Goal: Transaction & Acquisition: Book appointment/travel/reservation

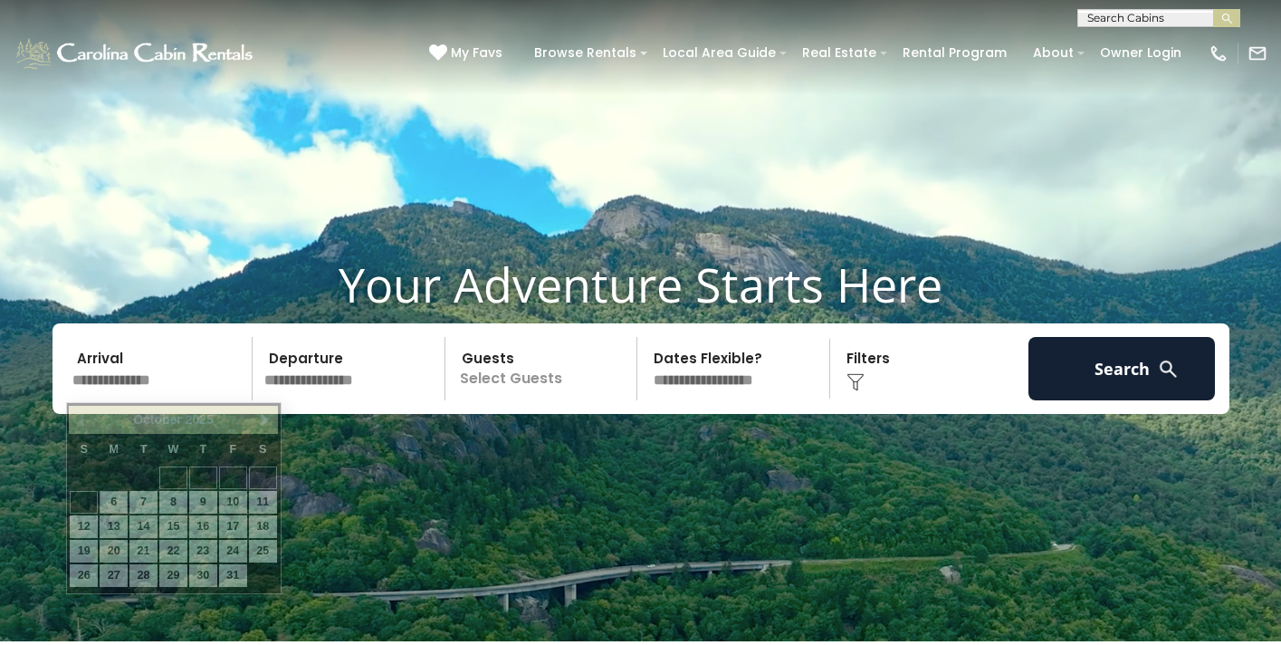
click at [159, 383] on input "text" at bounding box center [159, 368] width 187 height 63
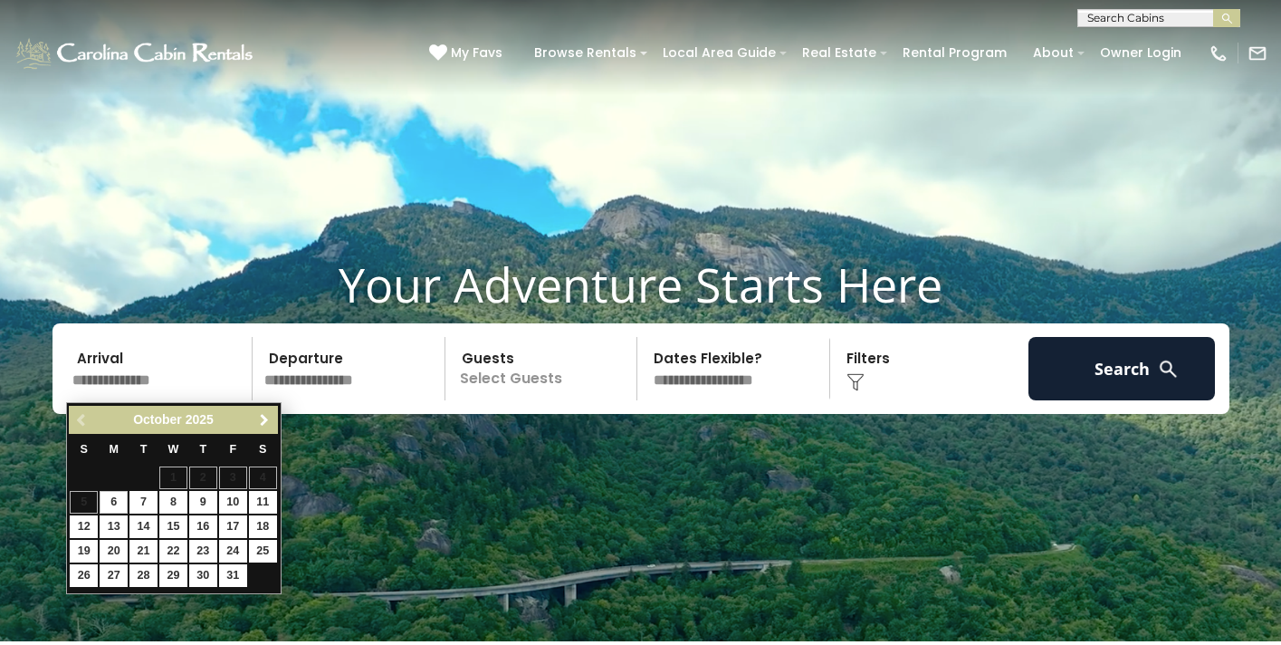
click at [263, 419] on span "Next" at bounding box center [264, 420] width 14 height 14
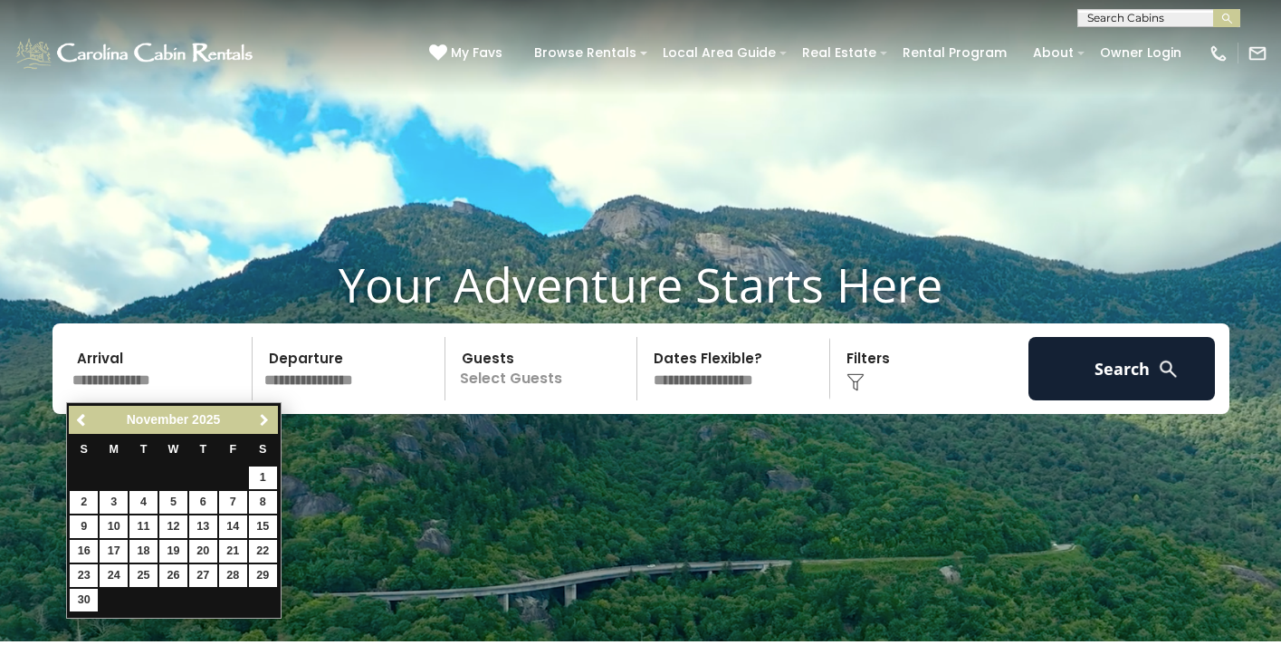
click at [263, 419] on span "Next" at bounding box center [264, 420] width 14 height 14
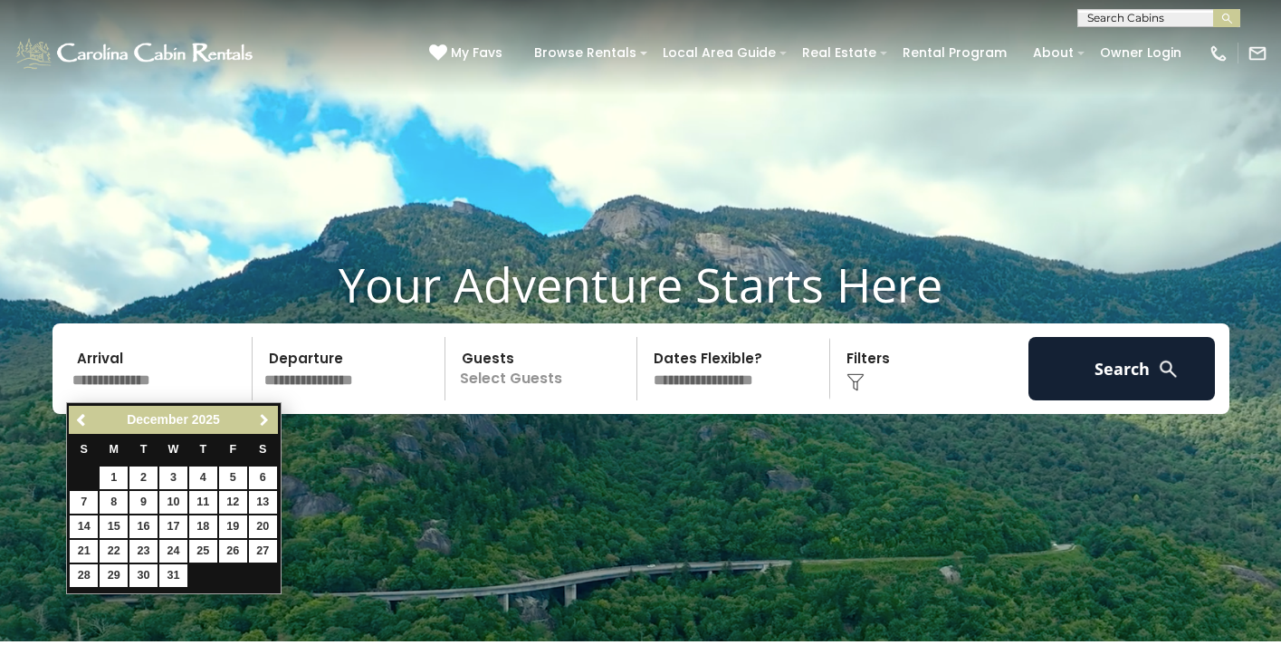
click at [263, 419] on span "Next" at bounding box center [264, 420] width 14 height 14
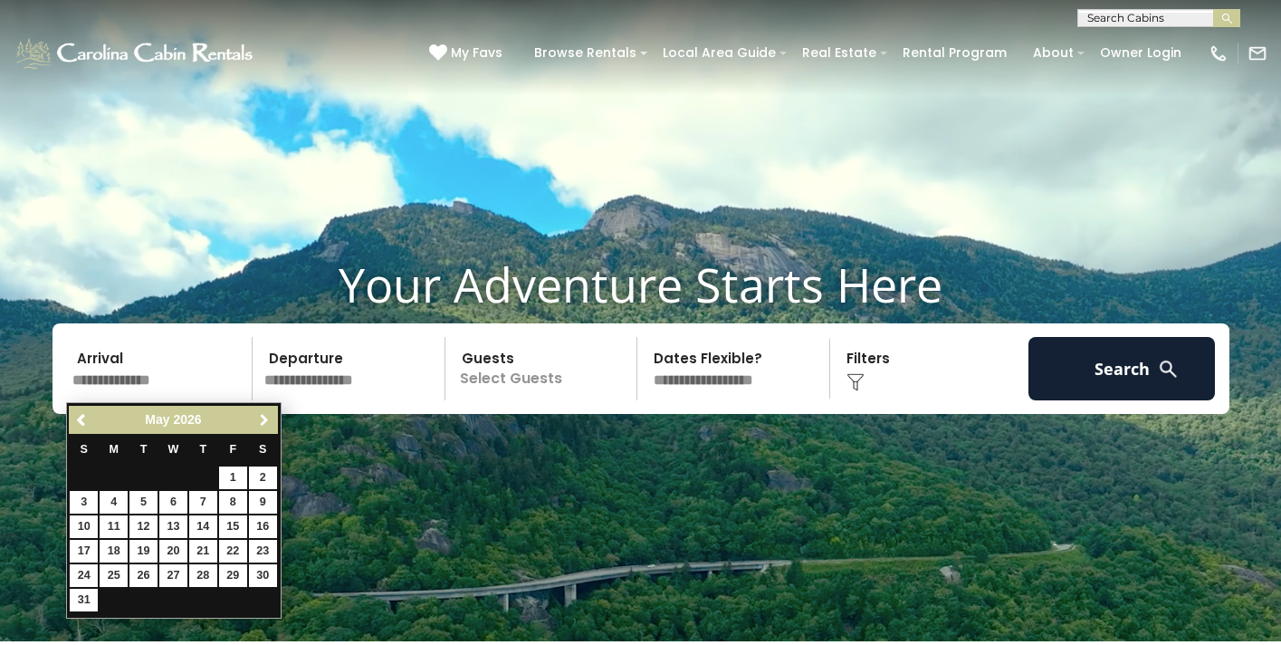
click at [263, 419] on span "Next" at bounding box center [264, 420] width 14 height 14
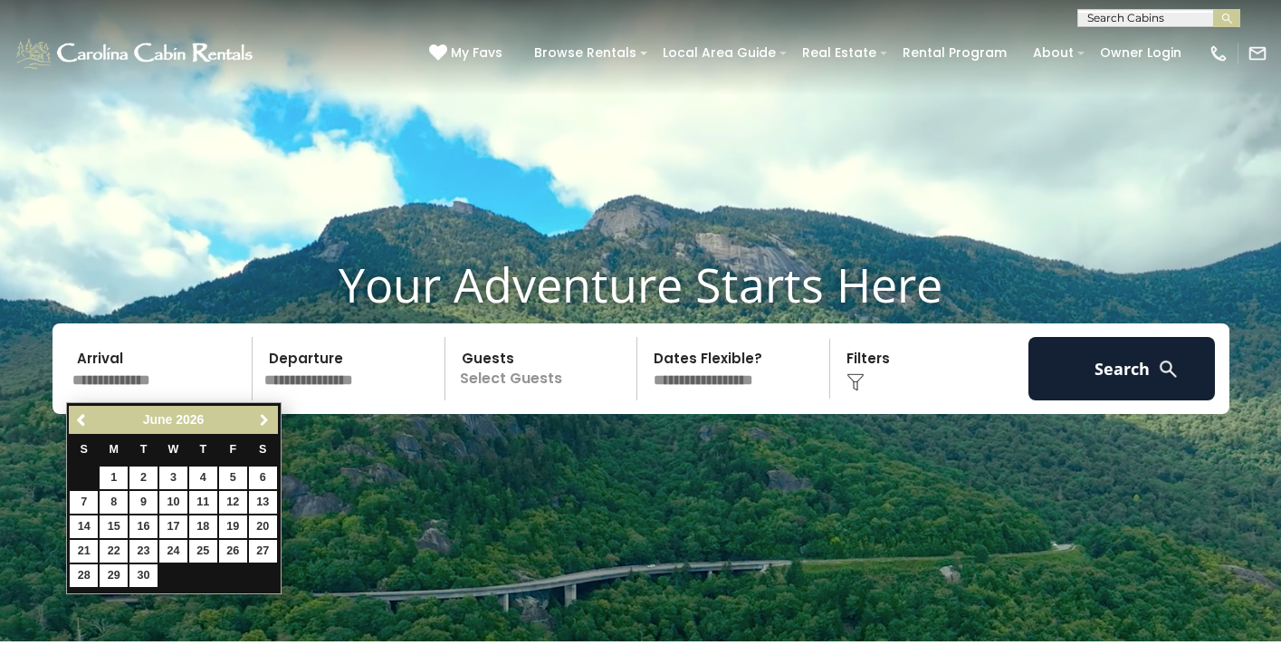
click at [263, 419] on span "Next" at bounding box center [264, 420] width 14 height 14
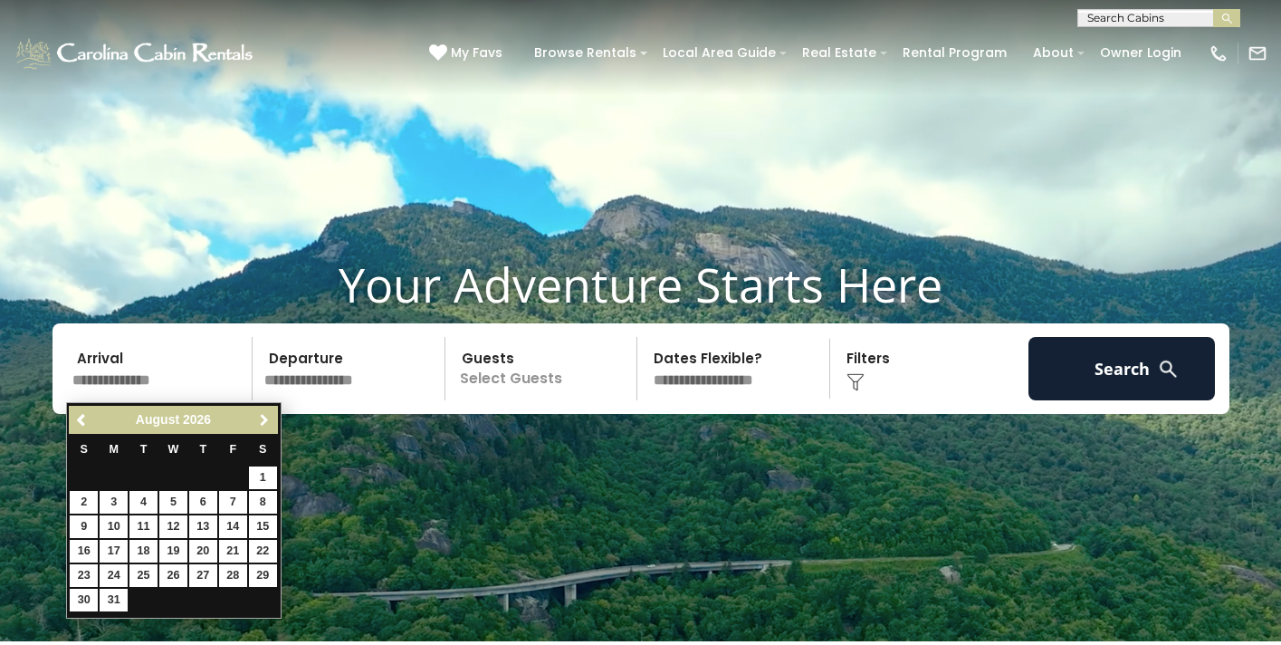
click at [263, 419] on span "Next" at bounding box center [264, 420] width 14 height 14
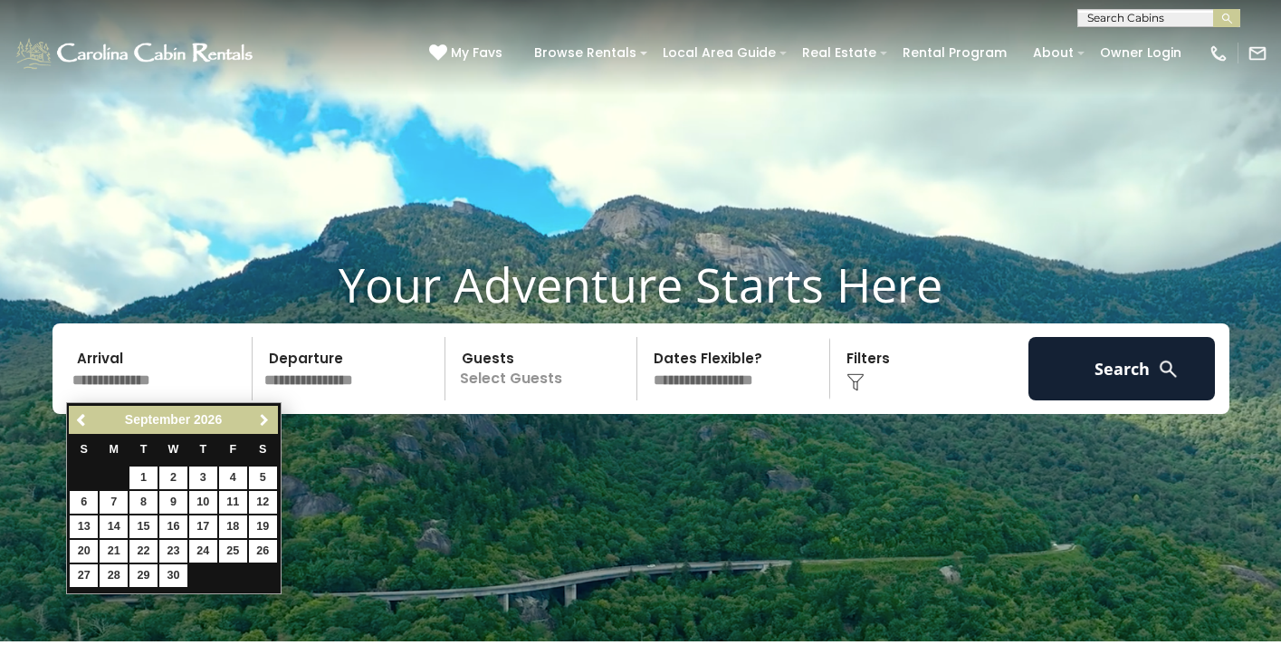
click at [263, 419] on span "Next" at bounding box center [264, 420] width 14 height 14
click at [86, 576] on link "27" at bounding box center [84, 575] width 28 height 23
type input "********"
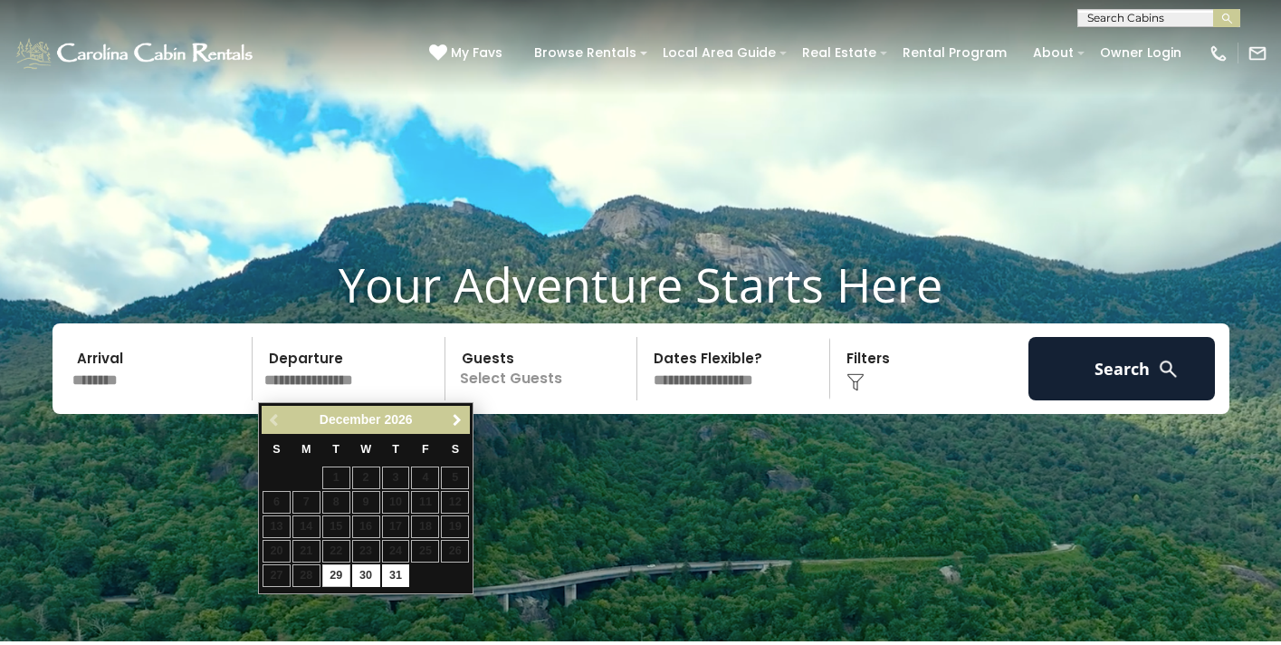
click at [455, 413] on span "Next" at bounding box center [457, 420] width 14 height 14
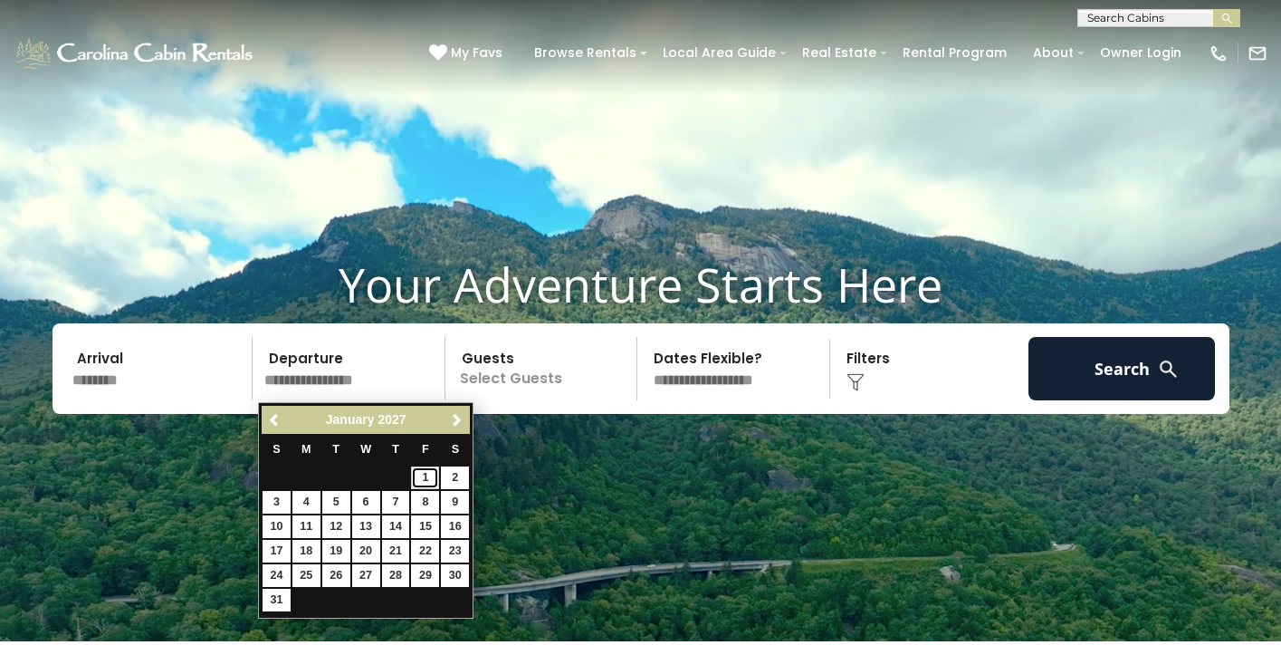
click at [424, 482] on link "1" at bounding box center [425, 477] width 28 height 23
type input "******"
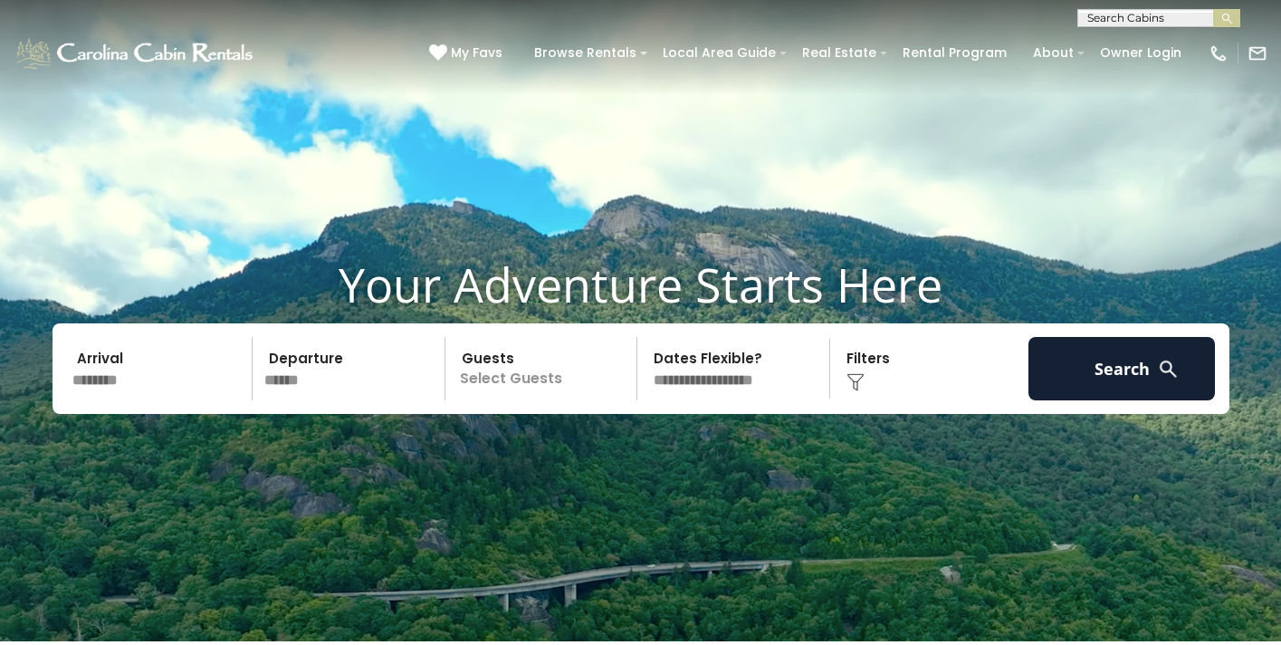
click at [524, 390] on p "Select Guests" at bounding box center [544, 368] width 186 height 63
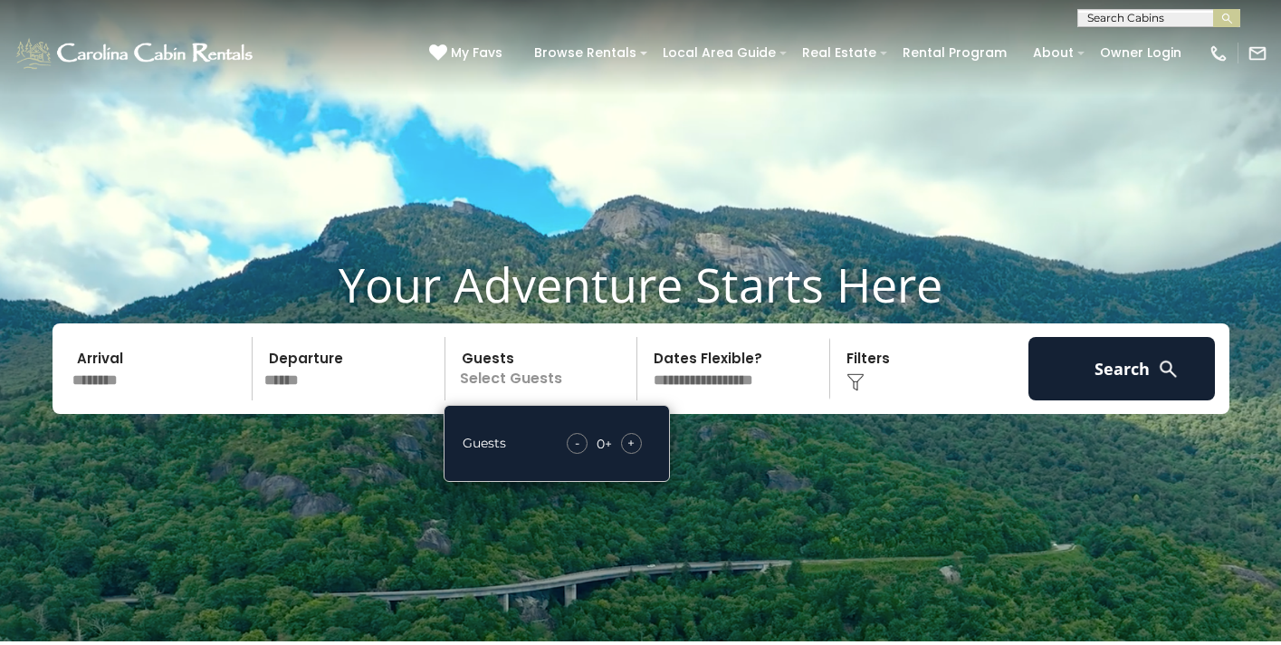
click at [629, 438] on span "+" at bounding box center [630, 443] width 7 height 18
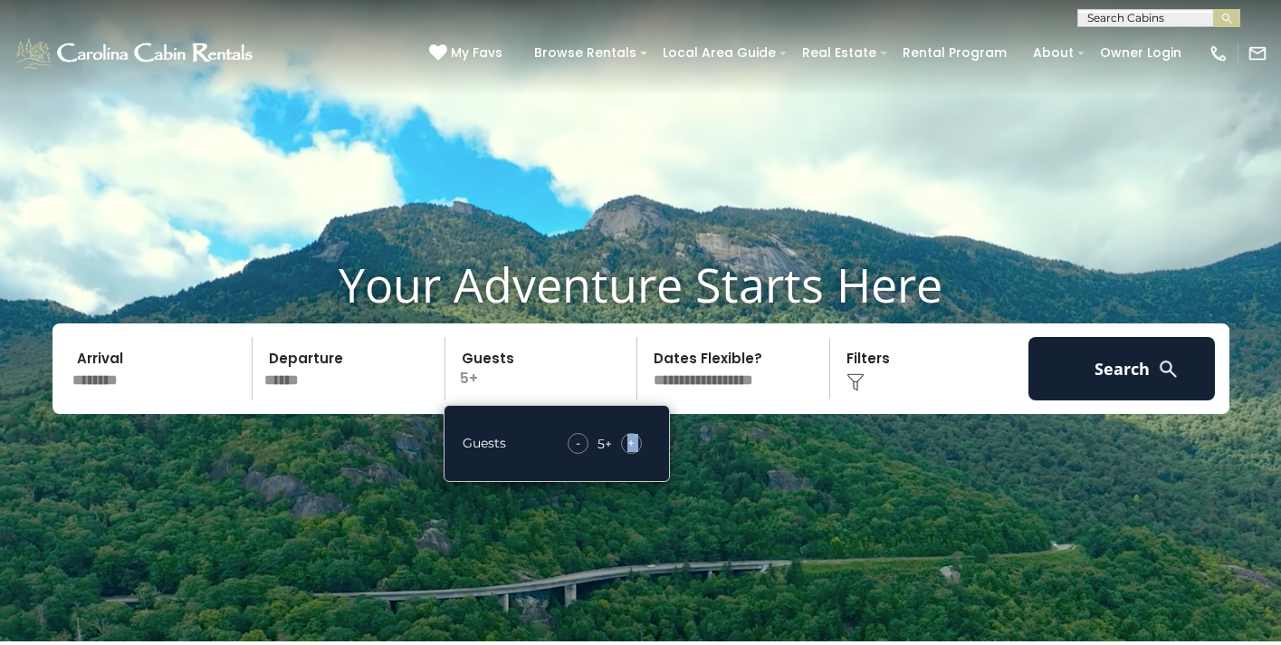
click at [629, 438] on span "+" at bounding box center [630, 443] width 7 height 18
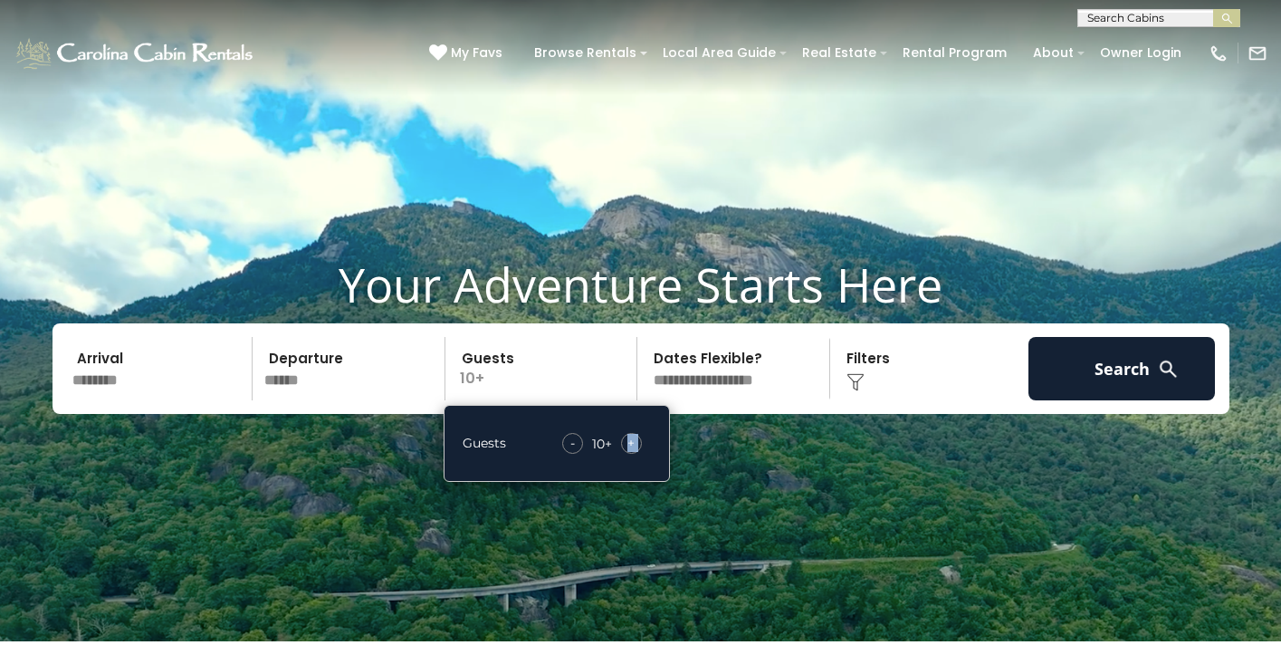
click at [629, 438] on span "+" at bounding box center [630, 443] width 7 height 18
click at [977, 368] on div "Click to Choose" at bounding box center [929, 368] width 187 height 63
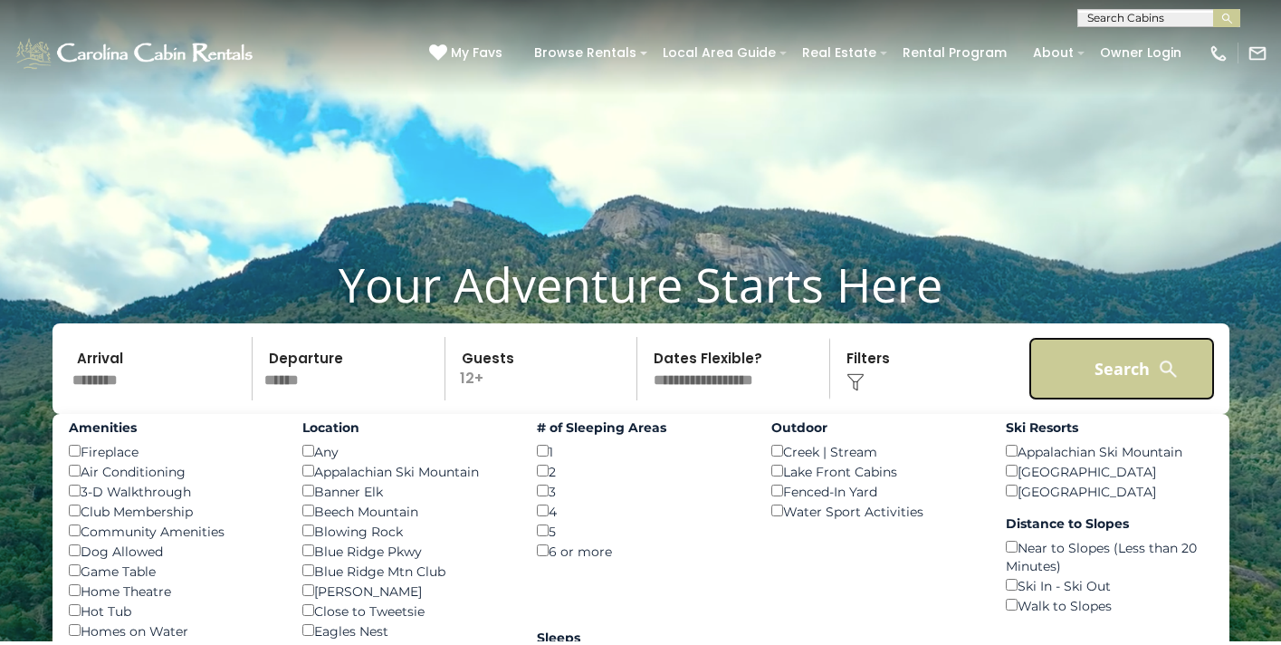
click at [1099, 378] on button "Search" at bounding box center [1121, 368] width 187 height 63
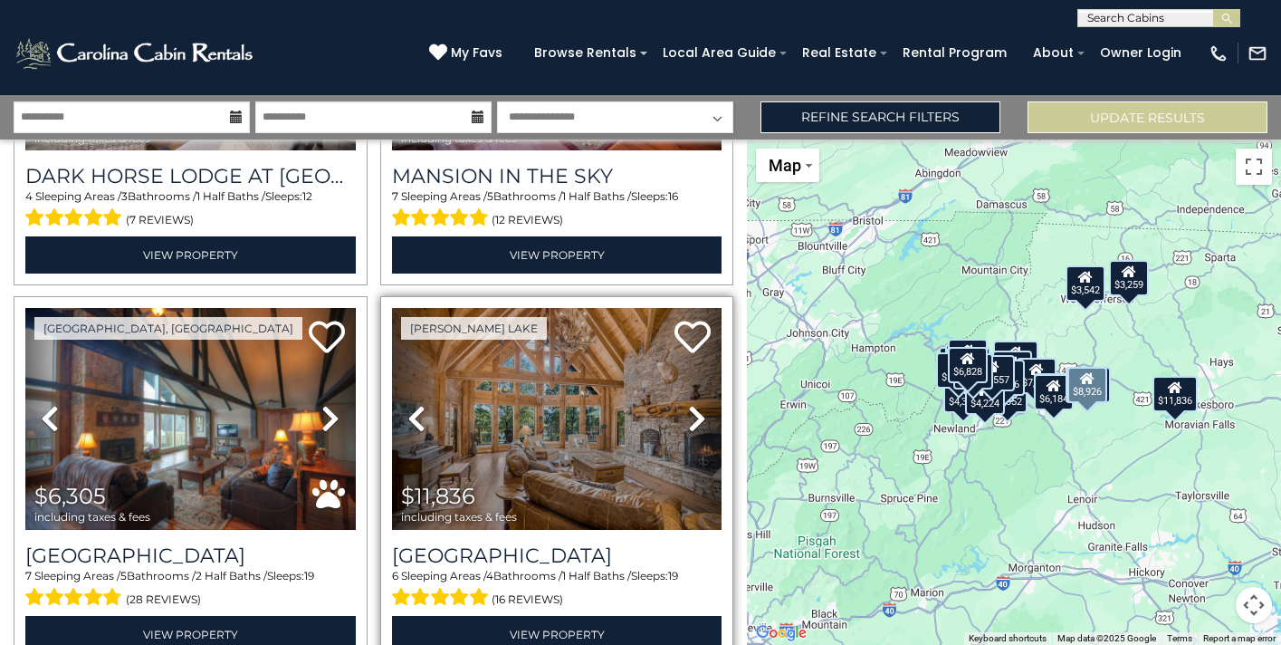
scroll to position [450, 0]
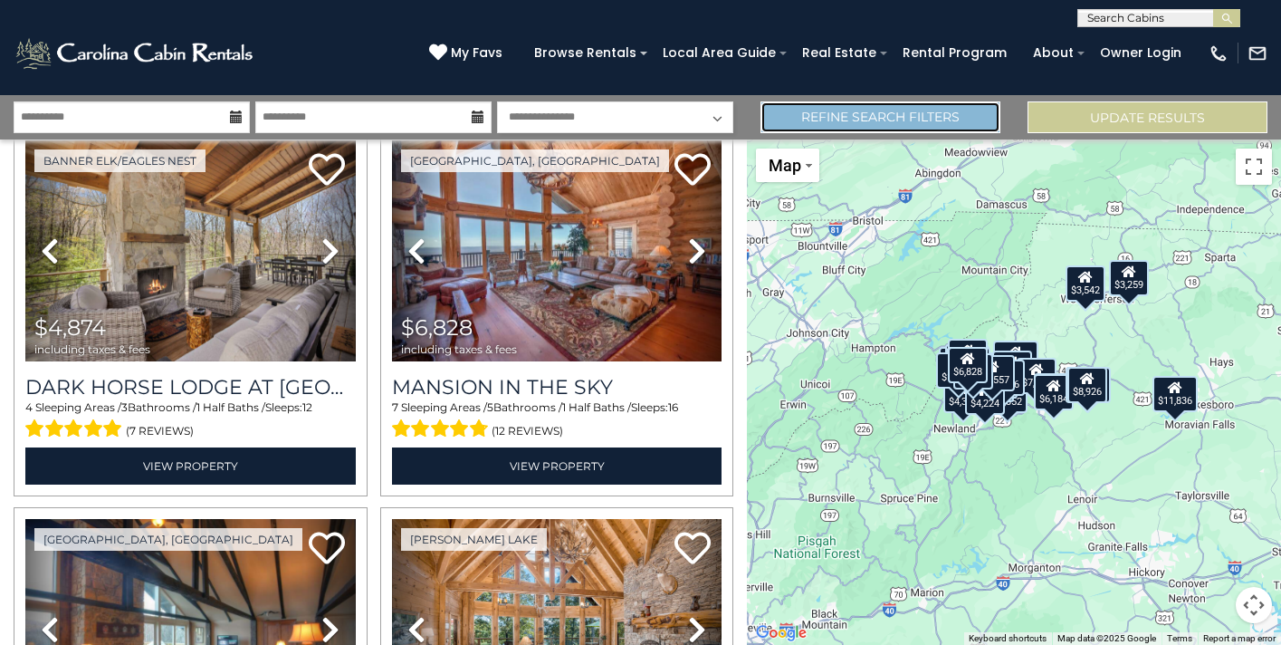
click at [855, 112] on link "Refine Search Filters" at bounding box center [880, 117] width 240 height 32
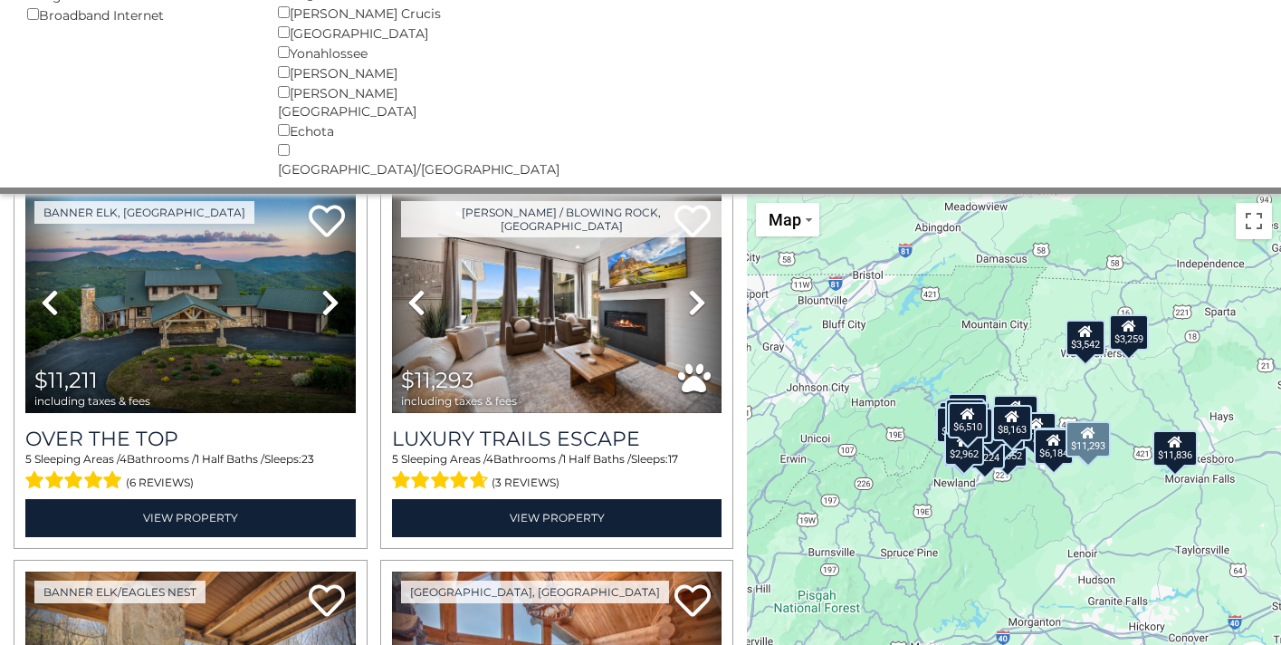
scroll to position [0, 0]
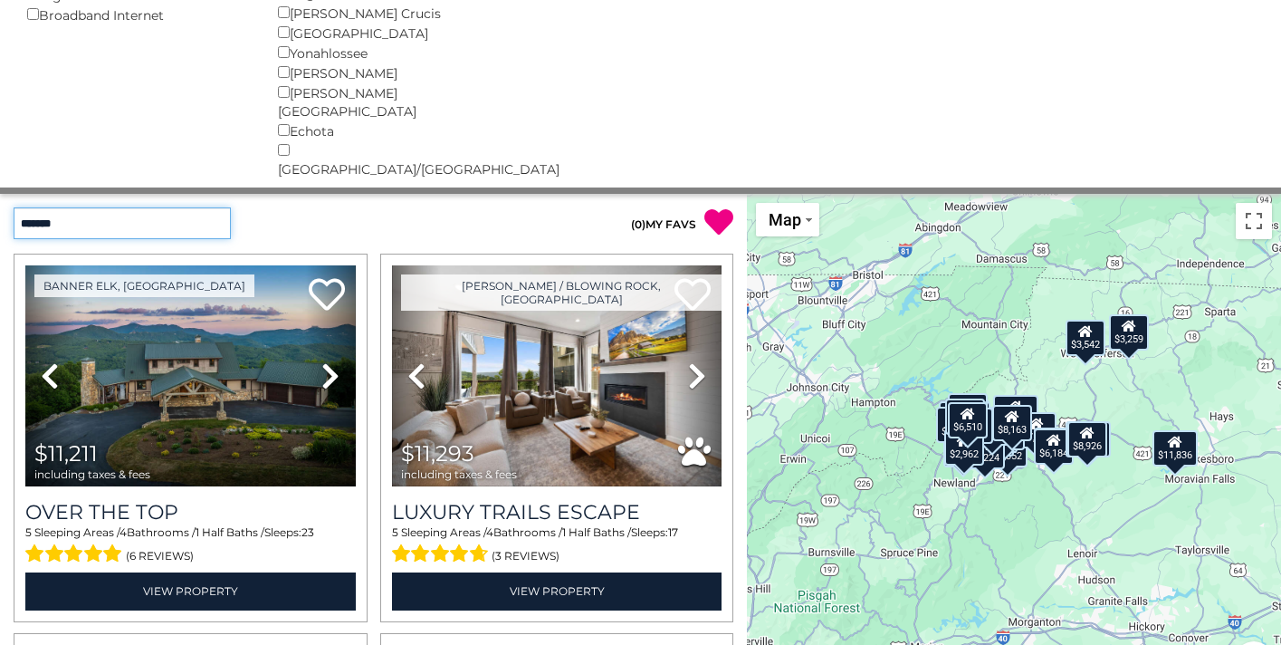
click at [218, 207] on select "**********" at bounding box center [122, 223] width 217 height 32
select select "*********"
click at [14, 207] on select "**********" at bounding box center [122, 223] width 217 height 32
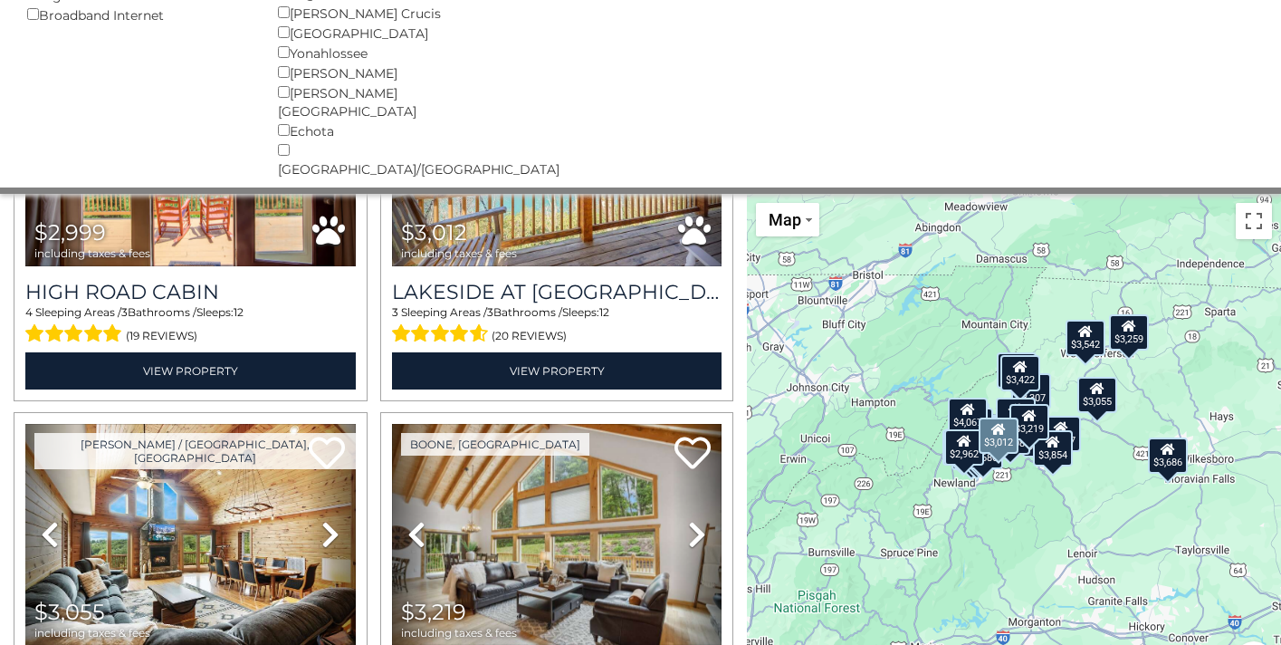
scroll to position [979, 0]
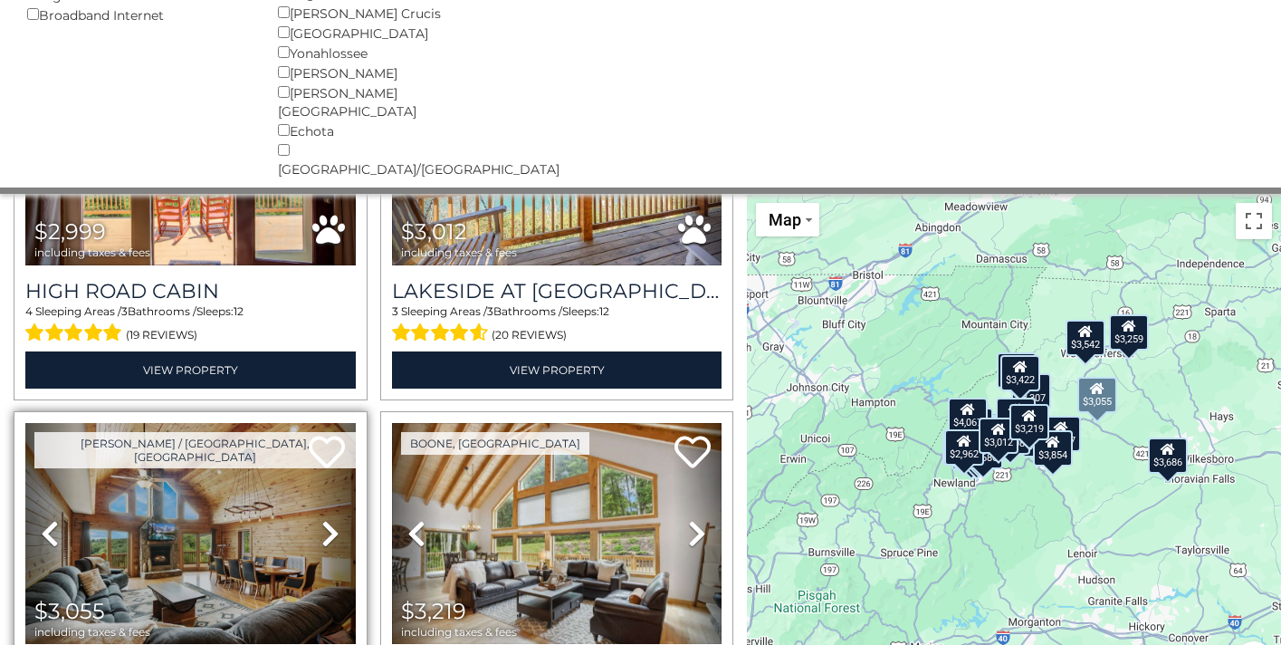
click at [335, 519] on icon at bounding box center [330, 533] width 18 height 29
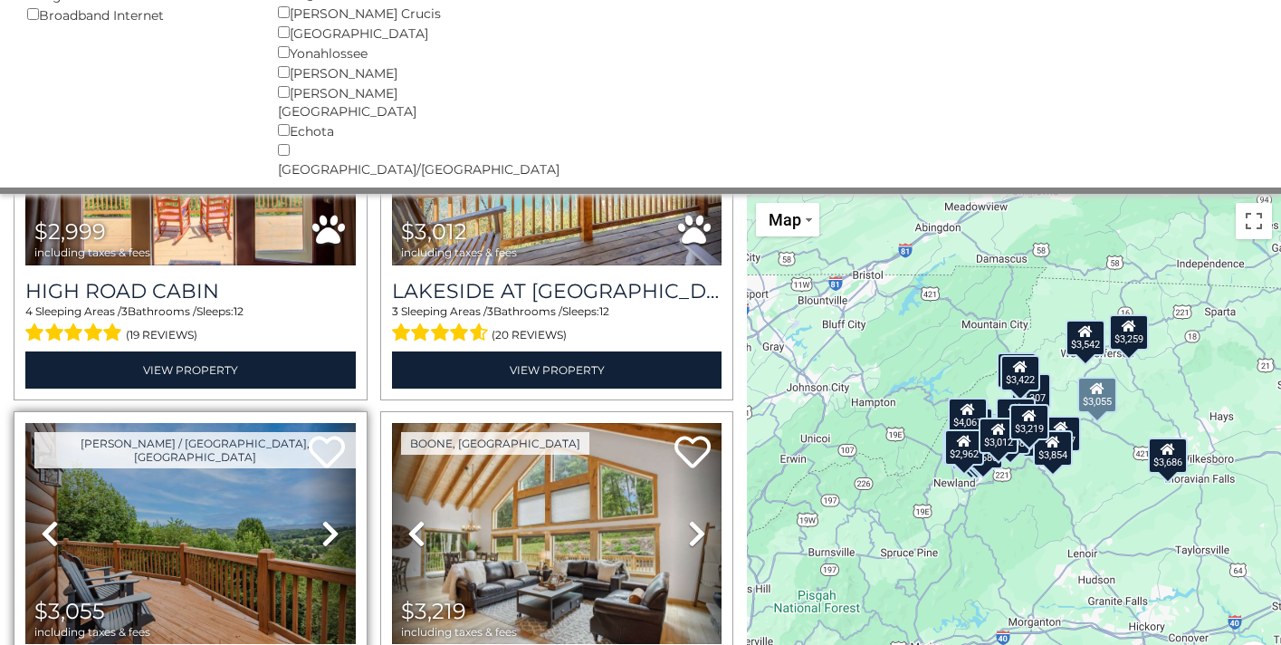
click at [335, 519] on icon at bounding box center [330, 533] width 18 height 29
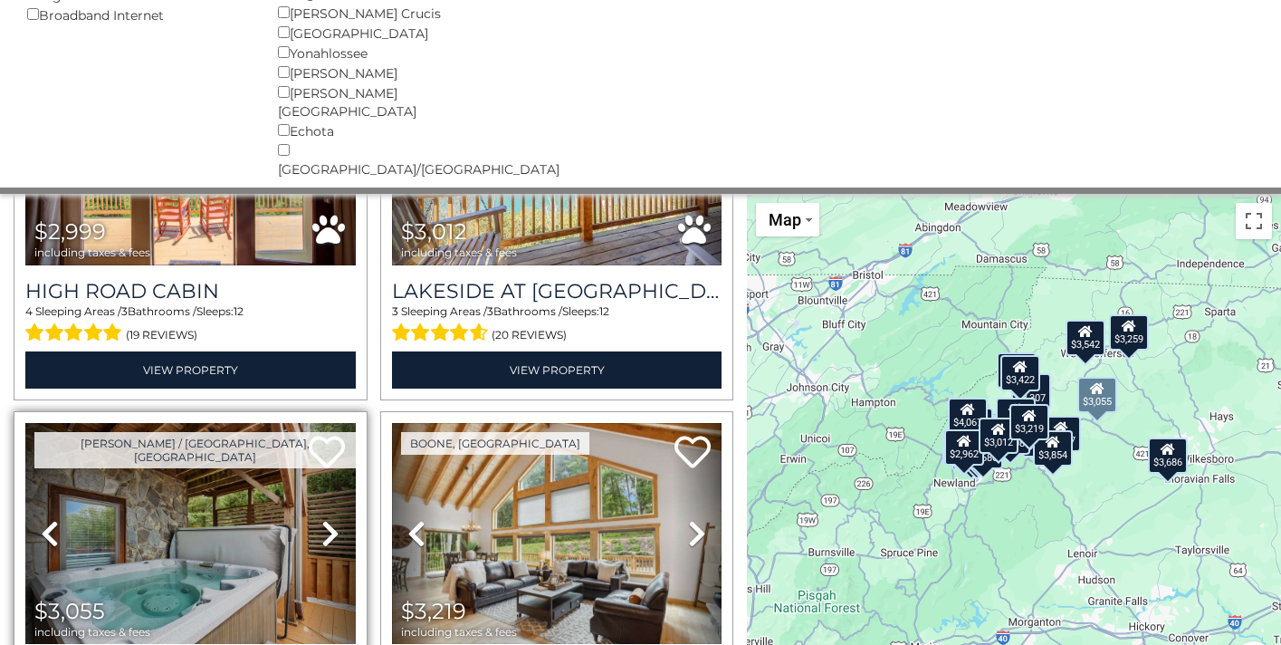
click at [335, 519] on icon at bounding box center [330, 533] width 18 height 29
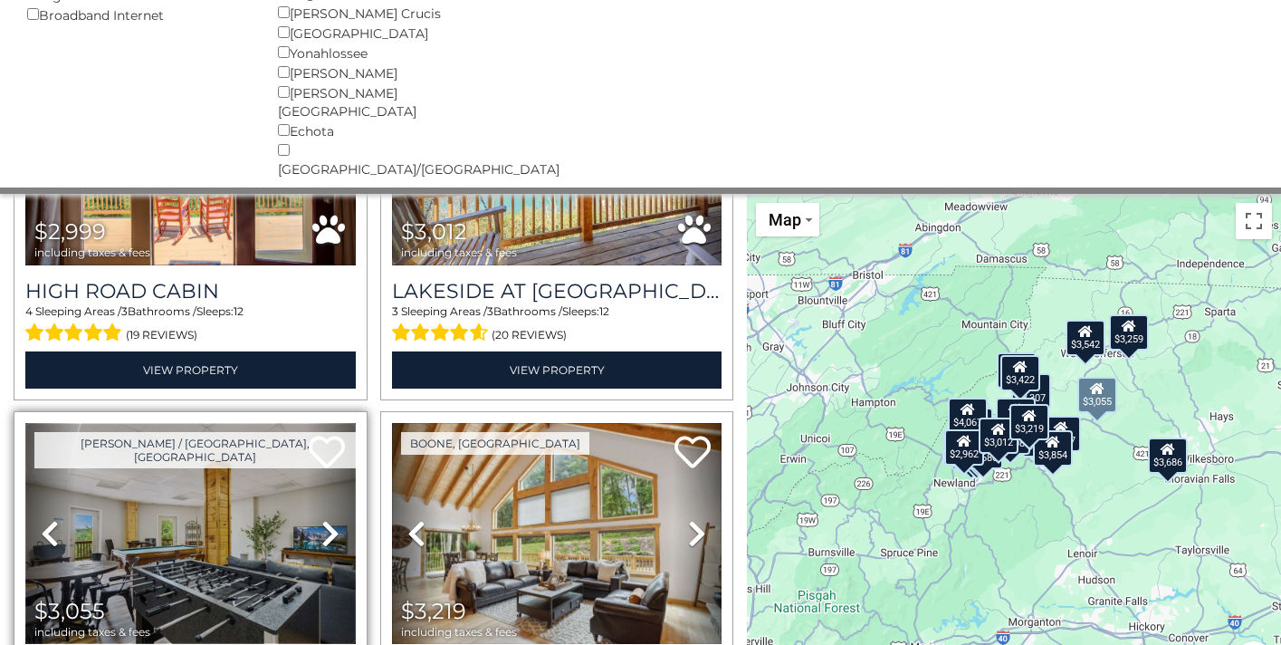
click at [236, 469] on img at bounding box center [190, 533] width 330 height 221
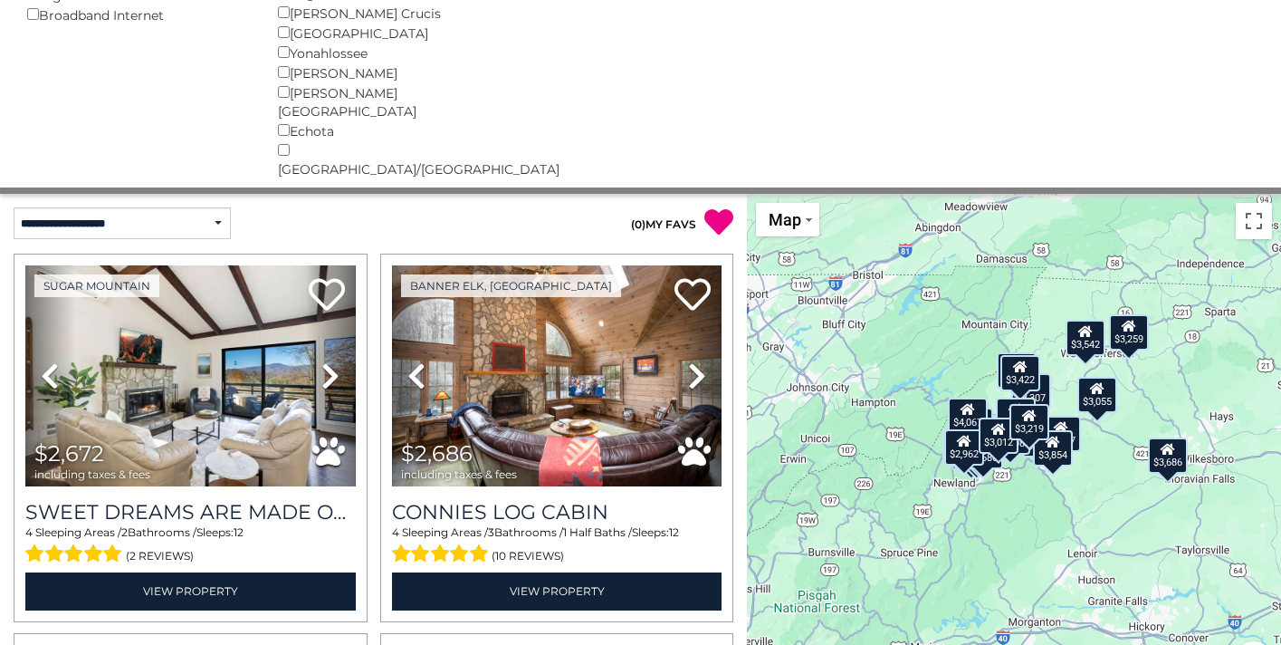
scroll to position [0, 0]
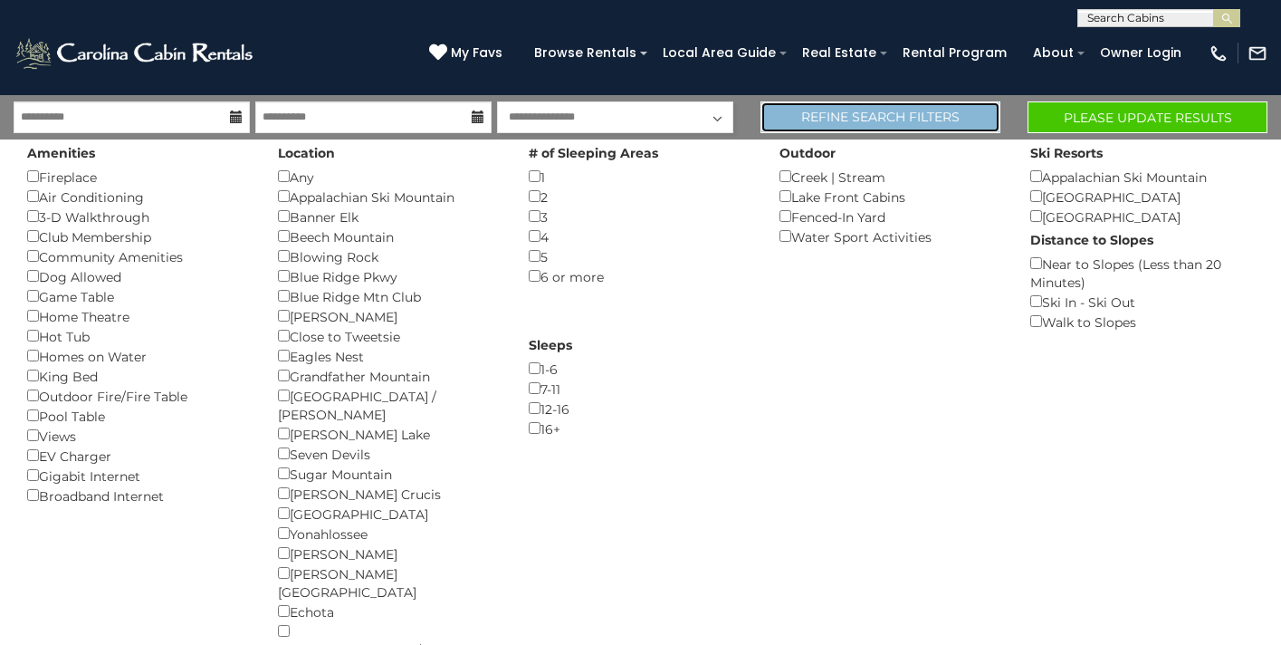
click at [912, 125] on link "Refine Search Filters" at bounding box center [880, 117] width 240 height 32
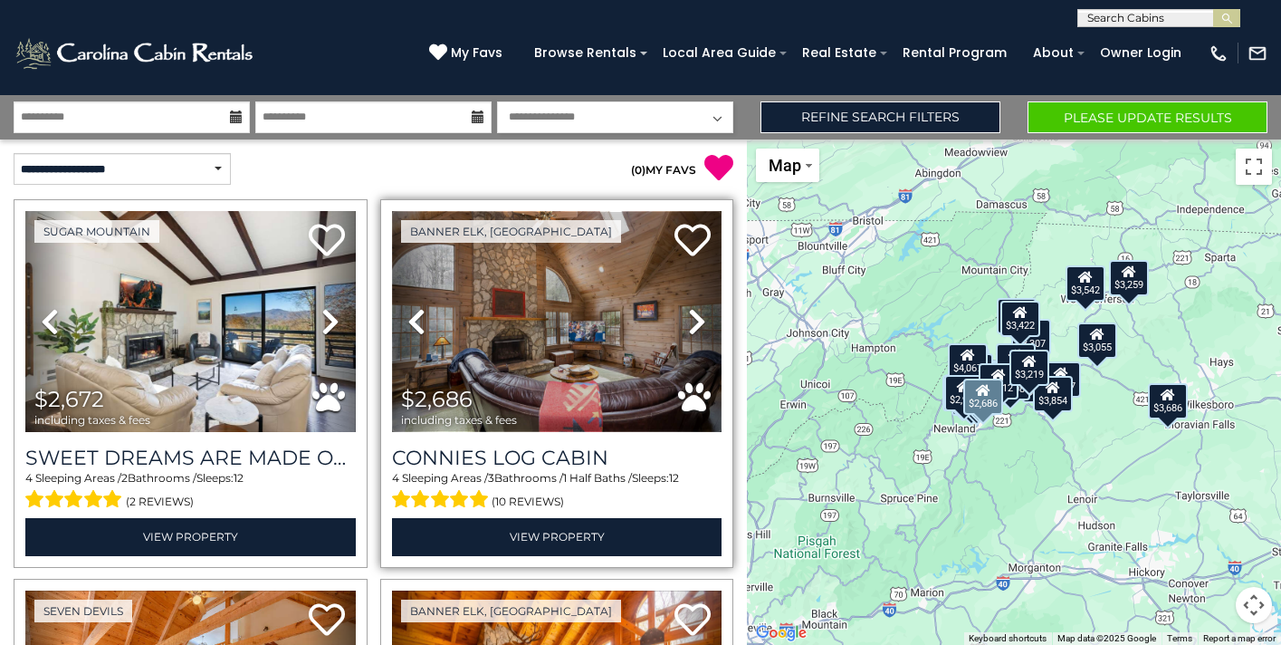
click at [544, 351] on img at bounding box center [557, 321] width 330 height 221
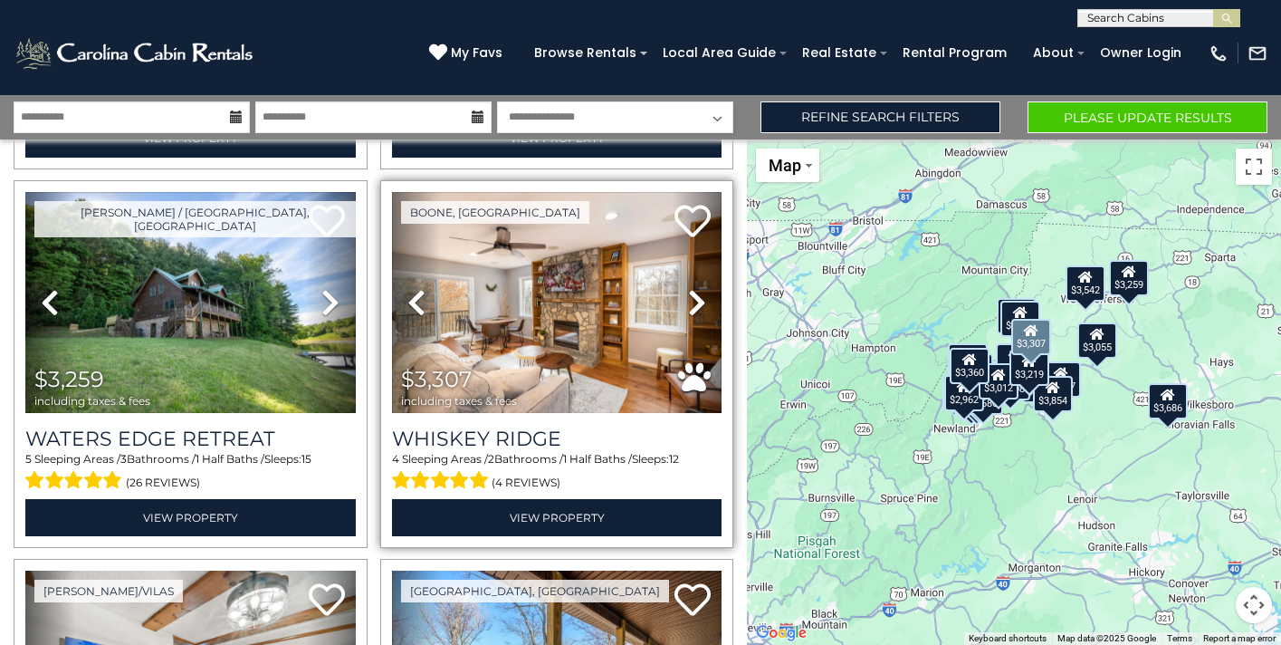
scroll to position [1530, 0]
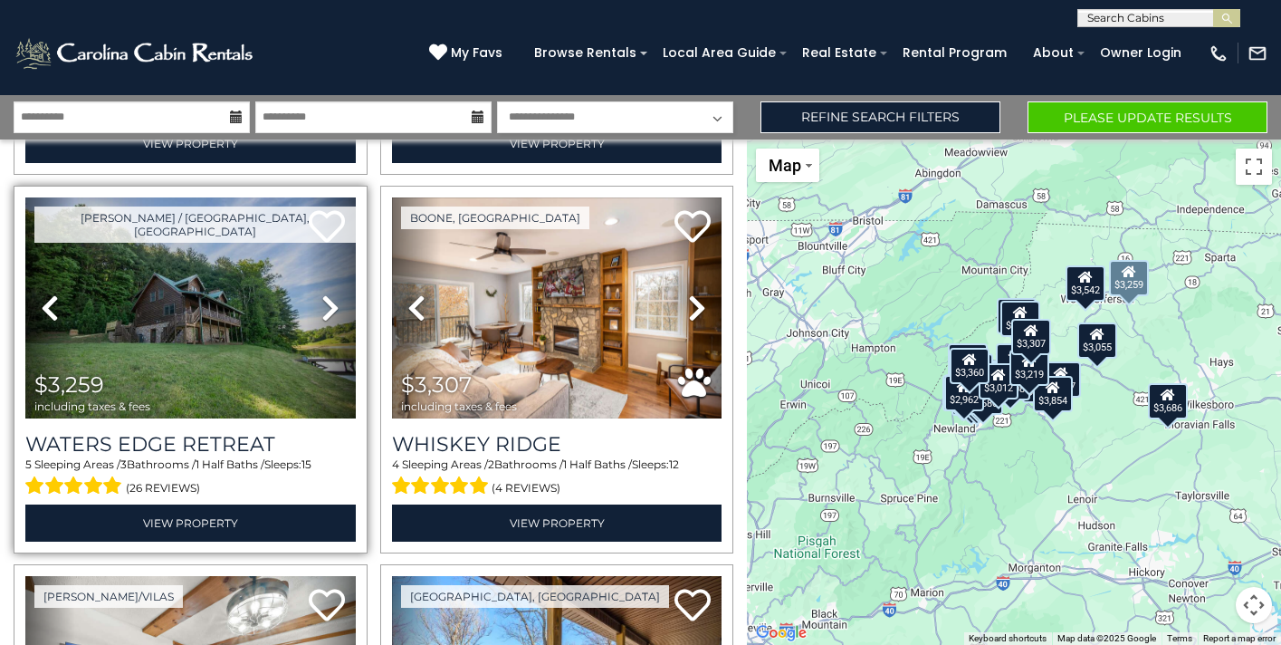
click at [330, 306] on icon at bounding box center [330, 307] width 18 height 29
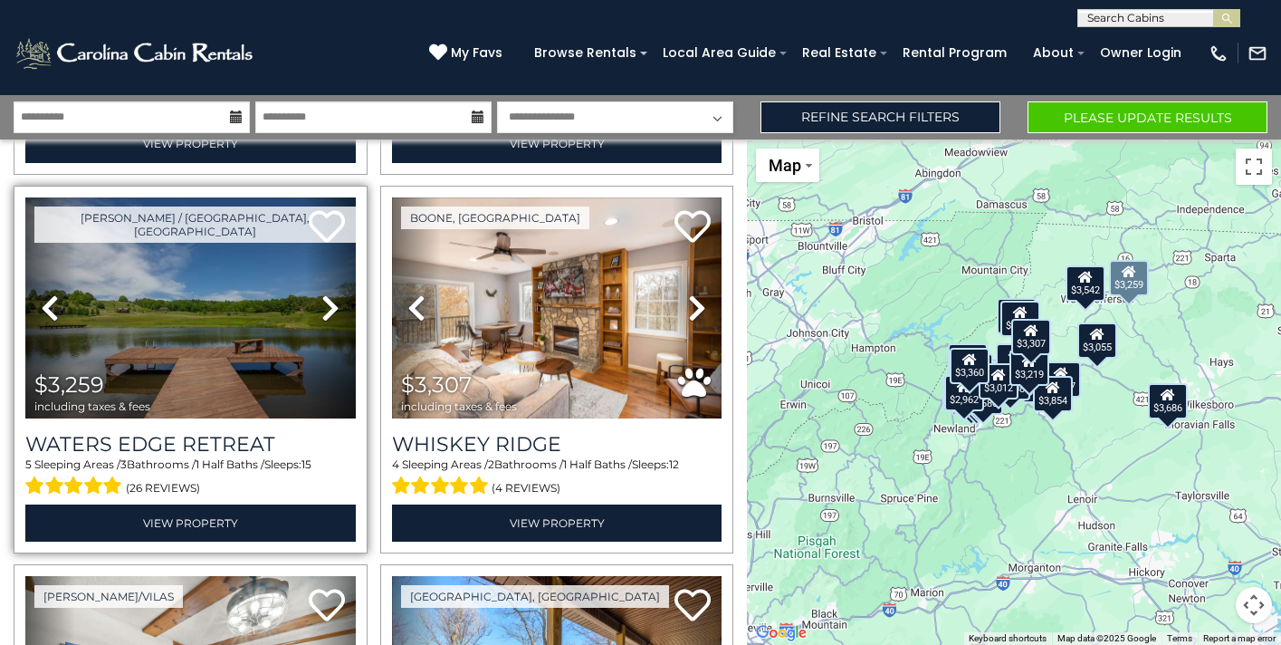
click at [330, 306] on icon at bounding box center [330, 307] width 18 height 29
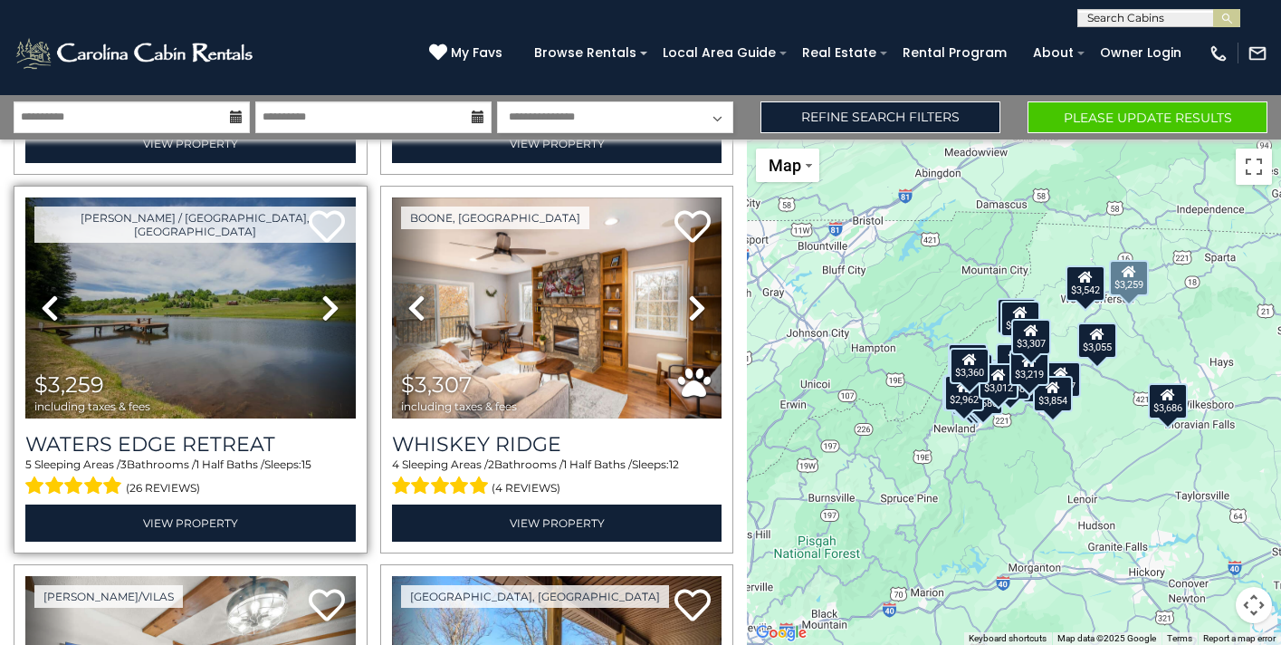
click at [330, 306] on icon at bounding box center [330, 307] width 18 height 29
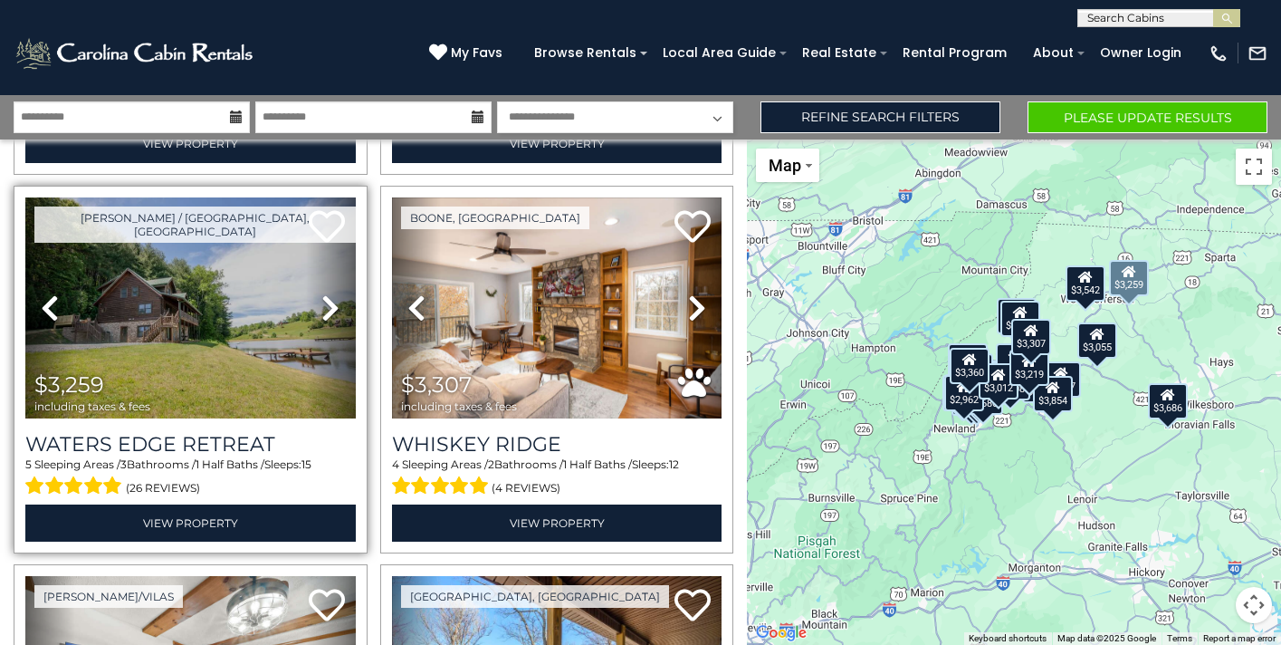
click at [330, 306] on icon at bounding box center [330, 307] width 18 height 29
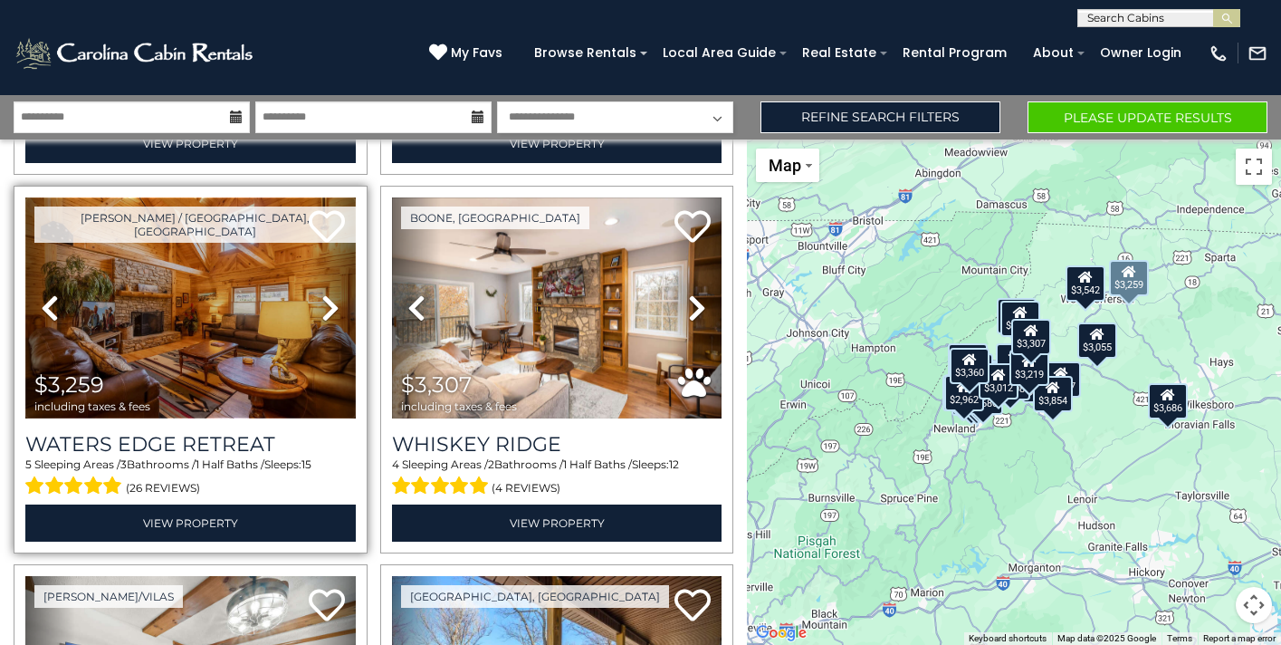
click at [206, 345] on img at bounding box center [190, 307] width 330 height 221
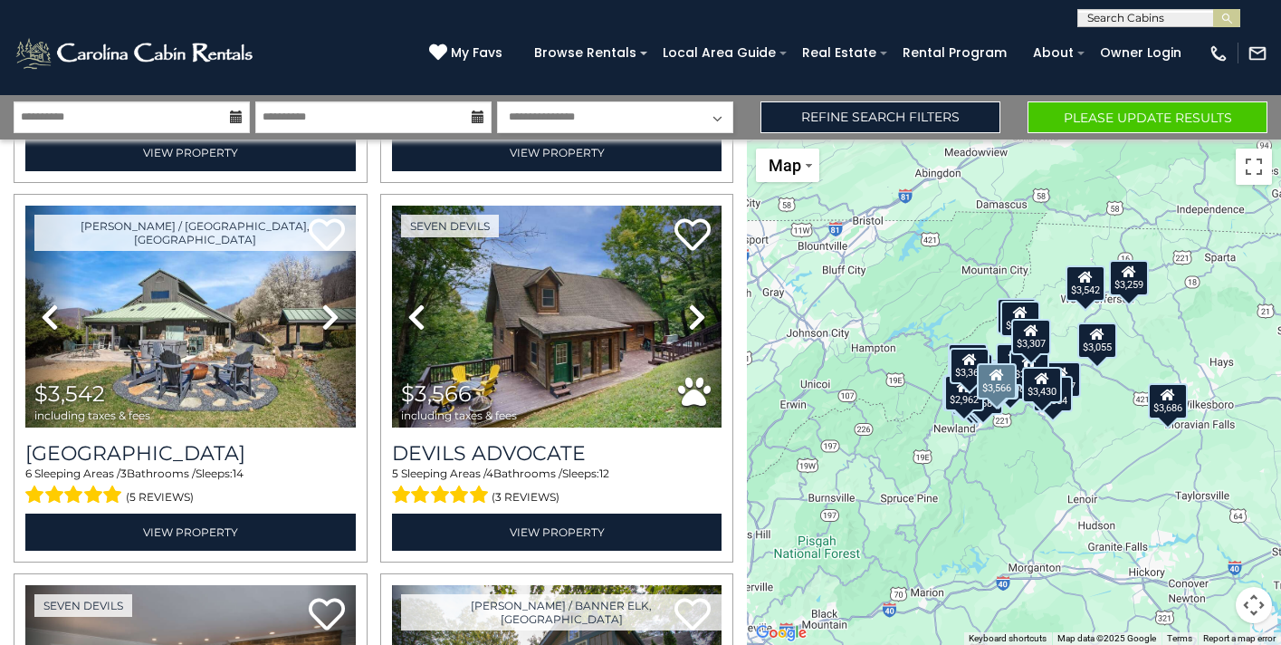
scroll to position [2659, 0]
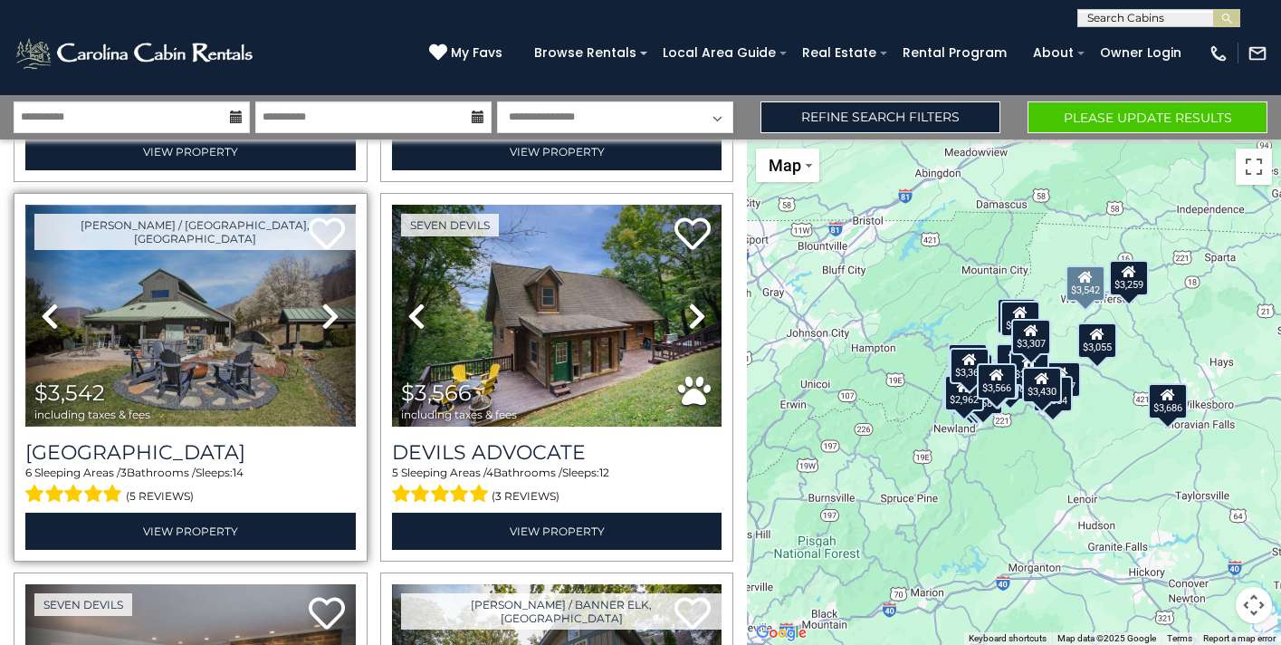
click at [211, 356] on img at bounding box center [190, 315] width 330 height 221
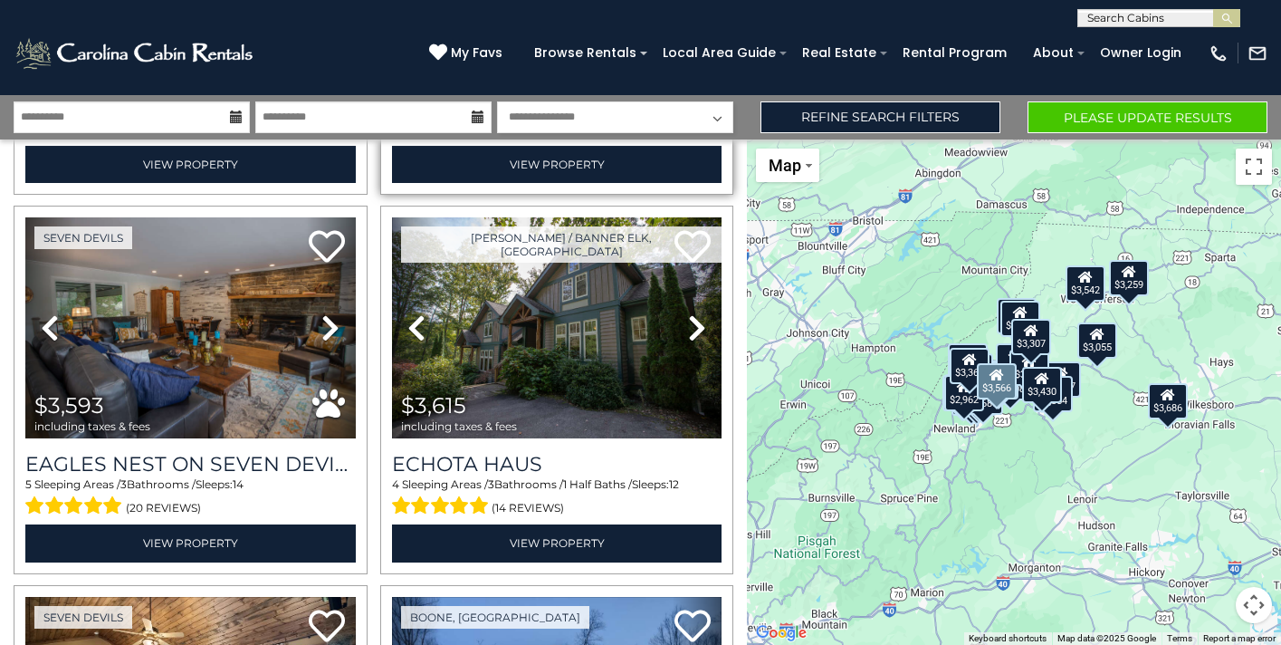
scroll to position [3035, 0]
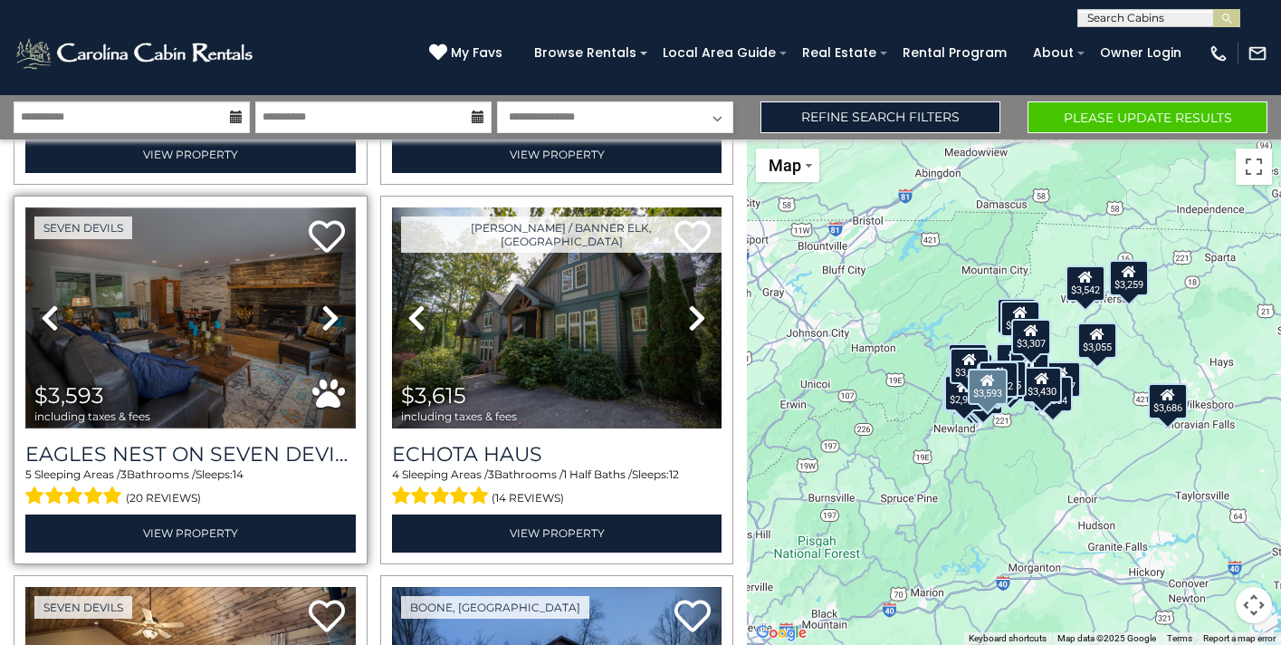
click at [265, 387] on img at bounding box center [190, 317] width 330 height 221
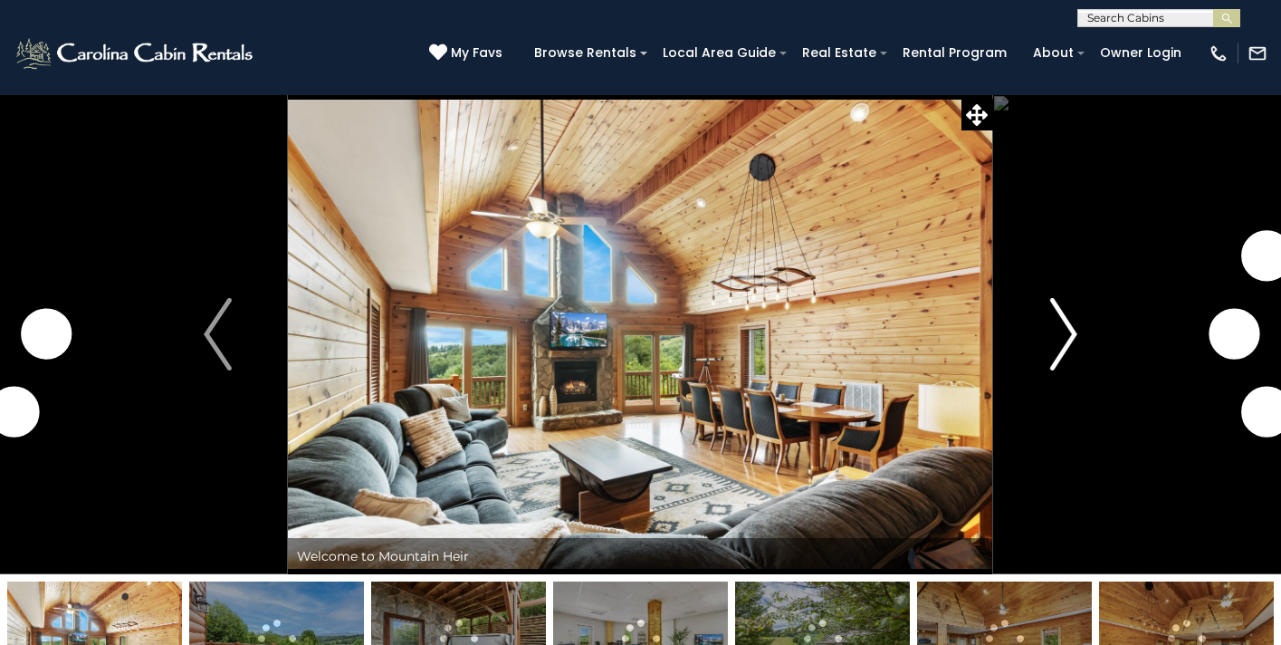
click at [1082, 325] on button "Next" at bounding box center [1063, 334] width 141 height 480
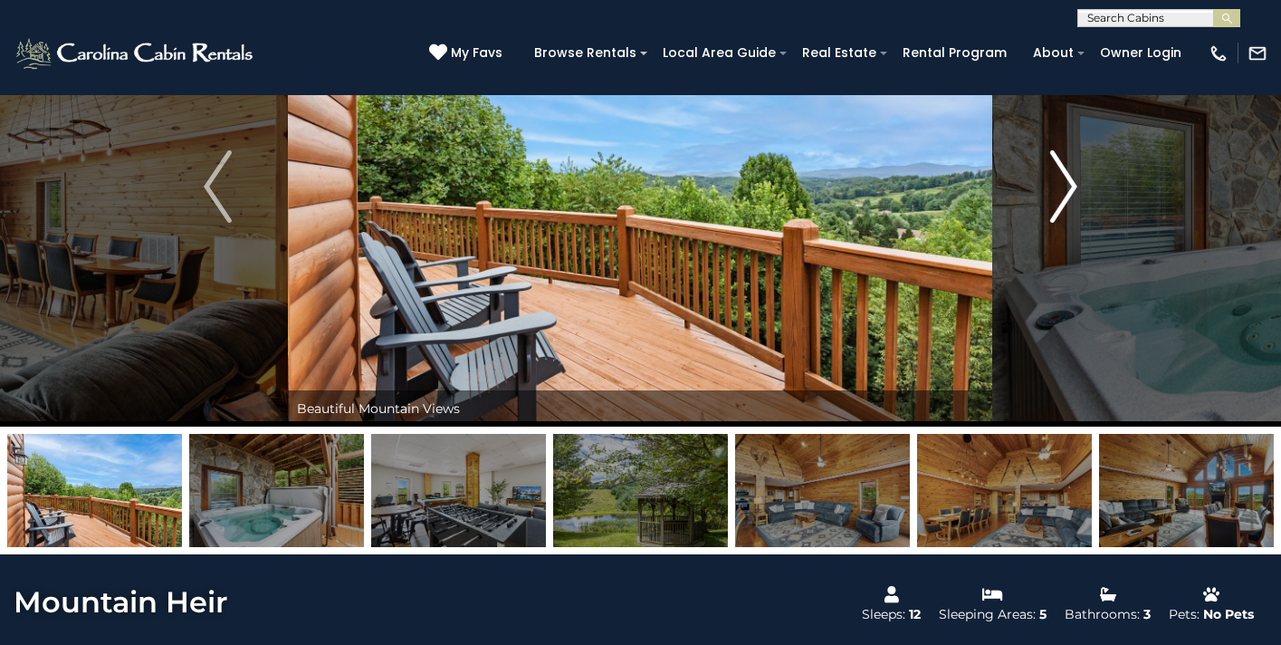
scroll to position [55, 0]
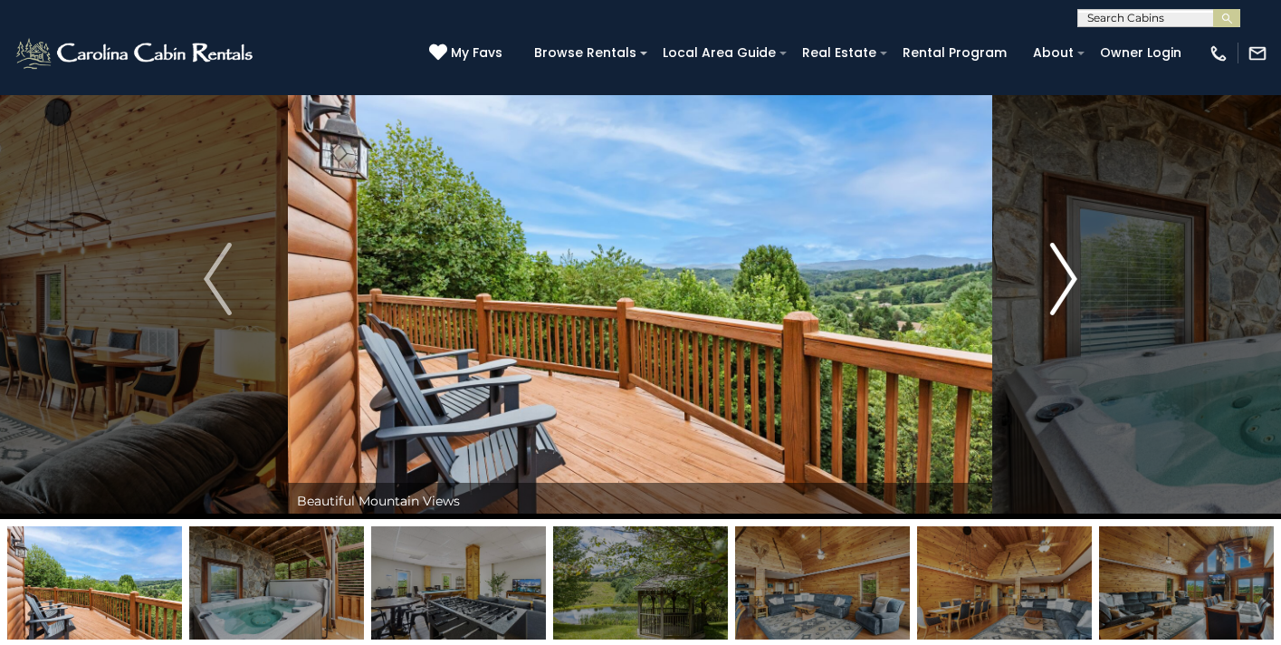
click at [1065, 301] on img "Next" at bounding box center [1062, 279] width 27 height 72
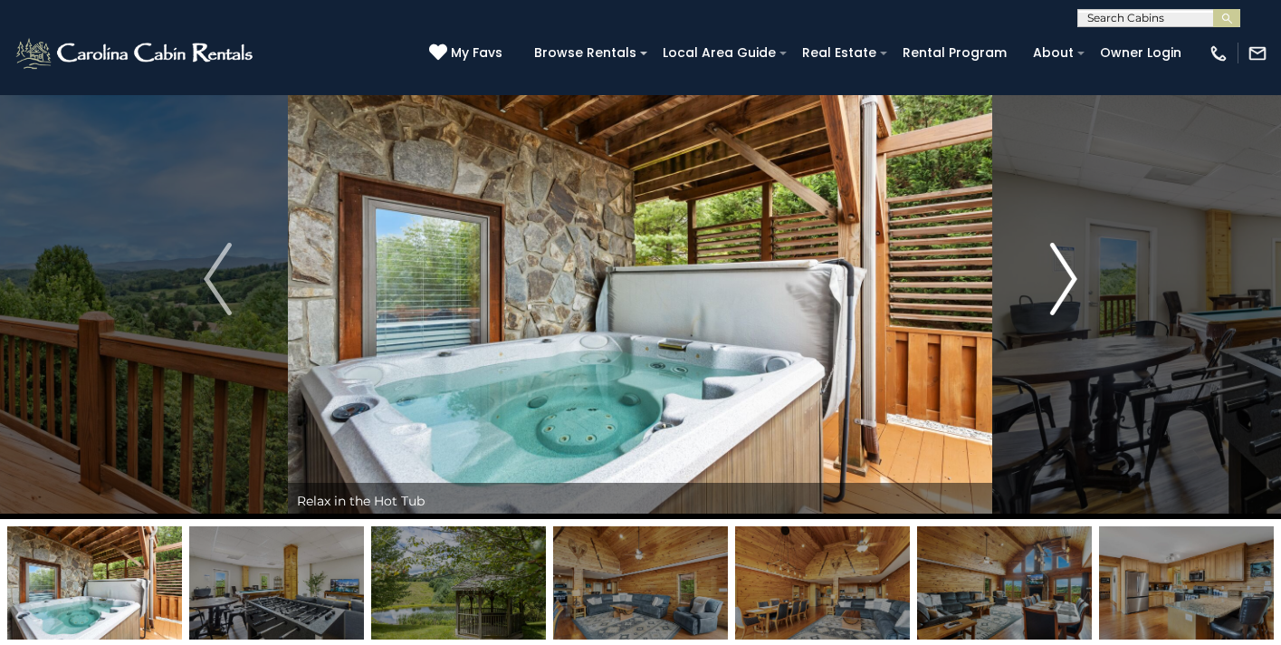
click at [1065, 301] on img "Next" at bounding box center [1062, 279] width 27 height 72
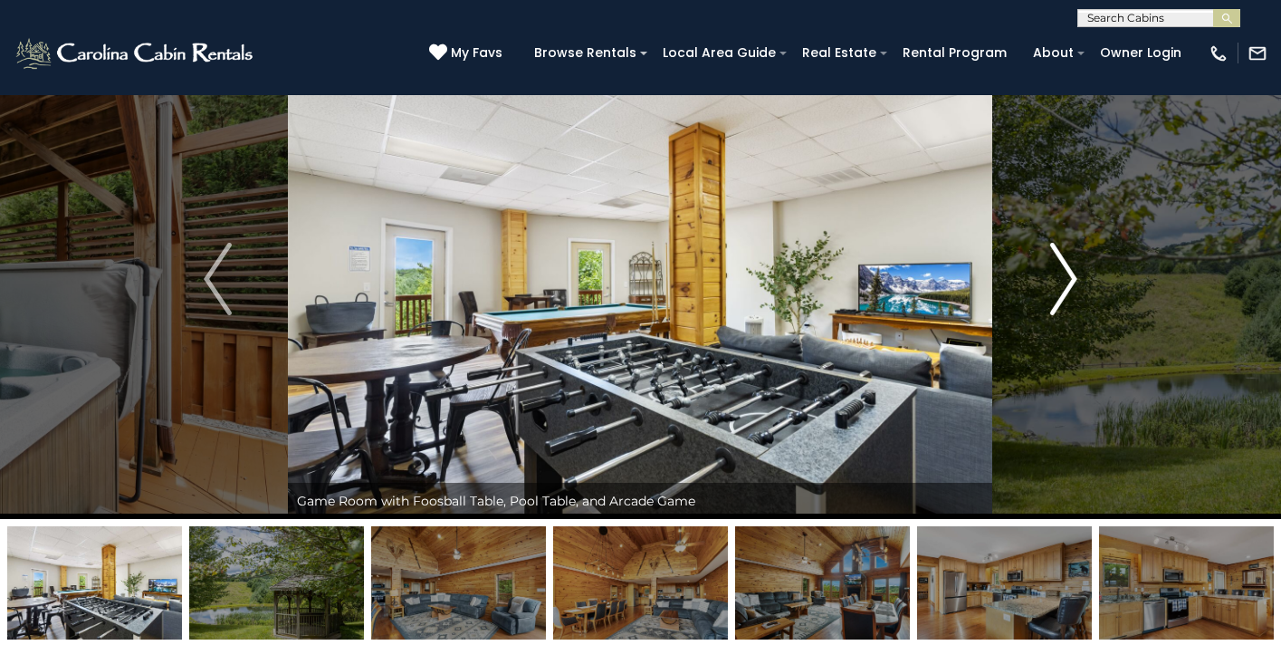
click at [1065, 301] on img "Next" at bounding box center [1062, 279] width 27 height 72
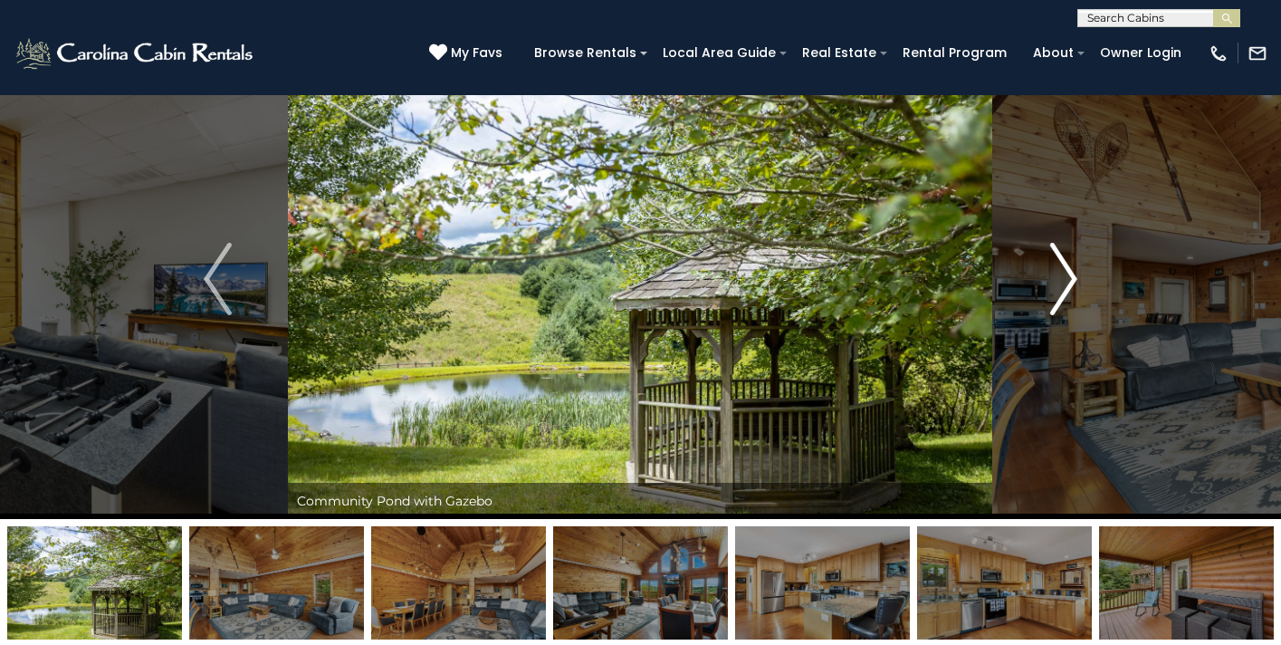
click at [1065, 301] on img "Next" at bounding box center [1062, 279] width 27 height 72
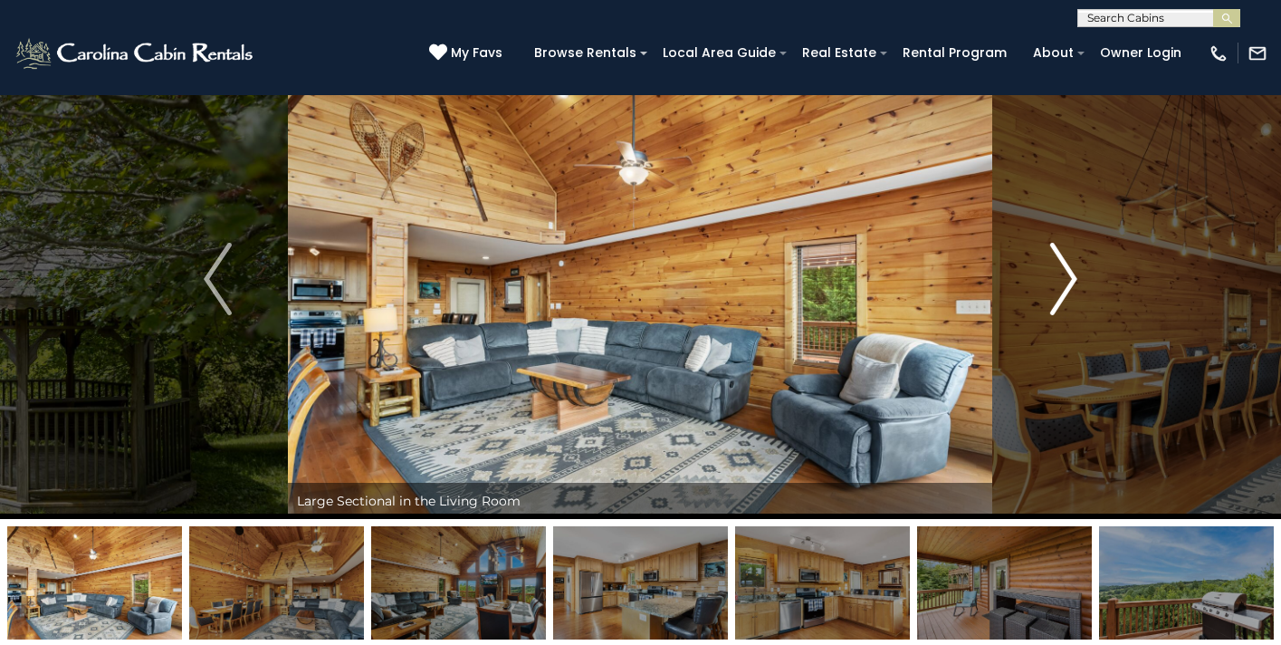
click at [1065, 301] on img "Next" at bounding box center [1062, 279] width 27 height 72
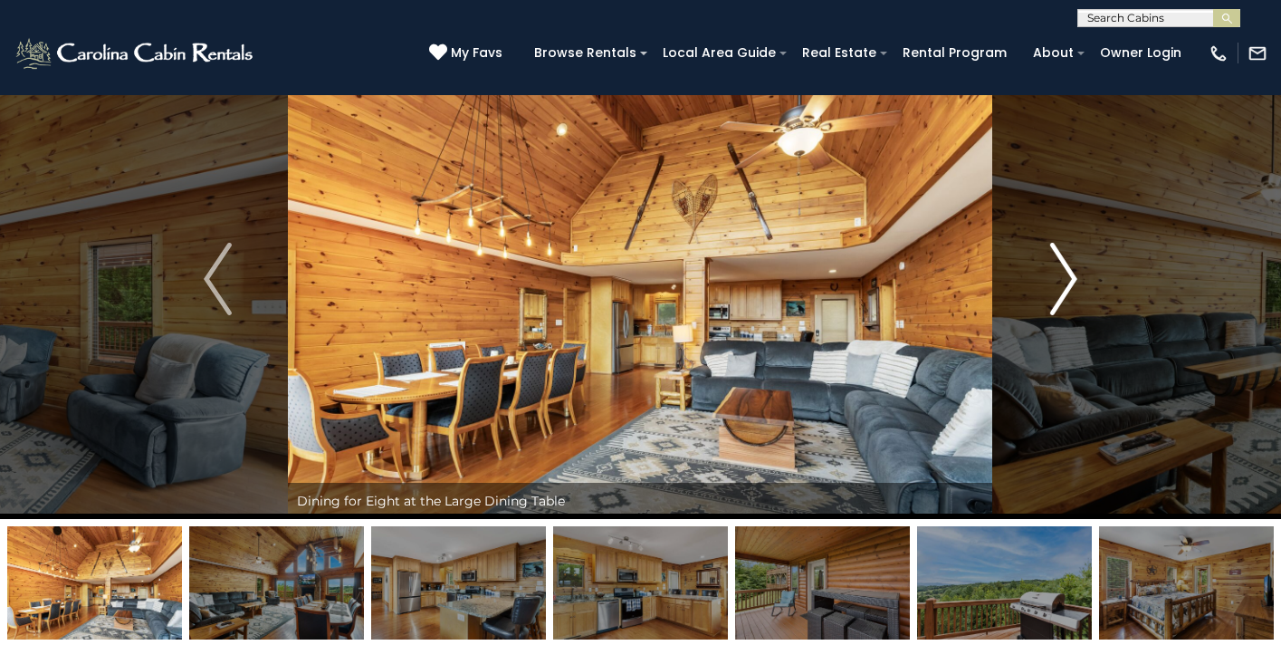
click at [1064, 301] on img "Next" at bounding box center [1062, 279] width 27 height 72
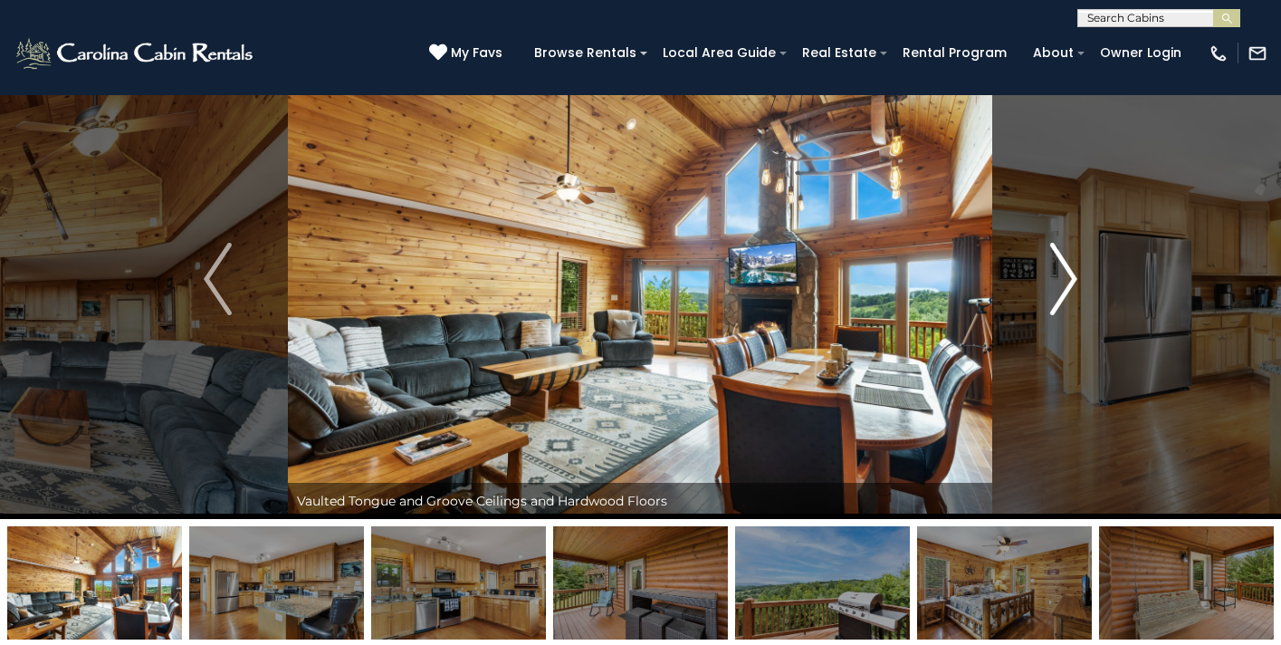
click at [1064, 301] on img "Next" at bounding box center [1062, 279] width 27 height 72
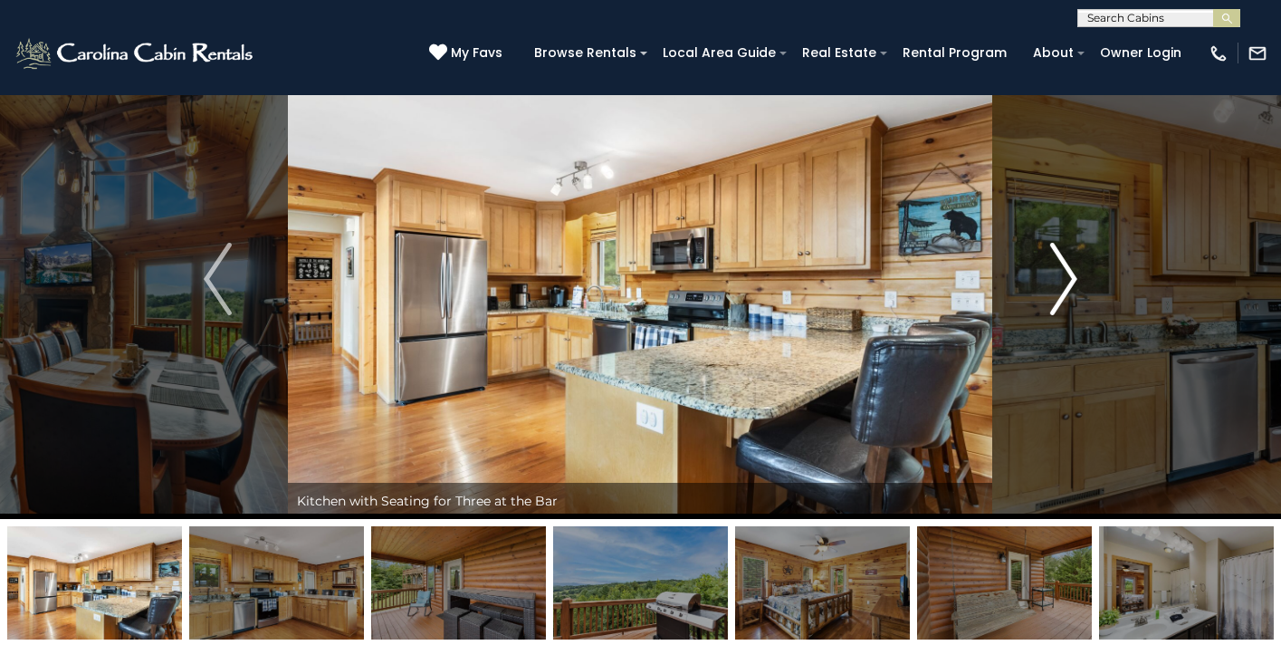
click at [1064, 301] on img "Next" at bounding box center [1062, 279] width 27 height 72
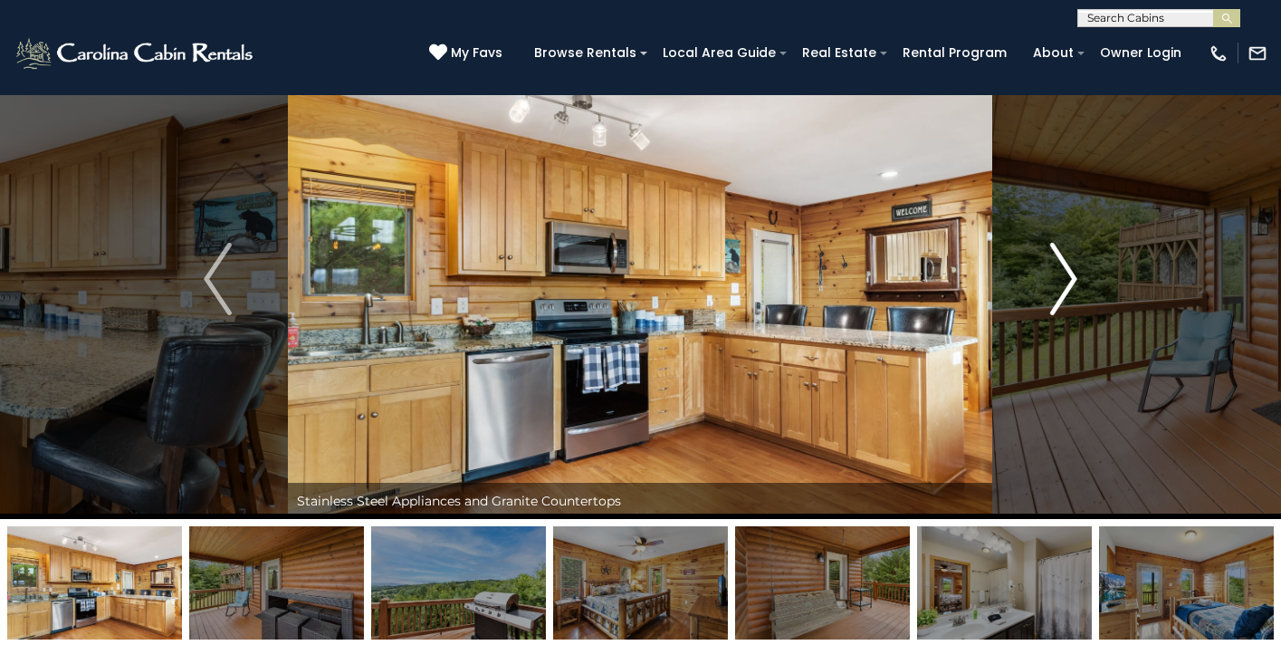
click at [1064, 301] on img "Next" at bounding box center [1062, 279] width 27 height 72
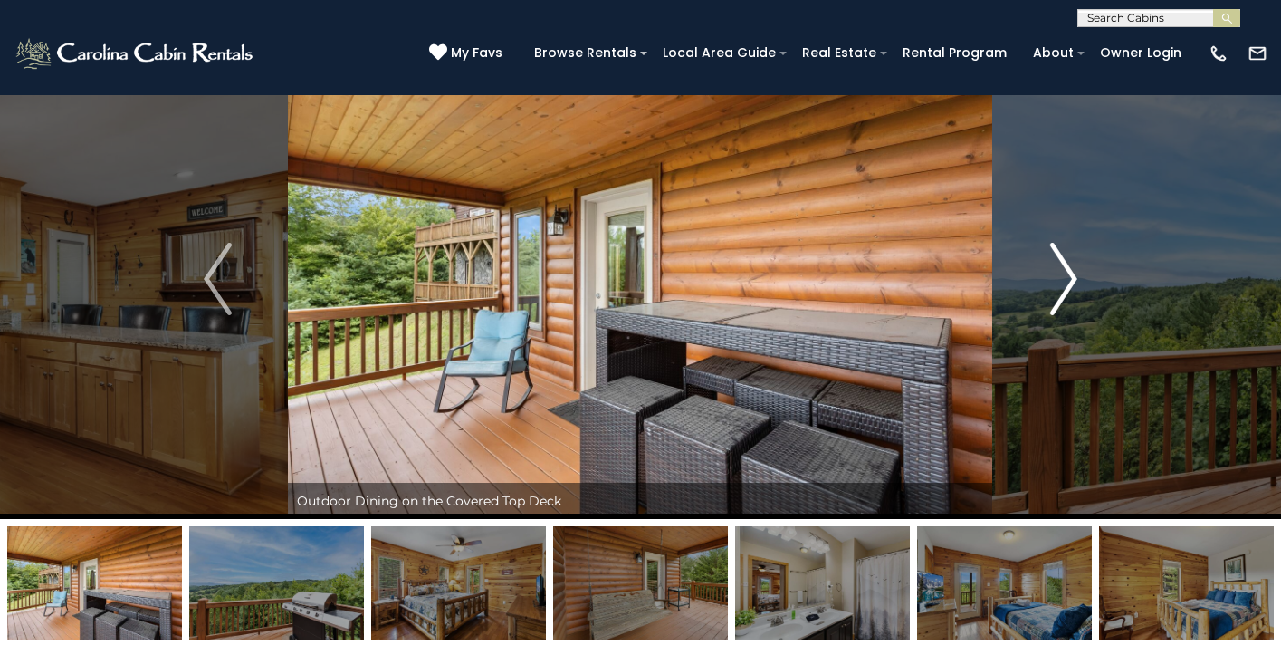
click at [1064, 302] on img "Next" at bounding box center [1062, 279] width 27 height 72
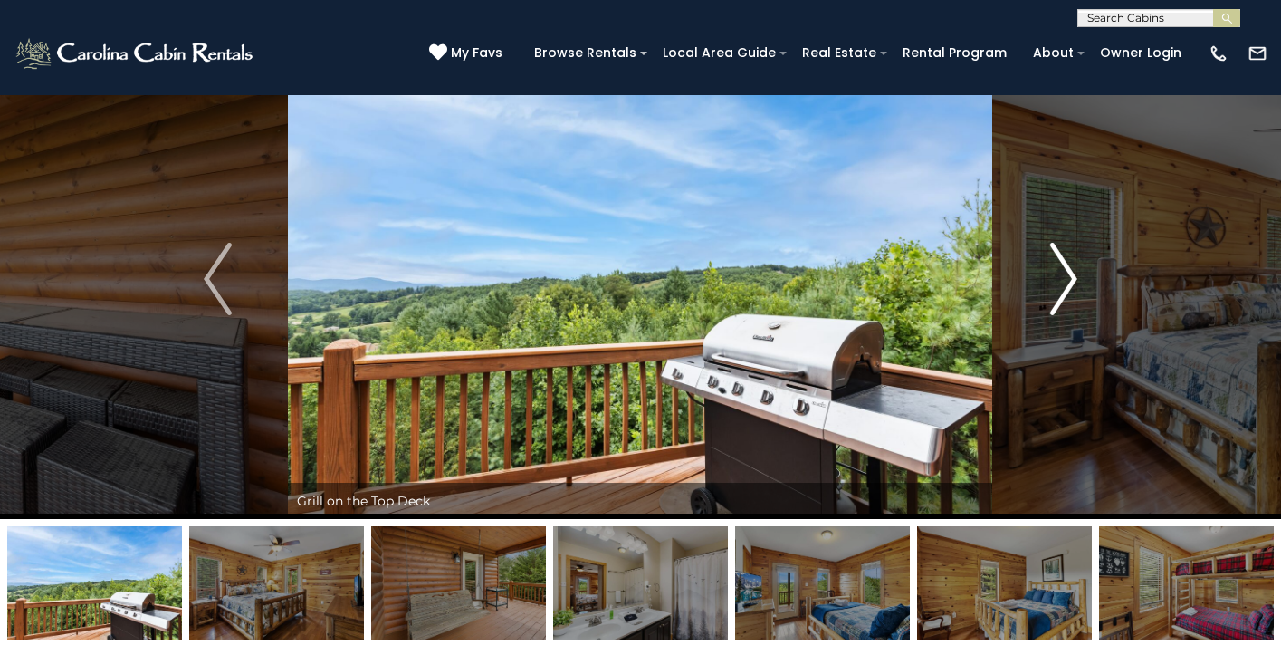
click at [1064, 302] on img "Next" at bounding box center [1062, 279] width 27 height 72
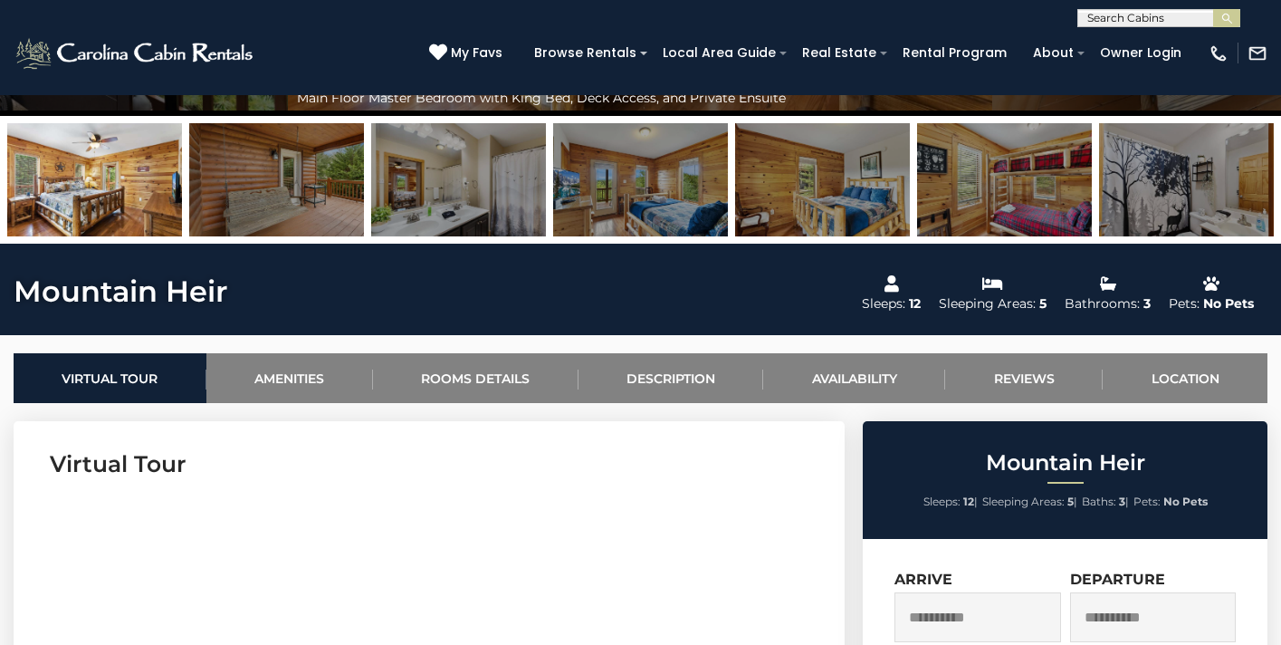
scroll to position [462, 0]
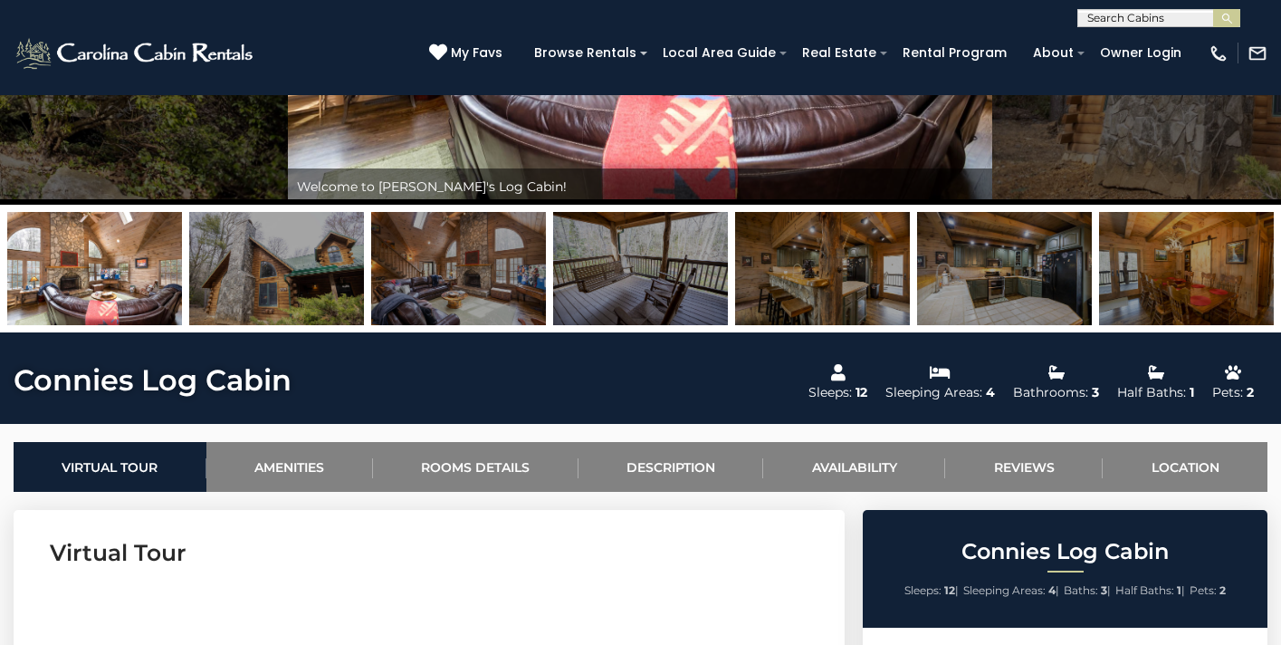
scroll to position [56, 0]
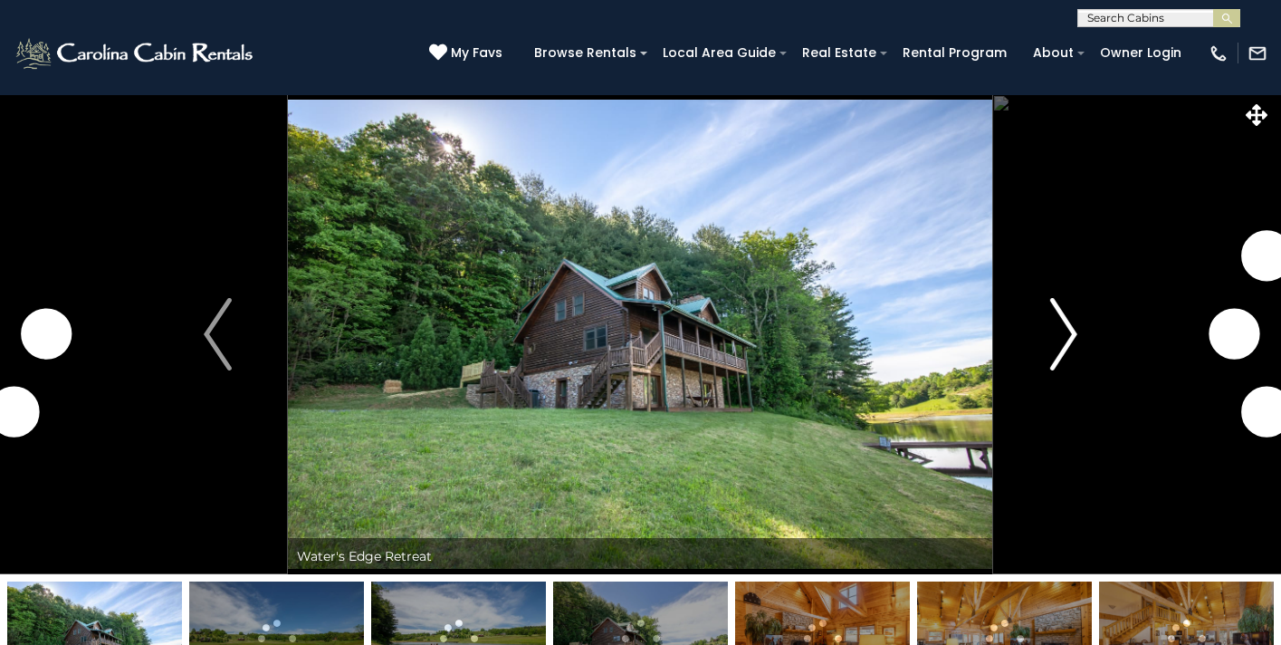
click at [1073, 320] on img "Next" at bounding box center [1062, 334] width 27 height 72
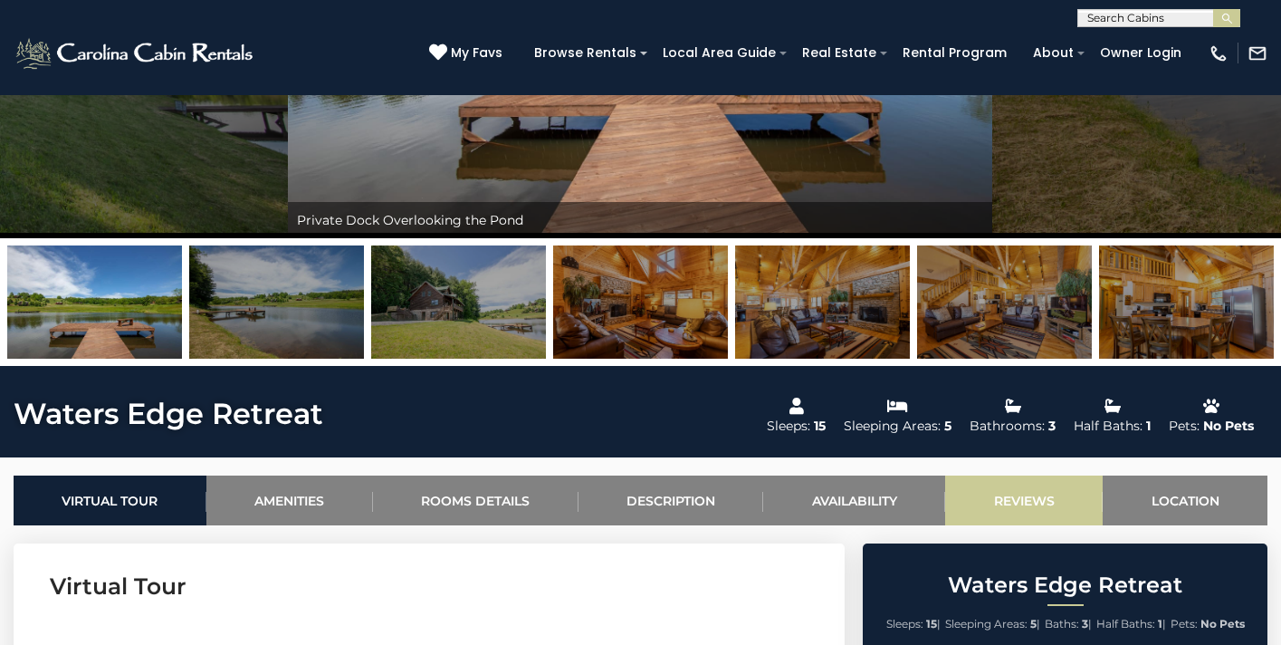
scroll to position [337, 0]
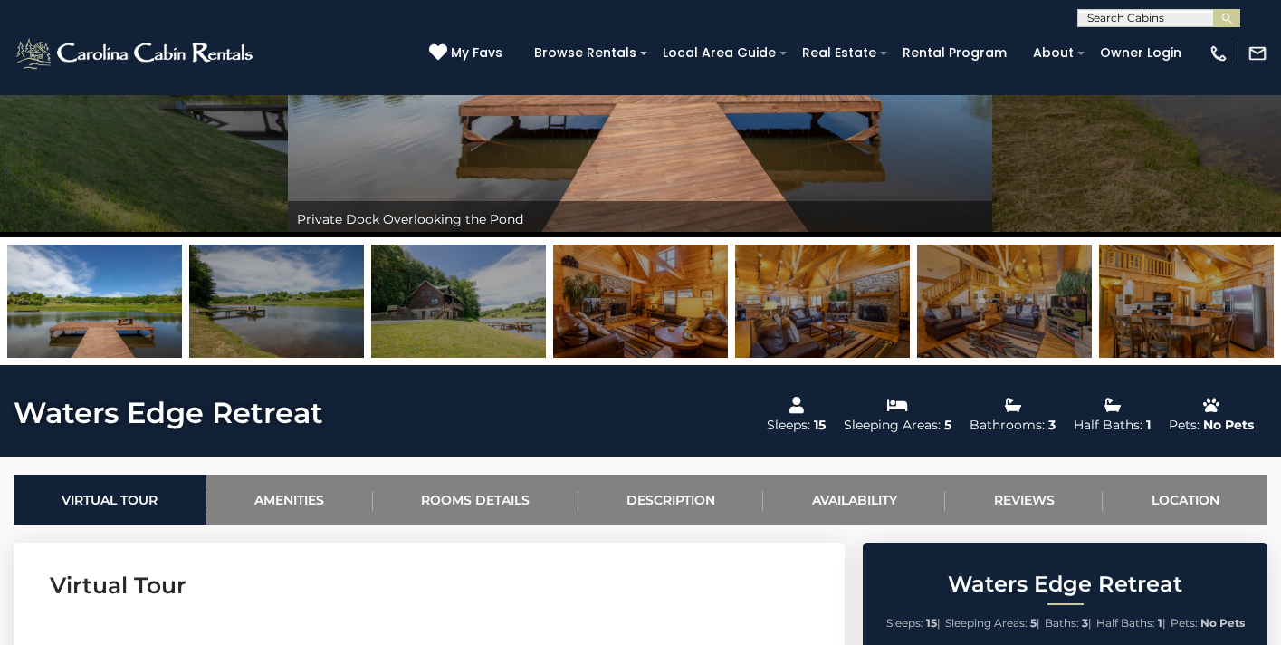
click at [666, 325] on img at bounding box center [640, 300] width 175 height 113
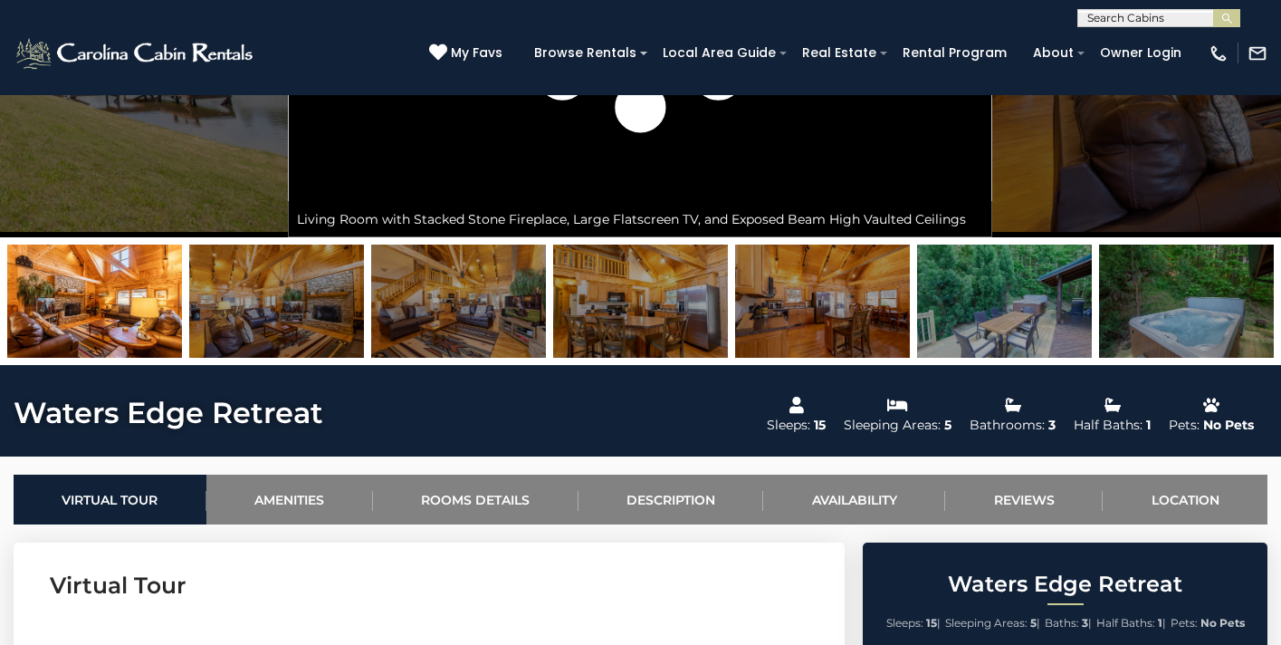
scroll to position [166, 0]
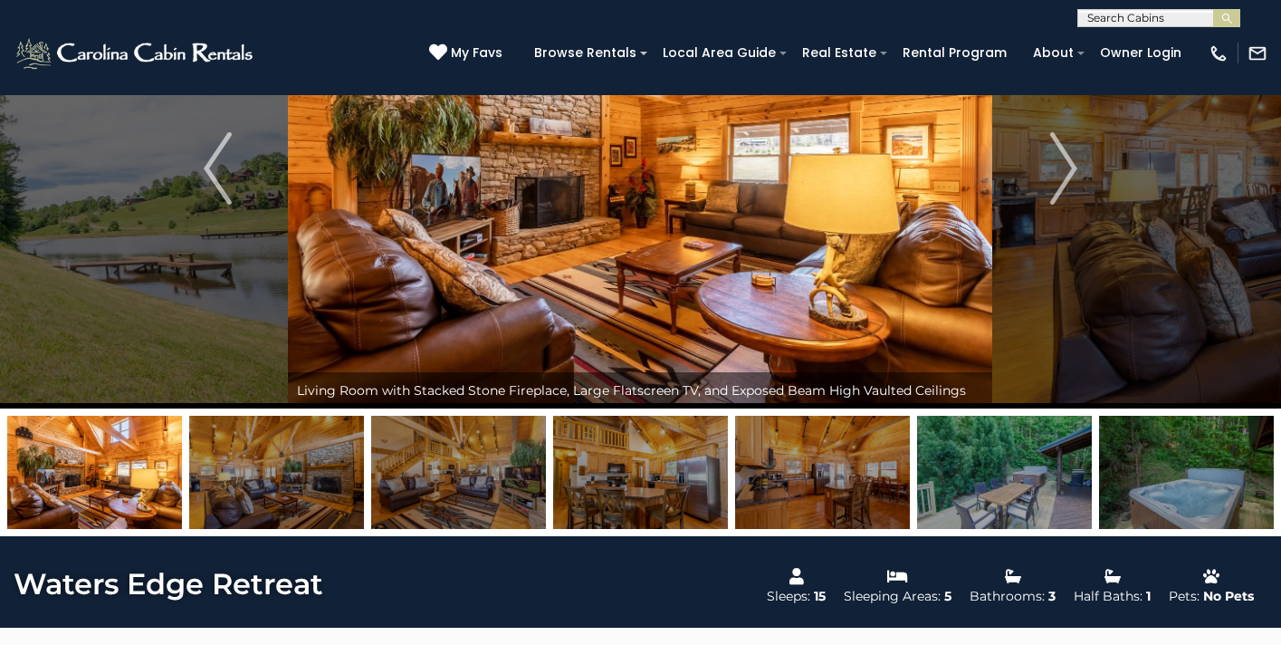
click at [445, 458] on img at bounding box center [458, 471] width 175 height 113
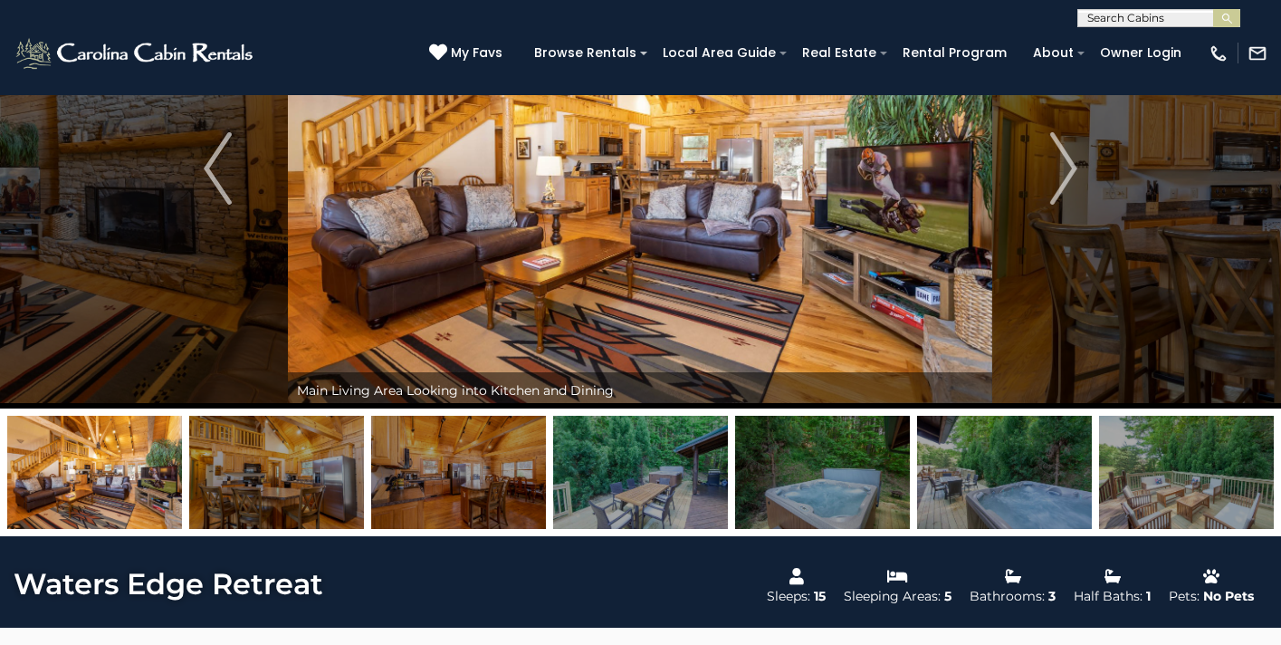
click at [568, 455] on img at bounding box center [640, 471] width 175 height 113
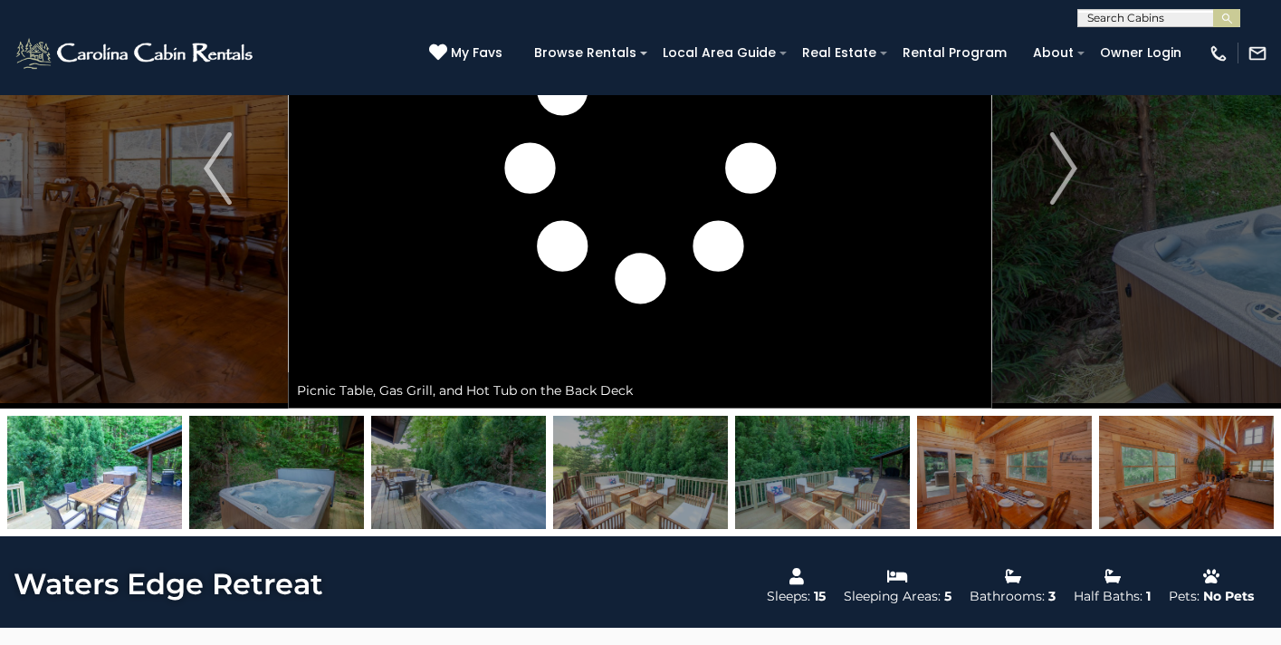
click at [636, 457] on img at bounding box center [640, 471] width 175 height 113
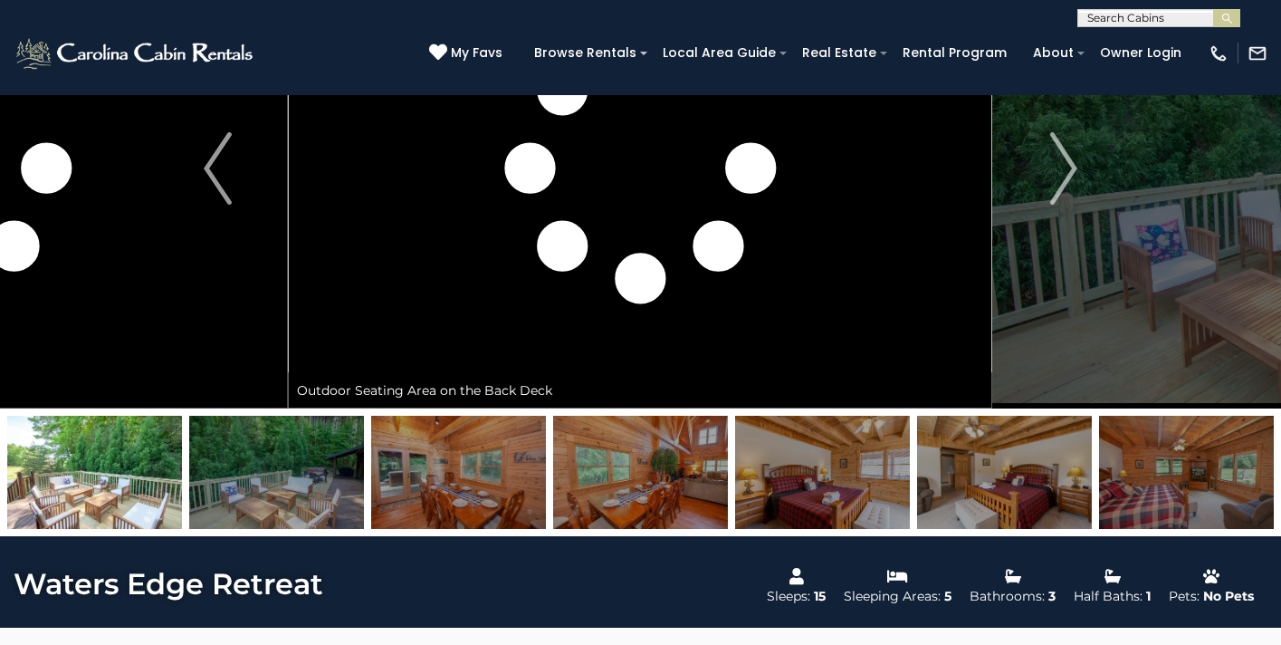
click at [771, 463] on img at bounding box center [822, 471] width 175 height 113
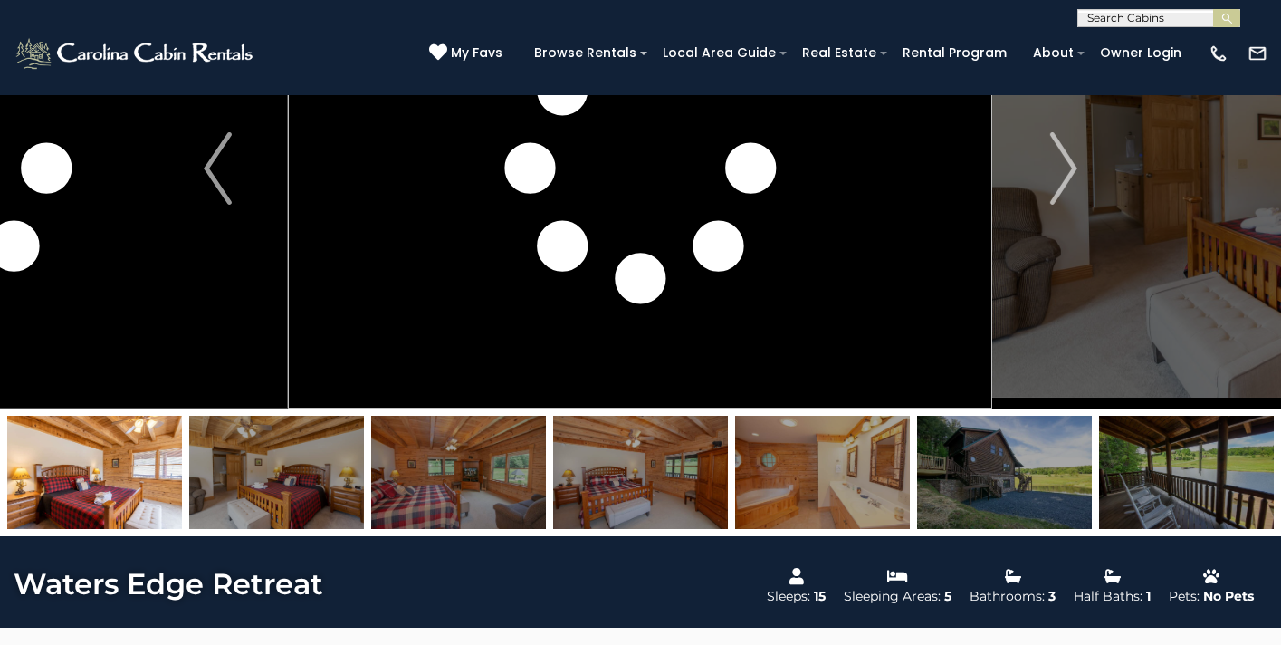
click at [791, 467] on img at bounding box center [822, 471] width 175 height 113
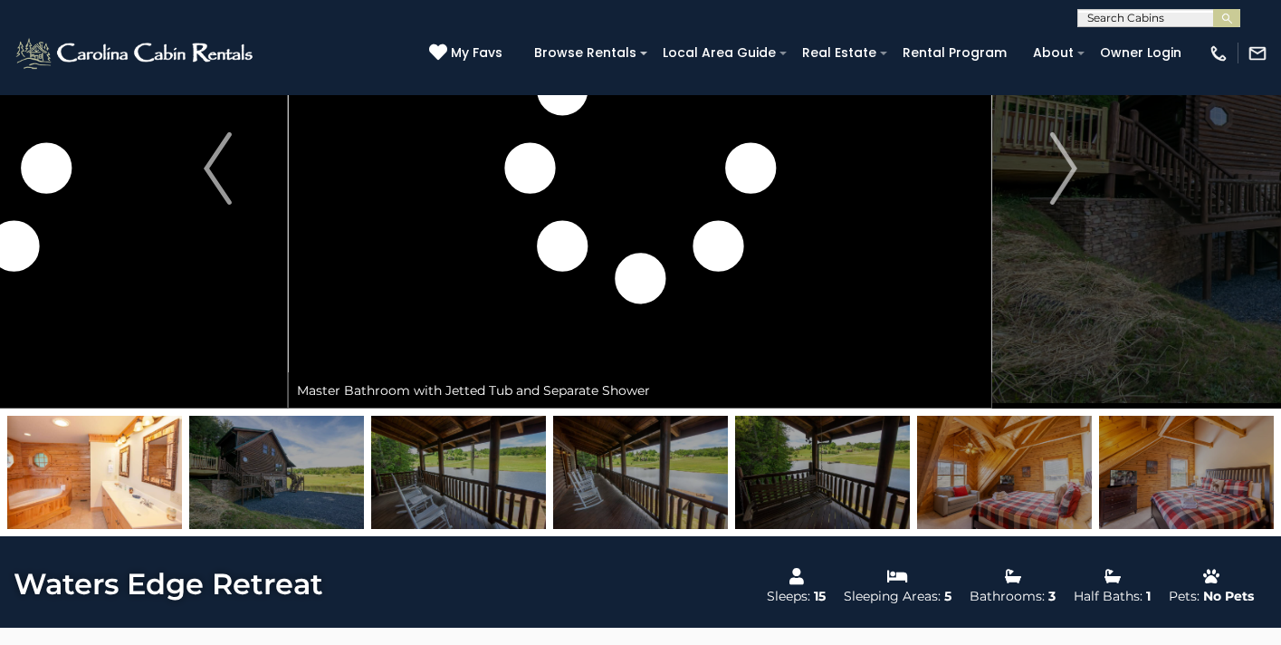
click at [971, 469] on img at bounding box center [1004, 471] width 175 height 113
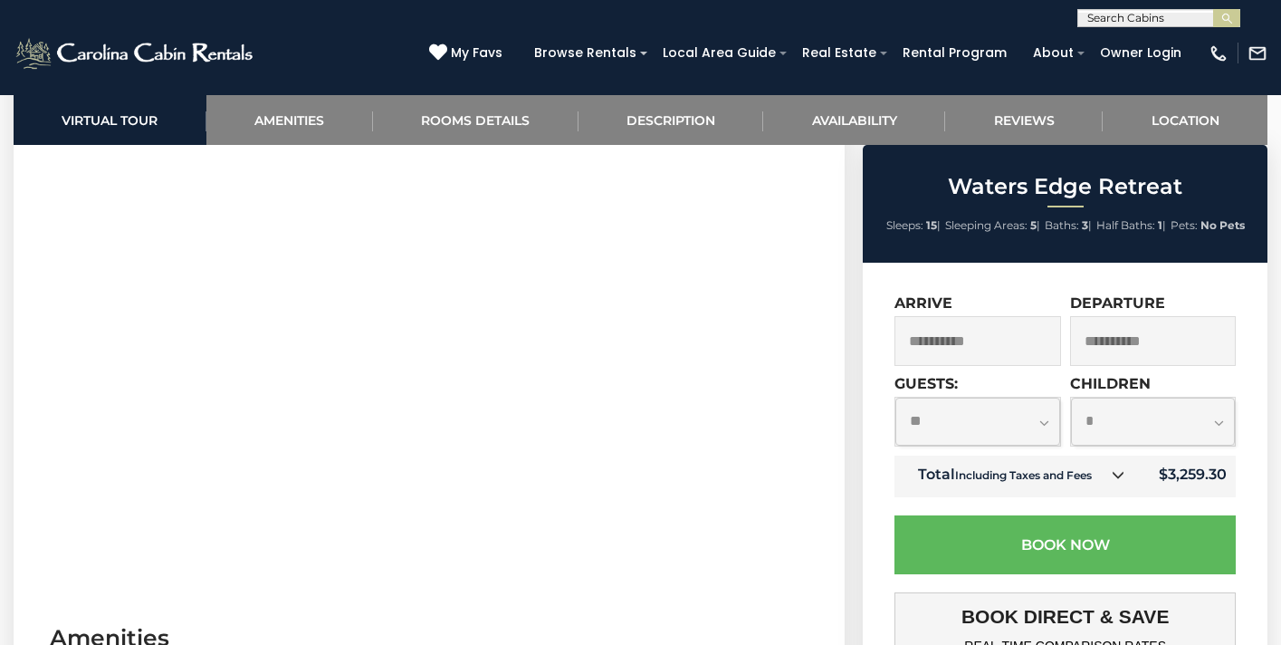
scroll to position [837, 0]
click at [1018, 424] on select "**********" at bounding box center [977, 421] width 164 height 48
select select "**"
click at [895, 397] on select "**********" at bounding box center [977, 421] width 164 height 48
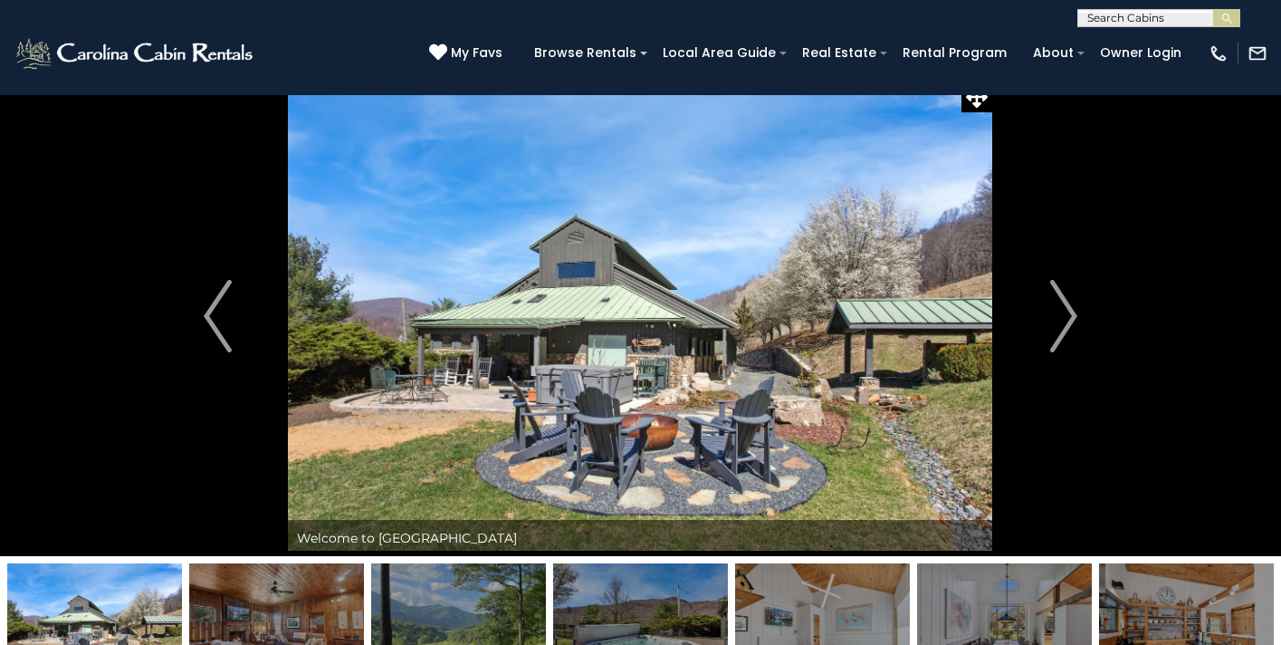
scroll to position [20, 0]
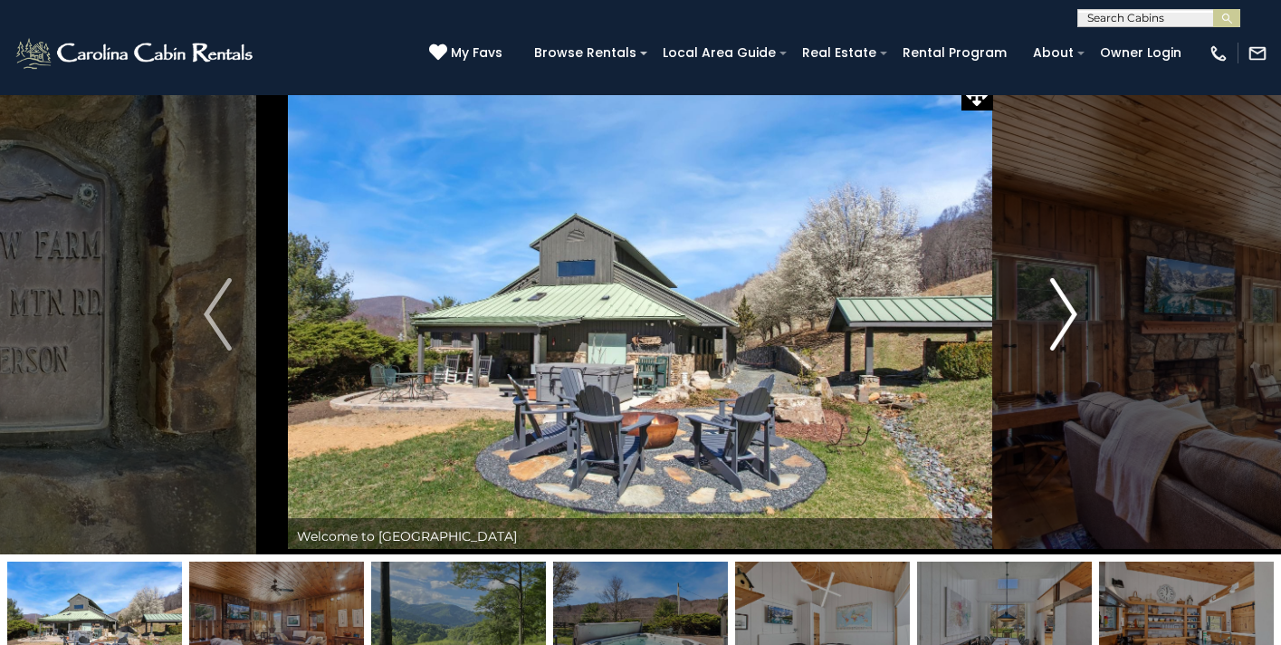
click at [1060, 337] on img "Next" at bounding box center [1062, 314] width 27 height 72
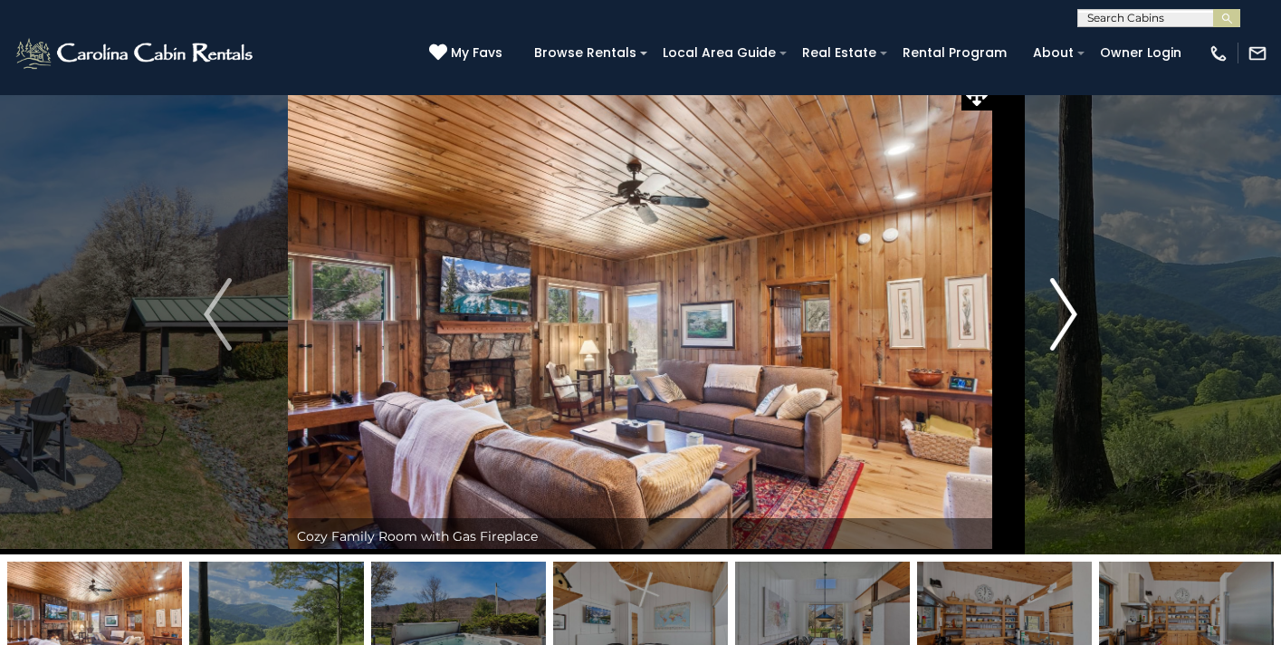
click at [1060, 337] on img "Next" at bounding box center [1062, 314] width 27 height 72
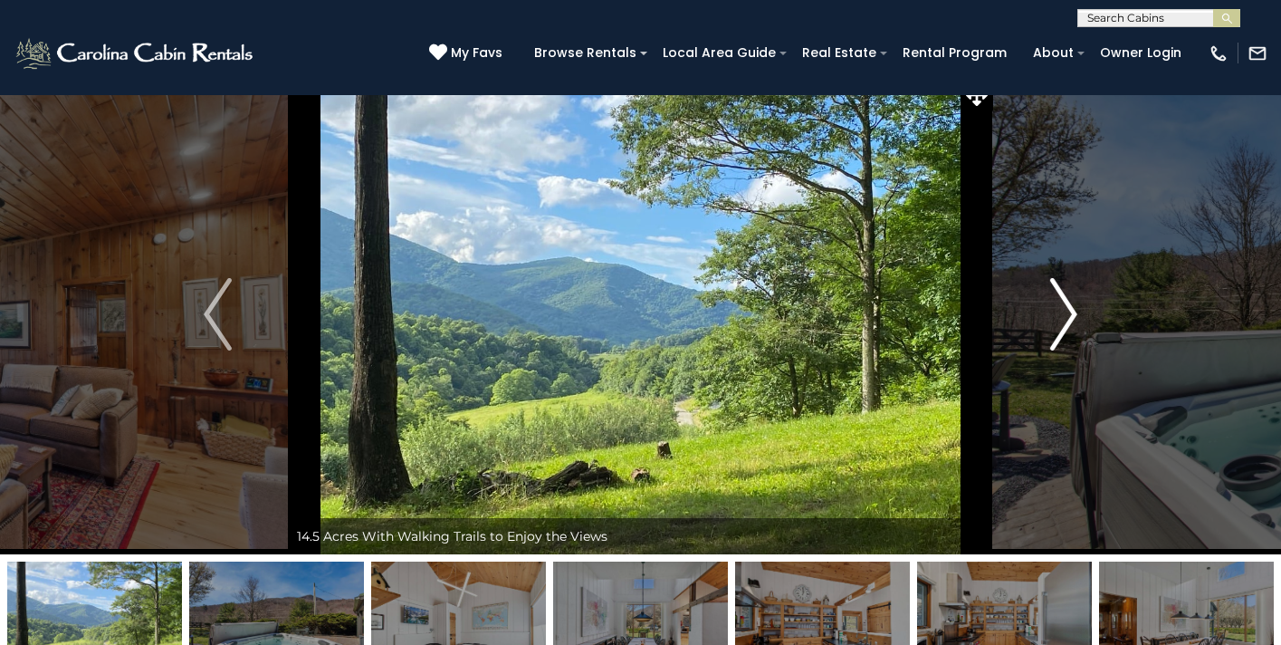
click at [1063, 336] on img "Next" at bounding box center [1062, 314] width 27 height 72
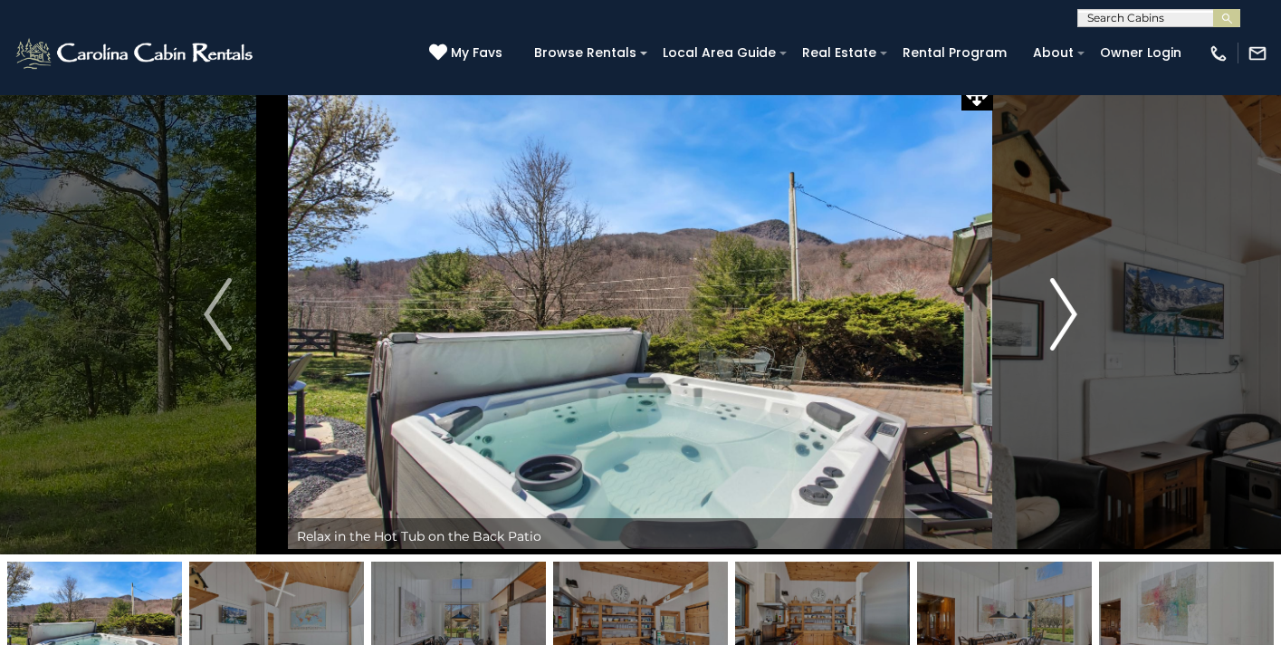
click at [1063, 336] on img "Next" at bounding box center [1062, 314] width 27 height 72
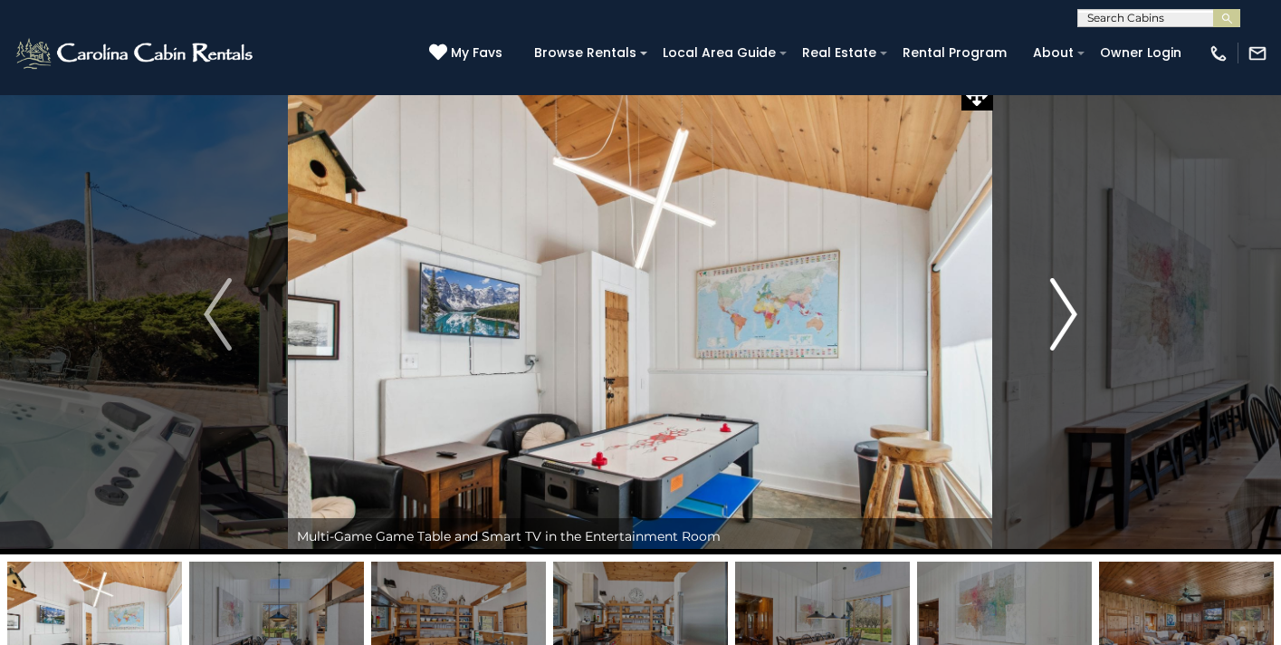
click at [1063, 336] on img "Next" at bounding box center [1062, 314] width 27 height 72
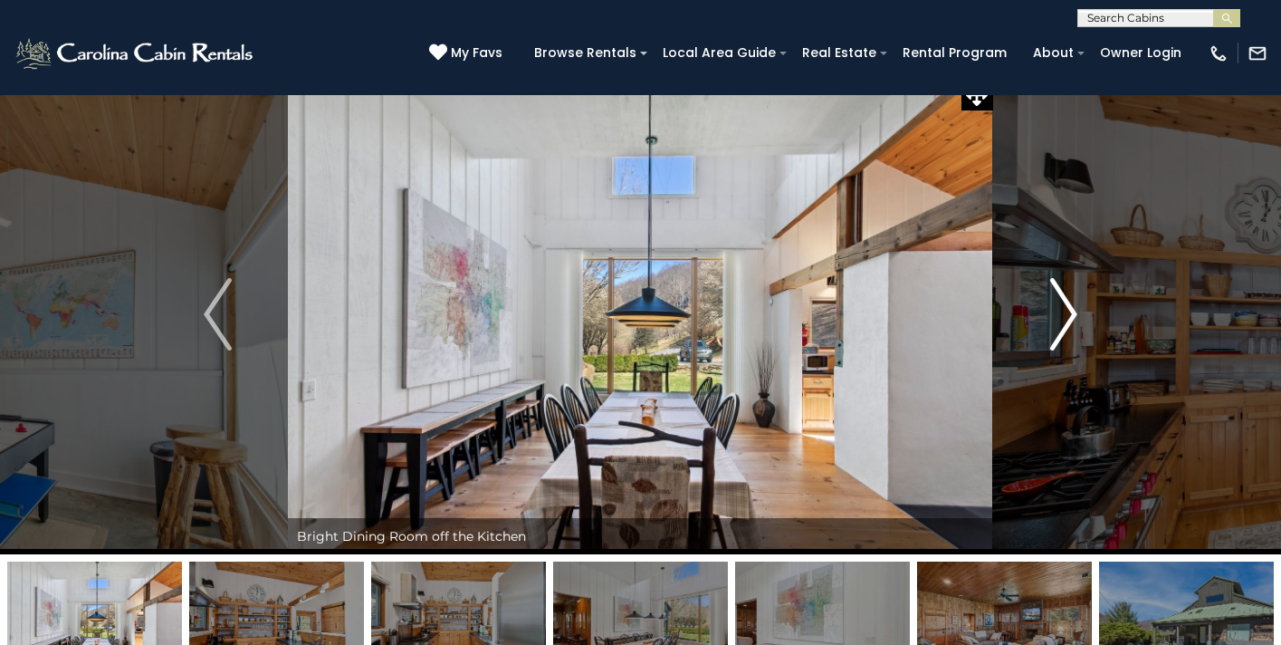
click at [1063, 336] on img "Next" at bounding box center [1062, 314] width 27 height 72
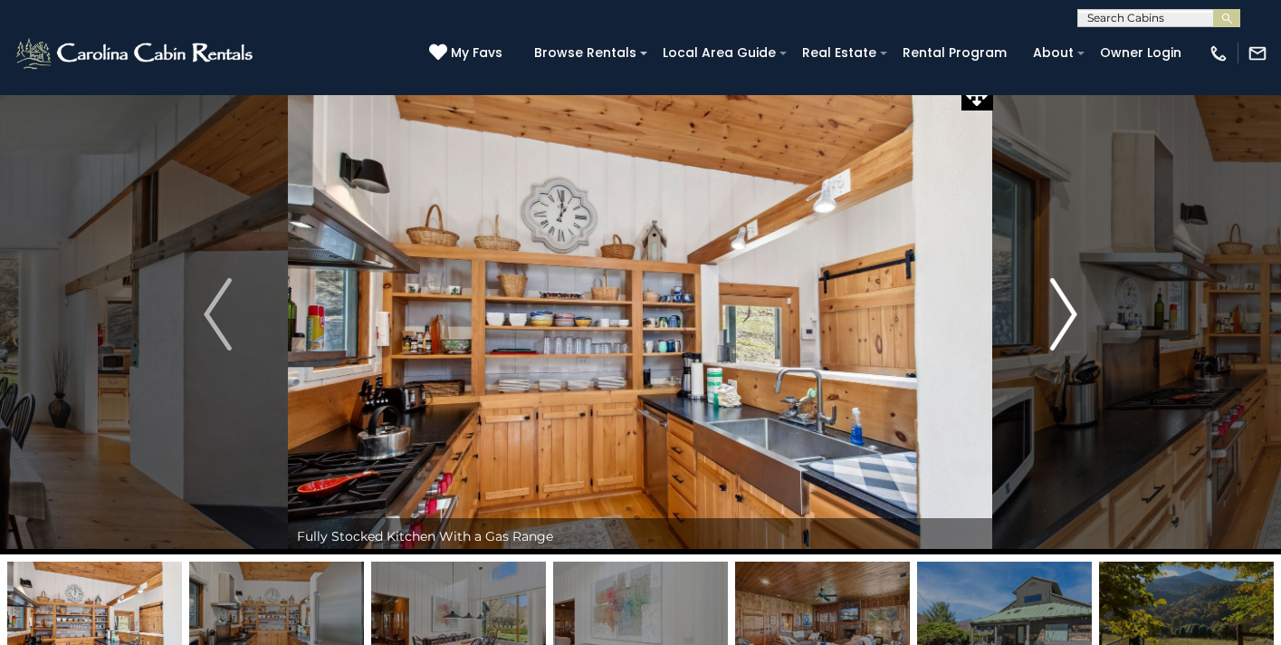
click at [1063, 336] on img "Next" at bounding box center [1062, 314] width 27 height 72
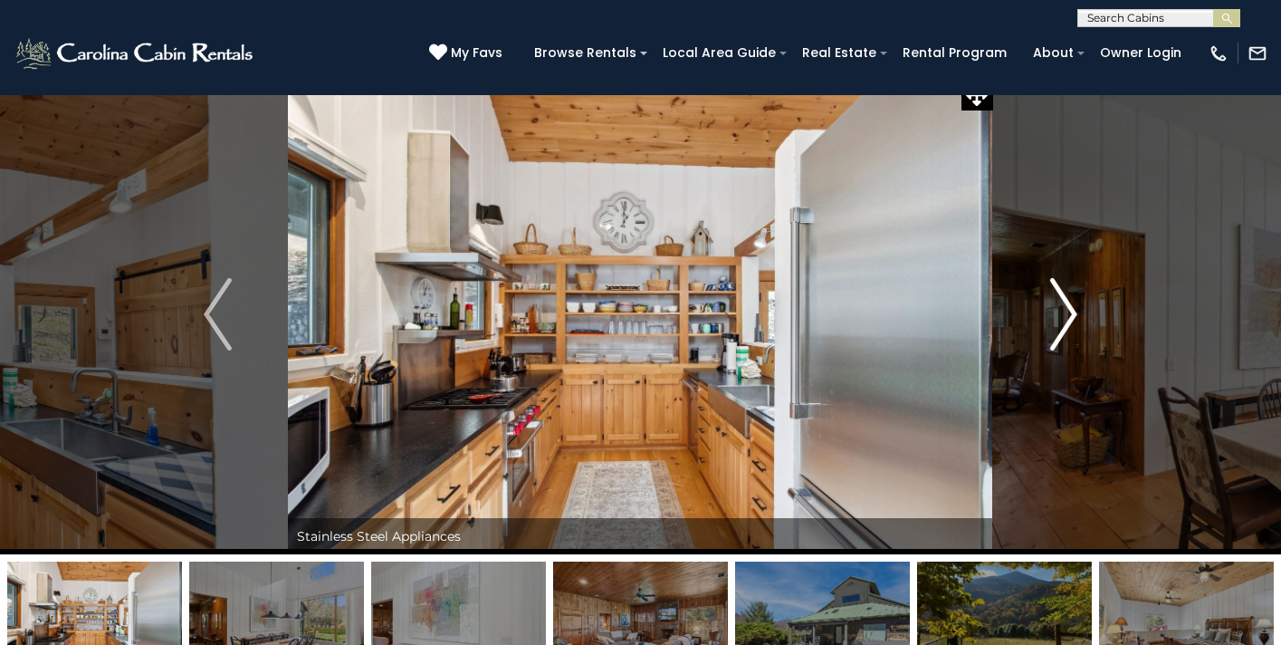
click at [1063, 336] on img "Next" at bounding box center [1062, 314] width 27 height 72
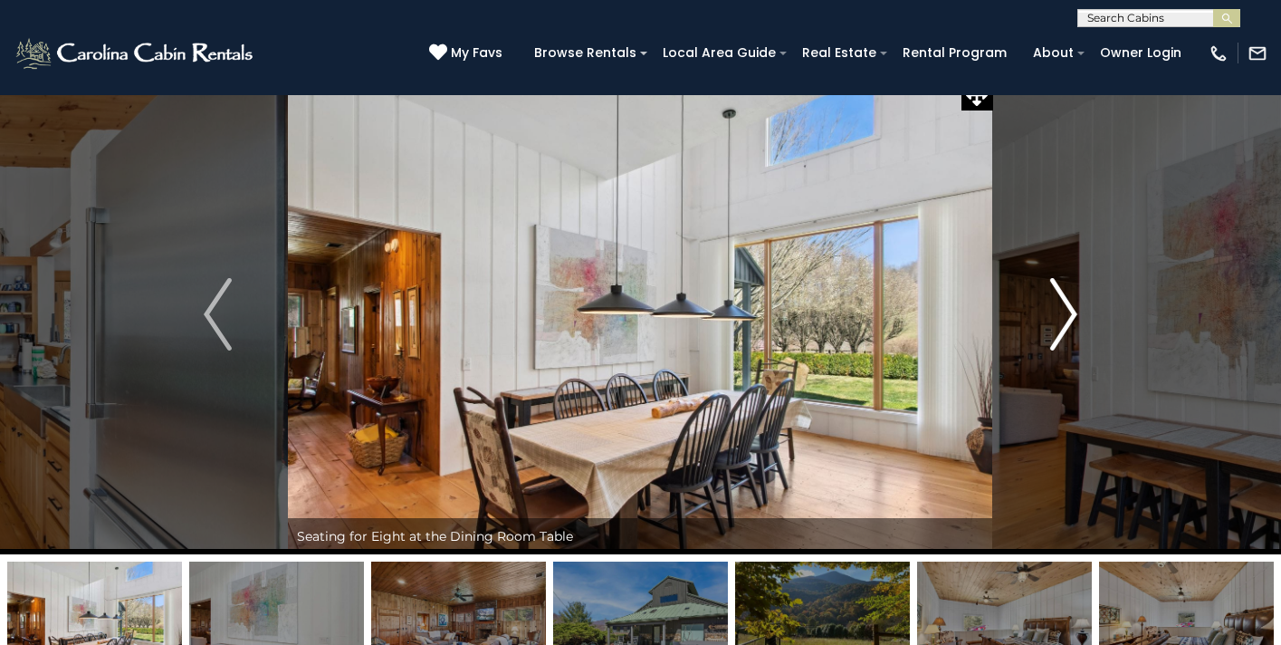
click at [1063, 336] on img "Next" at bounding box center [1062, 314] width 27 height 72
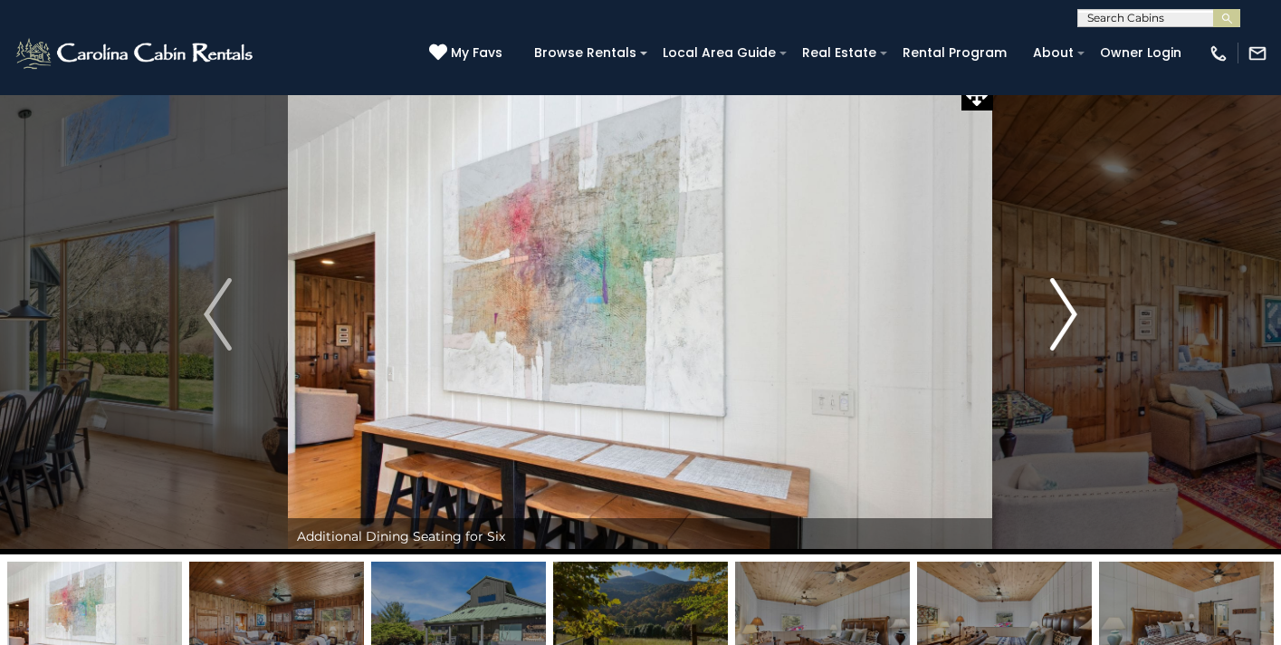
click at [1063, 336] on img "Next" at bounding box center [1062, 314] width 27 height 72
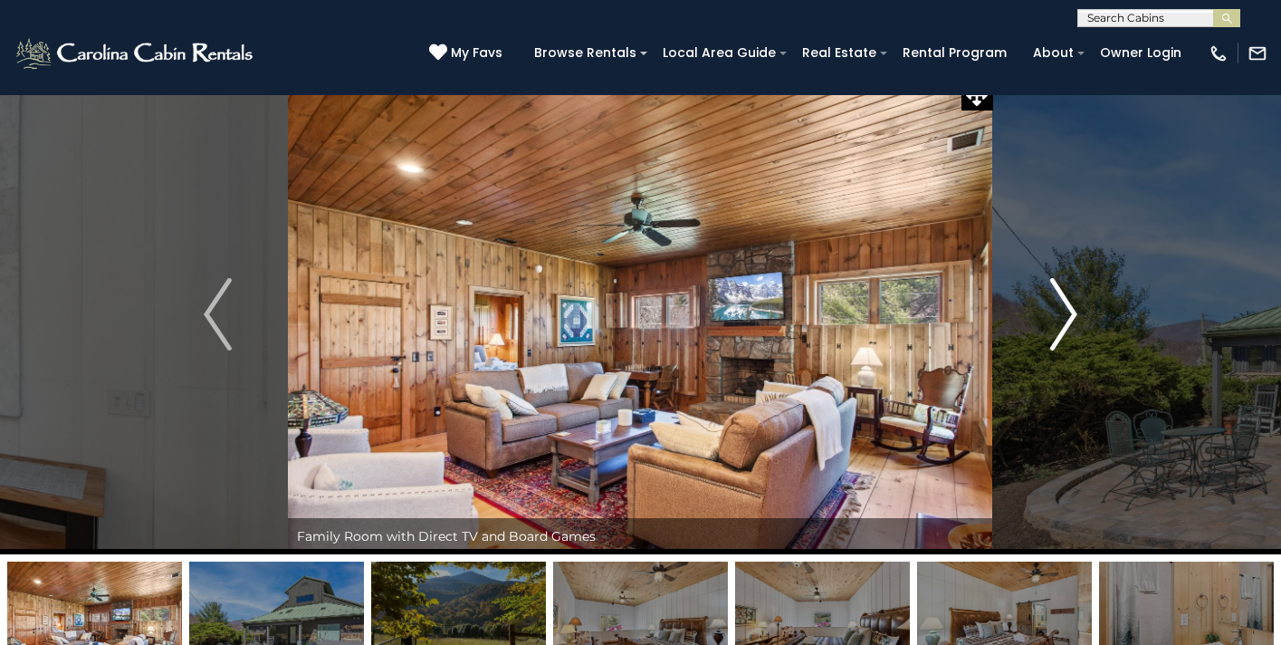
click at [1063, 337] on img "Next" at bounding box center [1062, 314] width 27 height 72
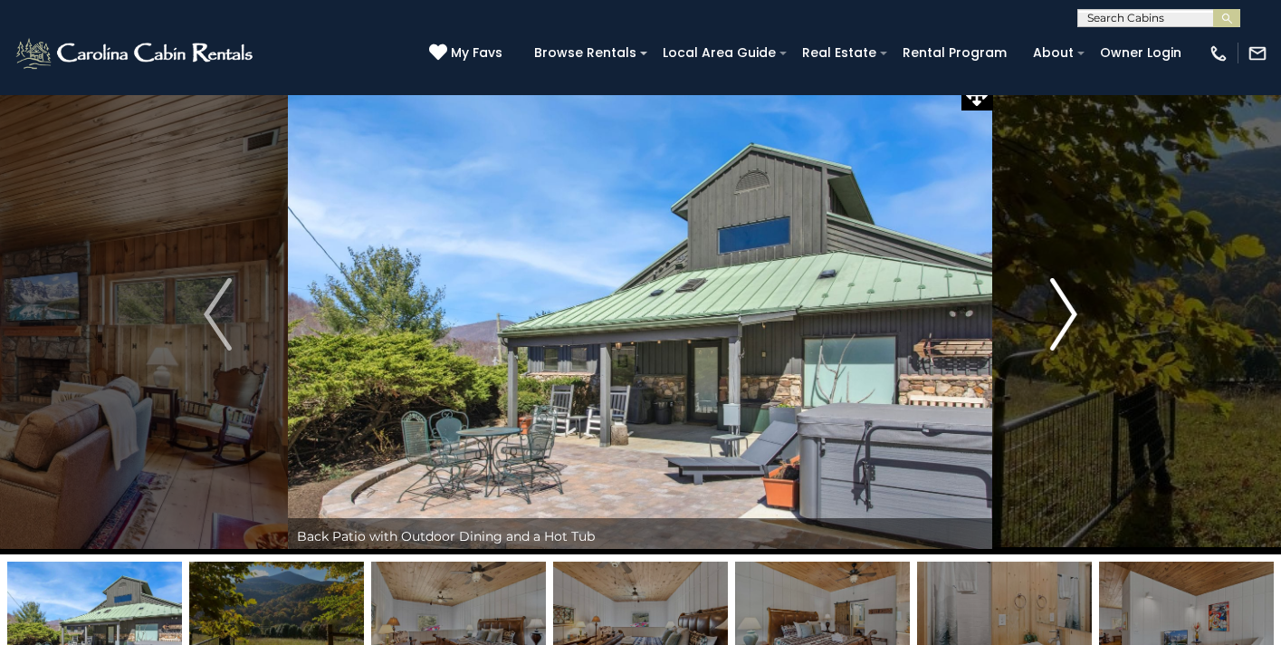
click at [1063, 337] on img "Next" at bounding box center [1062, 314] width 27 height 72
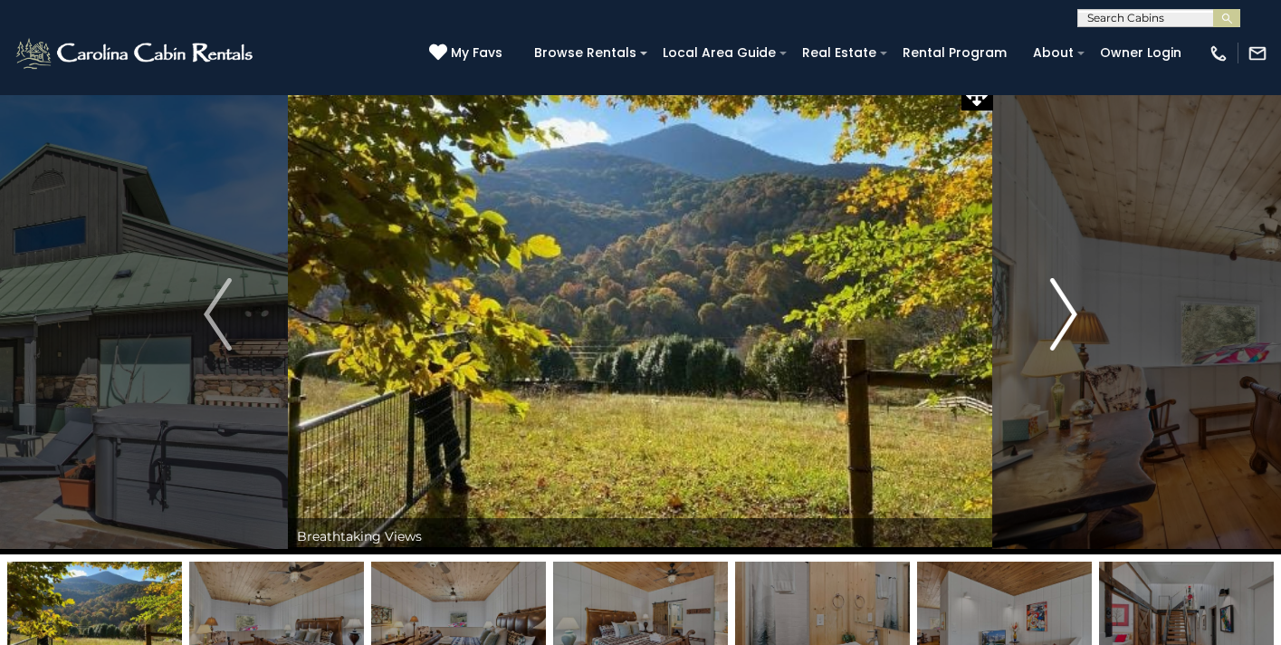
click at [1063, 337] on img "Next" at bounding box center [1062, 314] width 27 height 72
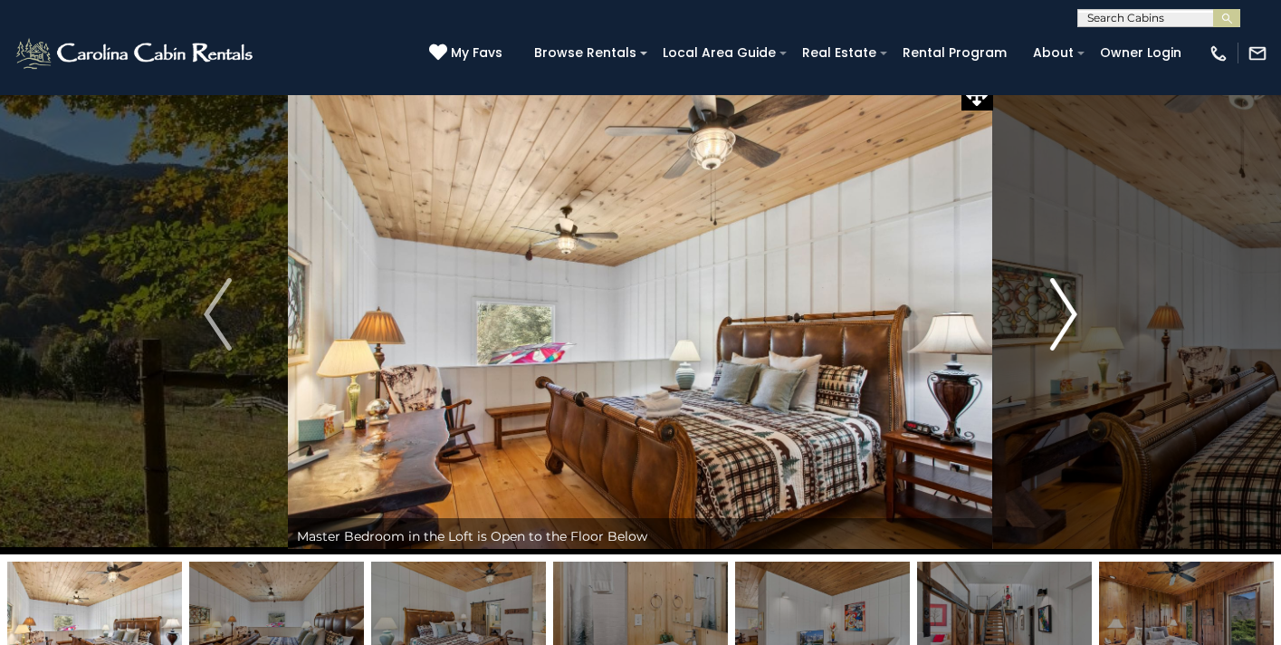
click at [1063, 338] on img "Next" at bounding box center [1062, 314] width 27 height 72
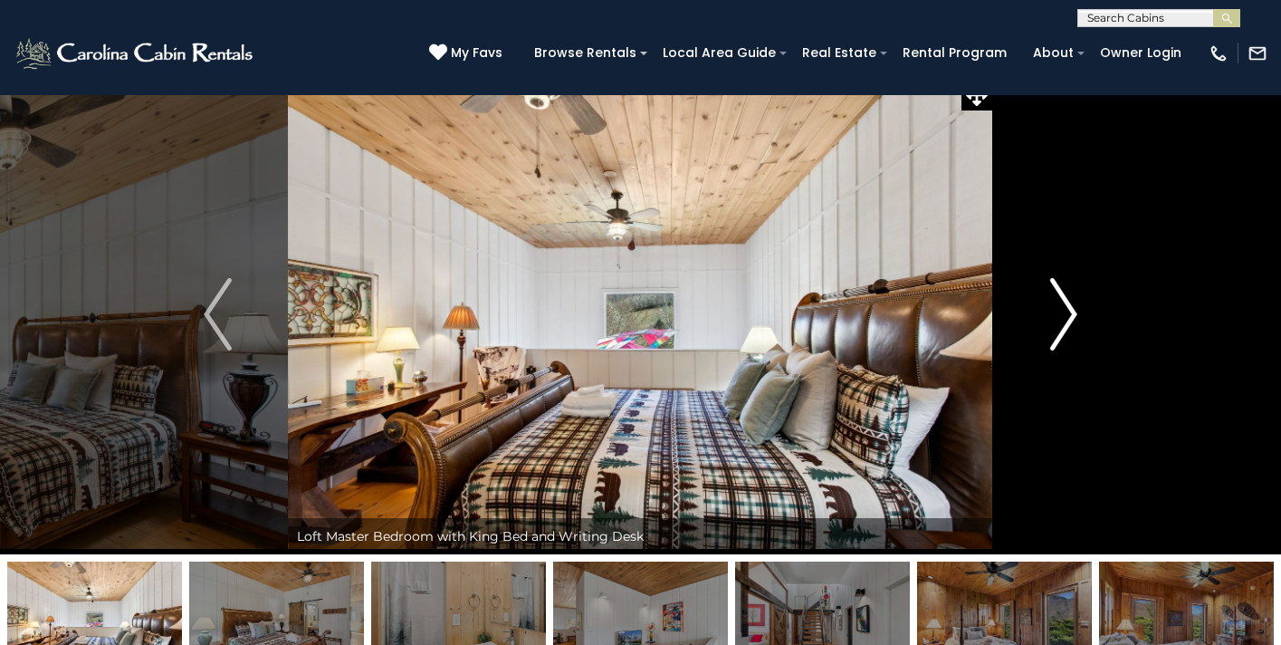
click at [1063, 338] on img "Next" at bounding box center [1062, 314] width 27 height 72
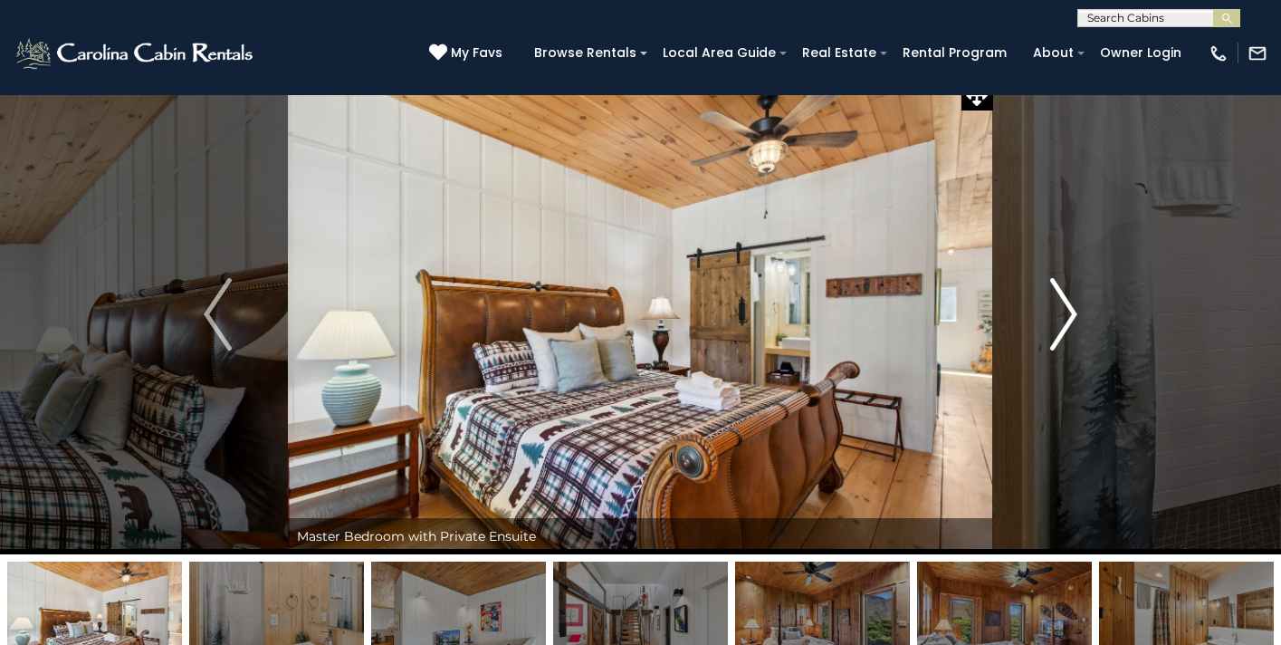
click at [1063, 339] on img "Next" at bounding box center [1062, 314] width 27 height 72
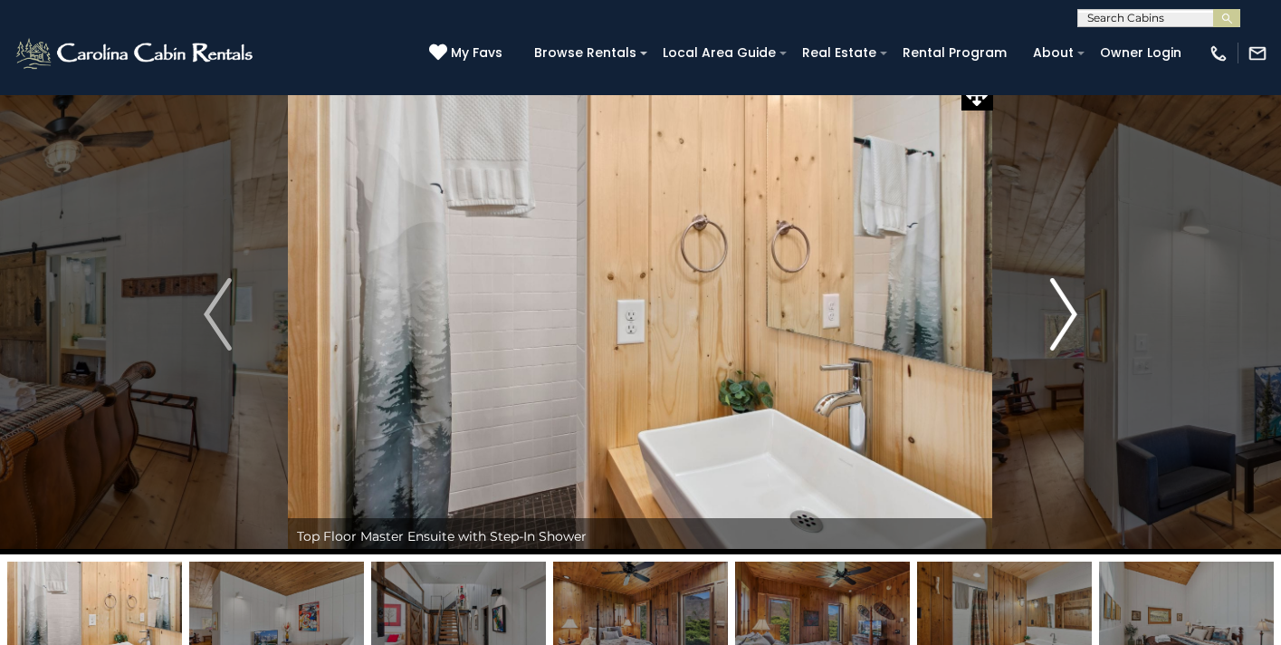
click at [1063, 339] on img "Next" at bounding box center [1062, 314] width 27 height 72
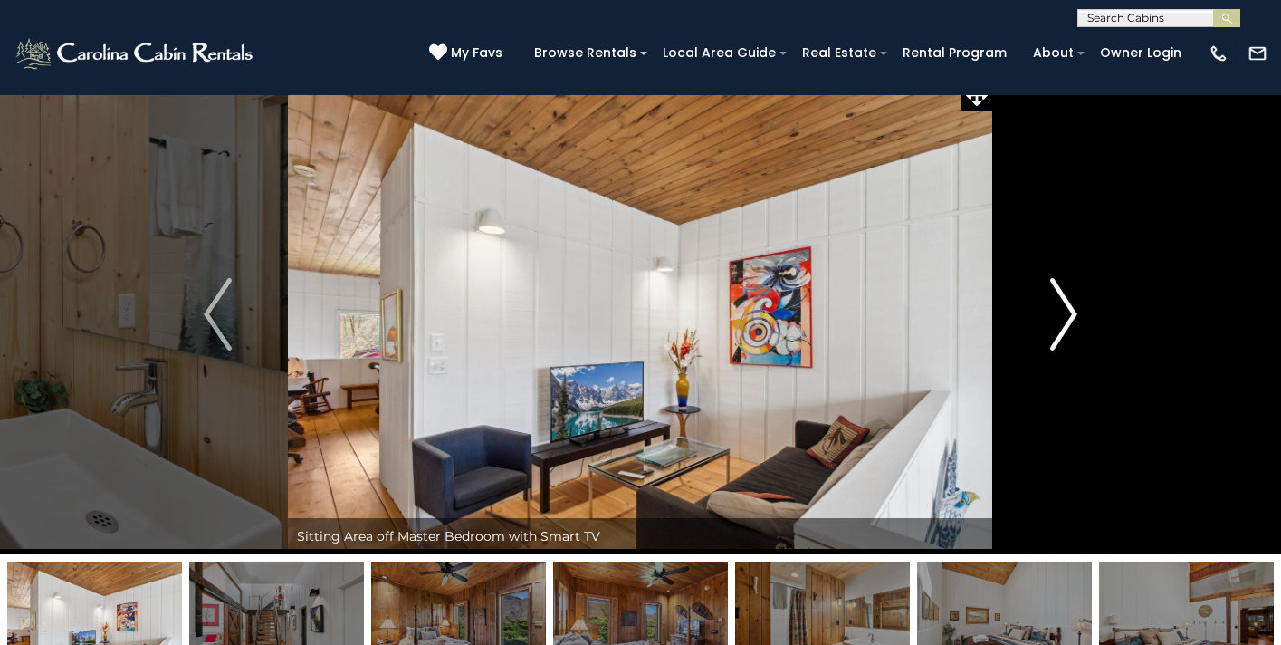
click at [1063, 339] on img "Next" at bounding box center [1062, 314] width 27 height 72
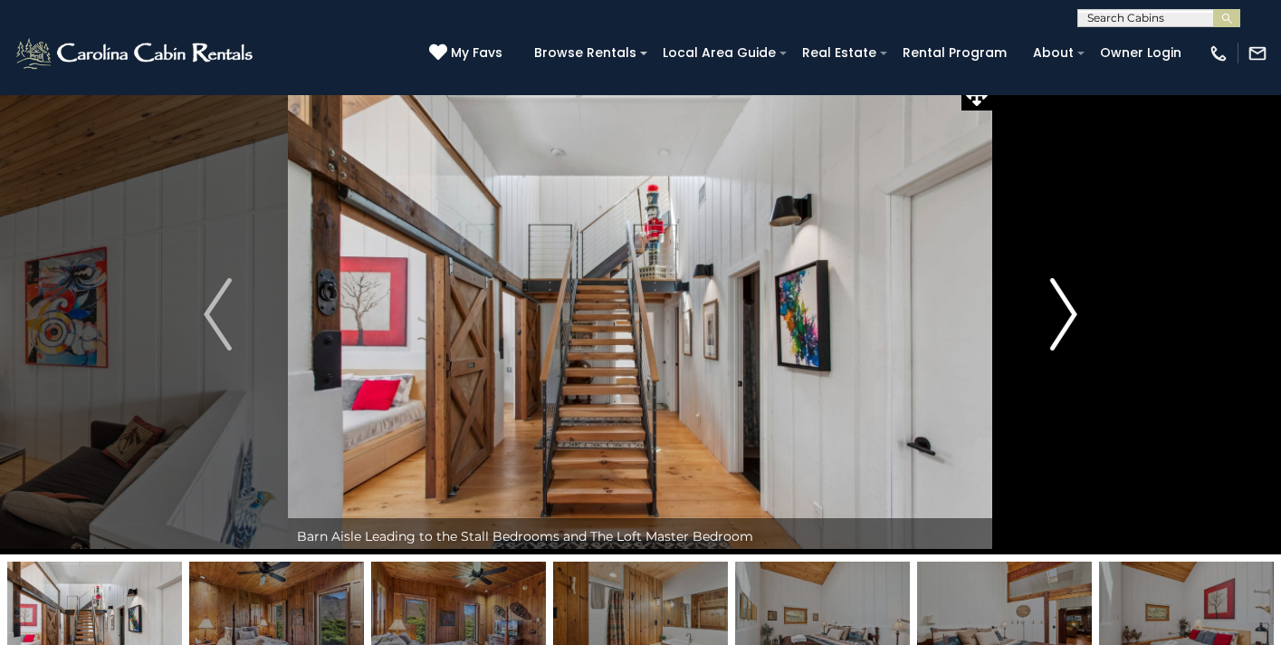
click at [1063, 339] on img "Next" at bounding box center [1062, 314] width 27 height 72
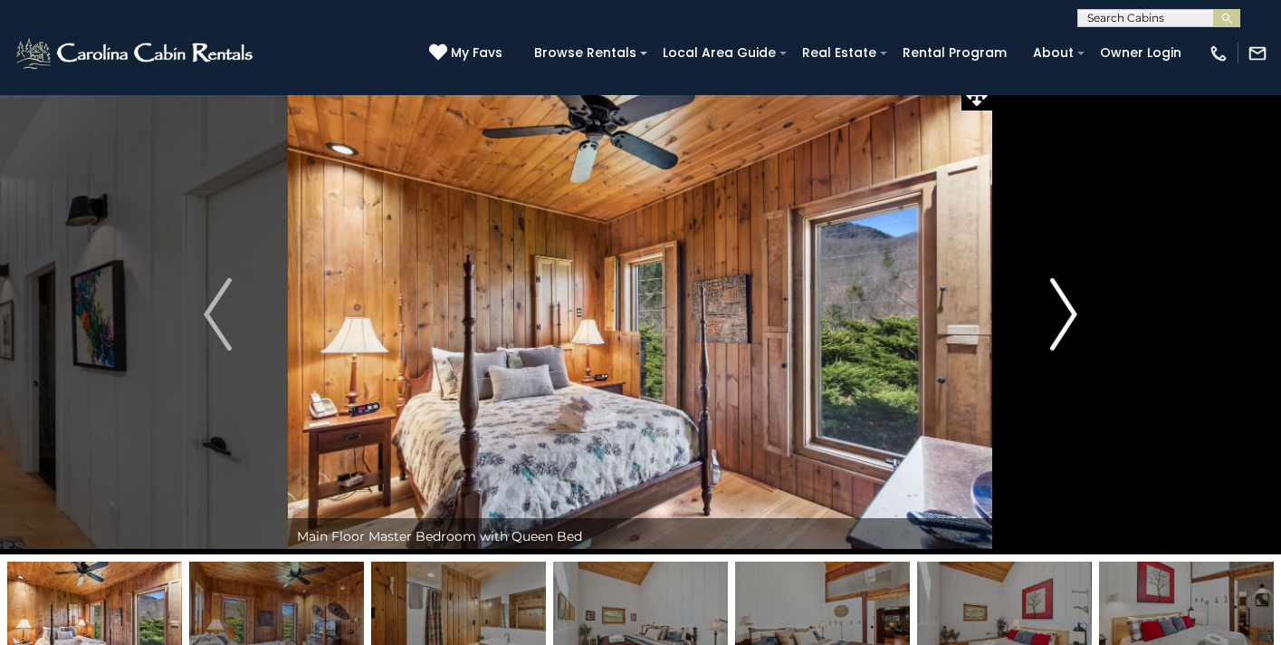
click at [1063, 339] on img "Next" at bounding box center [1062, 314] width 27 height 72
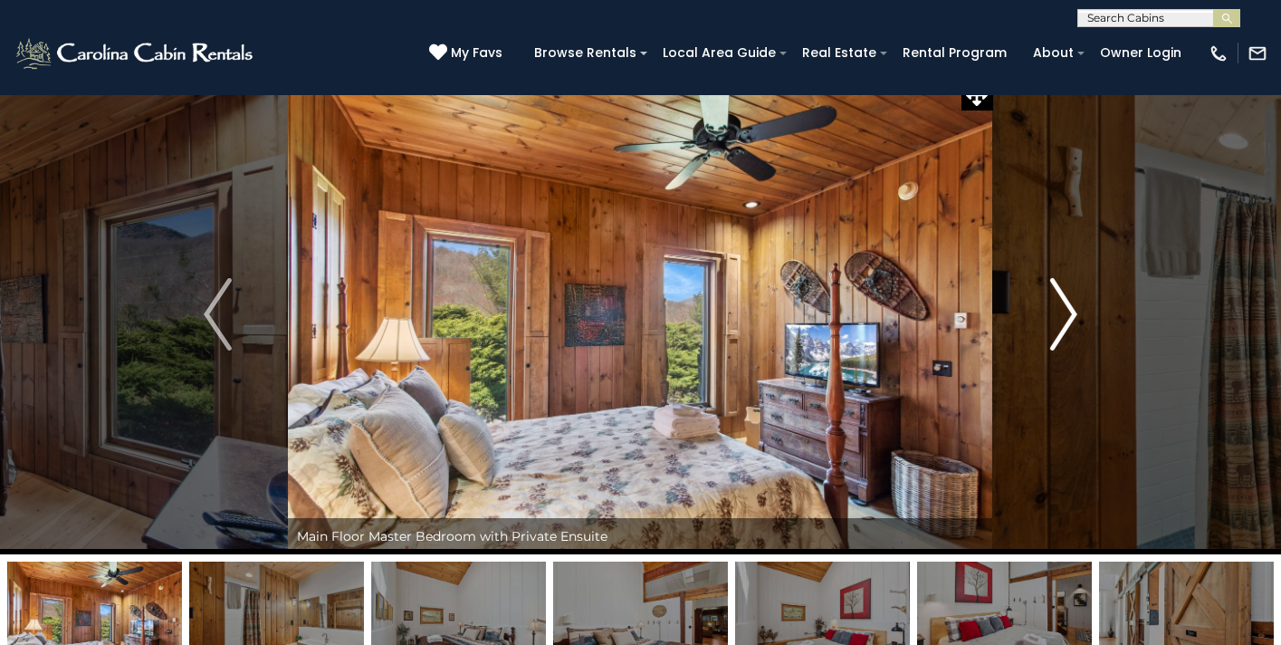
click at [1063, 339] on img "Next" at bounding box center [1062, 314] width 27 height 72
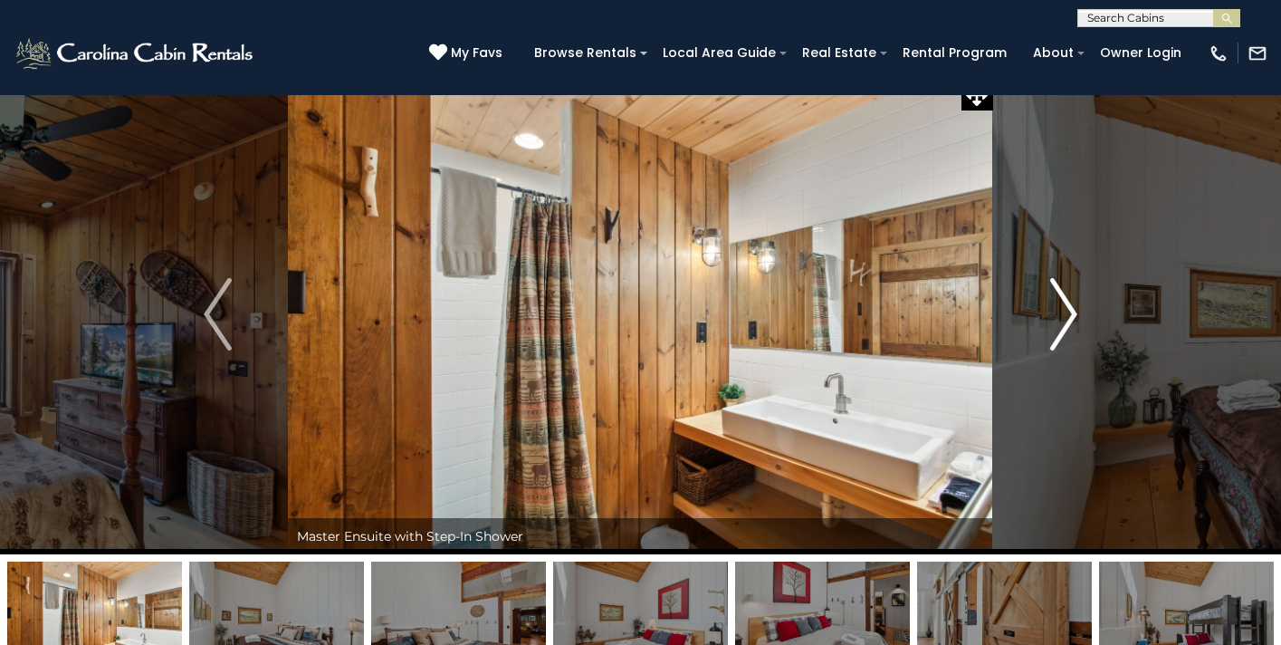
click at [1063, 339] on img "Next" at bounding box center [1062, 314] width 27 height 72
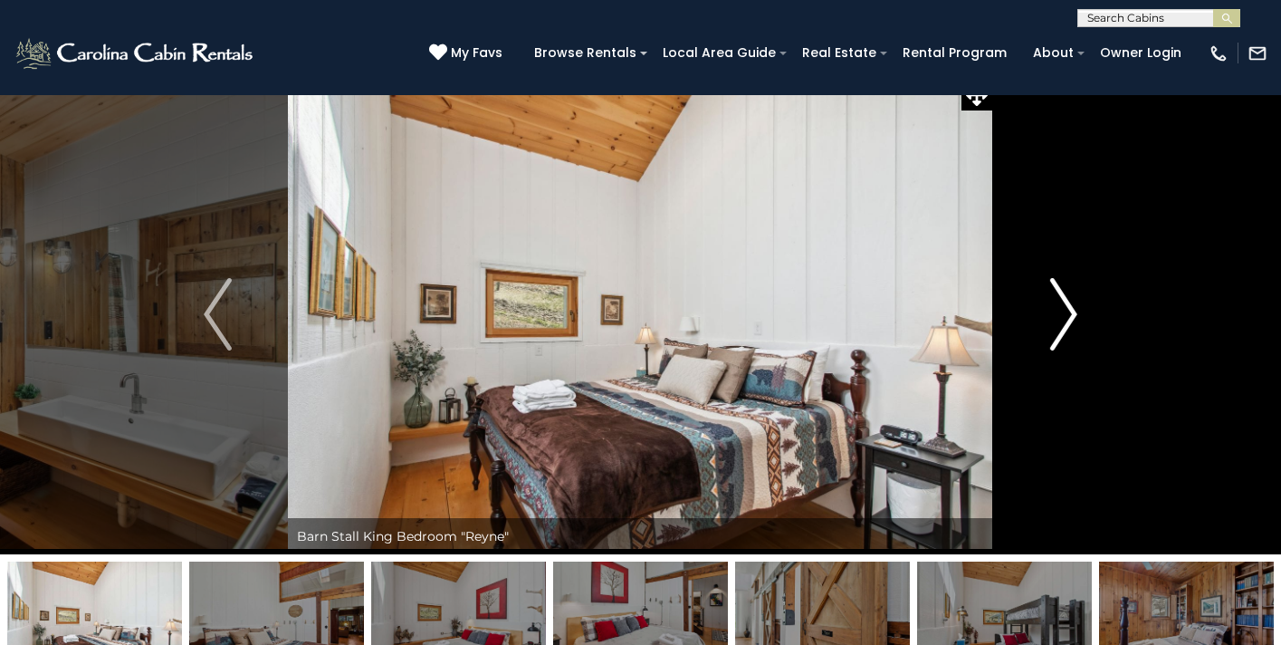
click at [1063, 339] on img "Next" at bounding box center [1062, 314] width 27 height 72
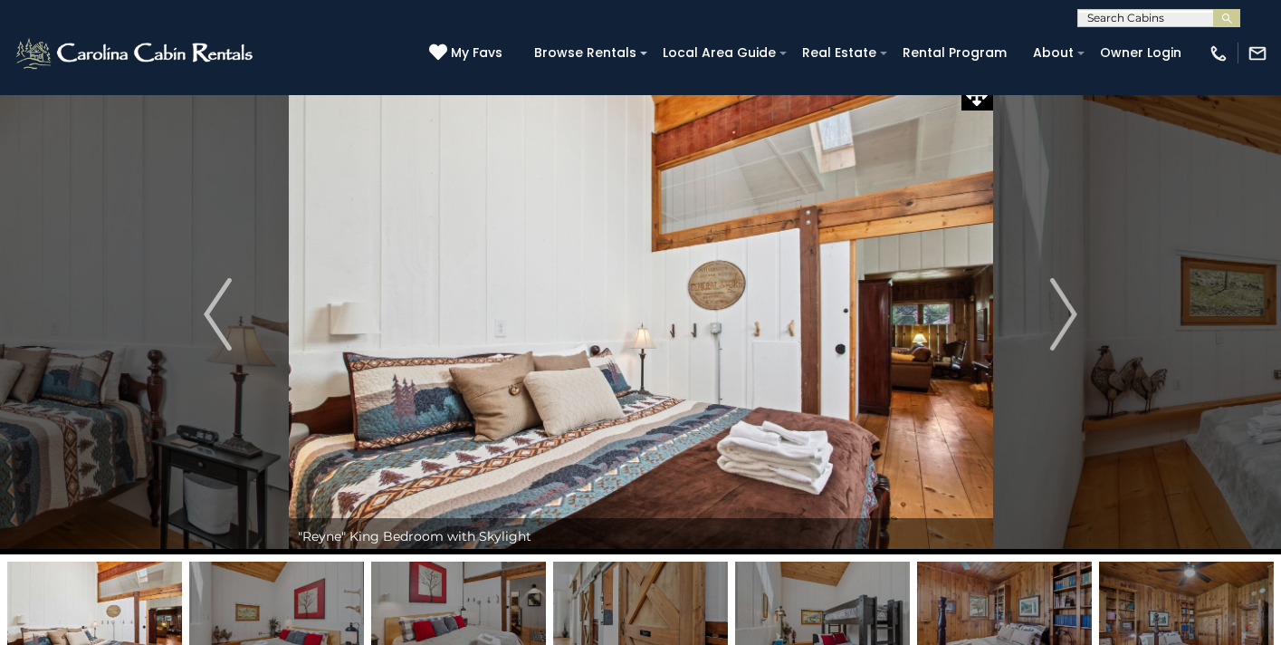
drag, startPoint x: 86, startPoint y: 452, endPoint x: 110, endPoint y: 392, distance: 64.2
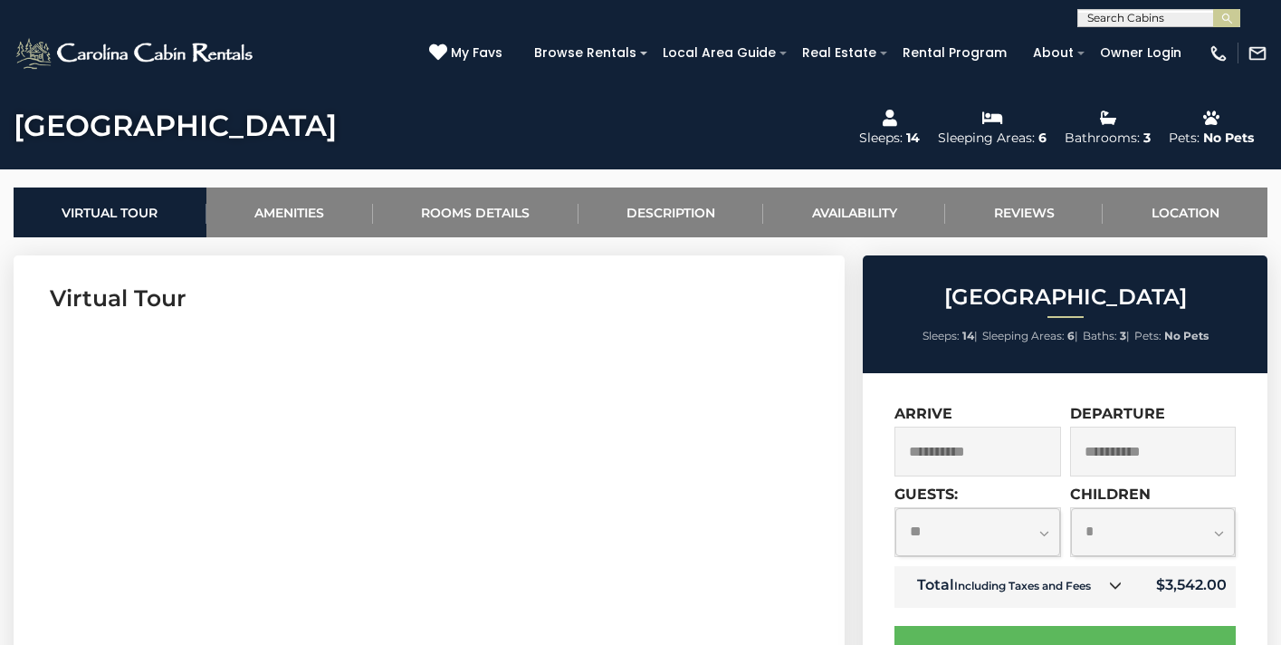
scroll to position [628, 0]
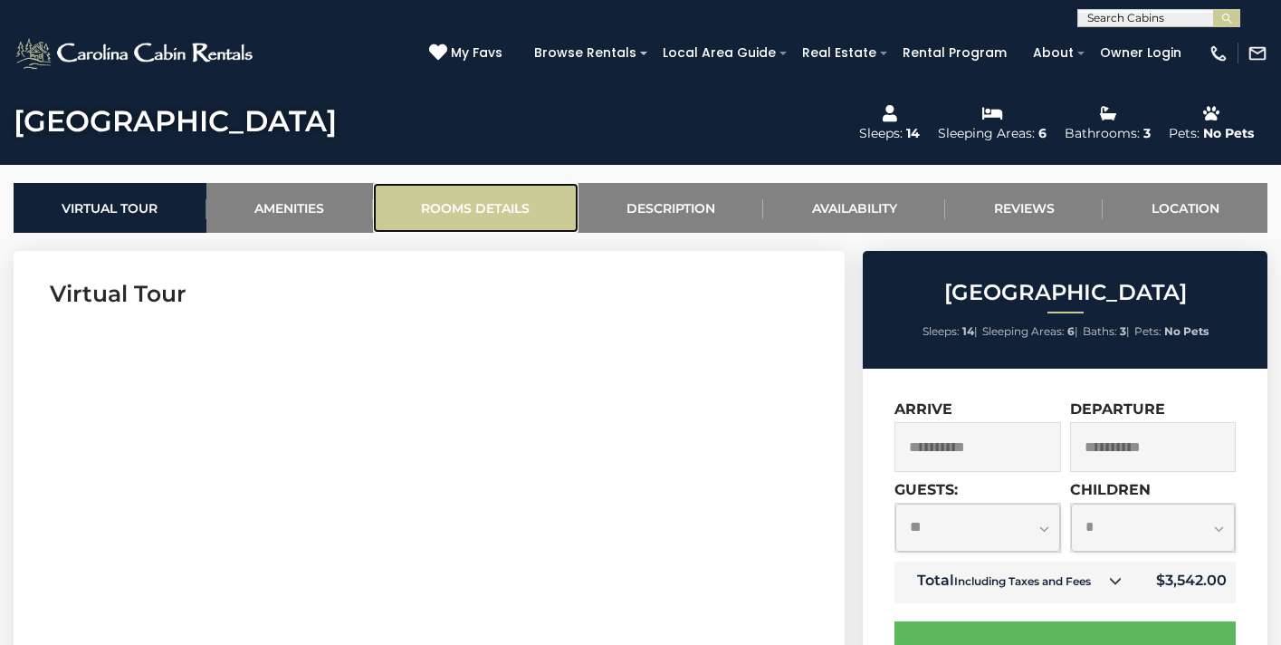
click at [492, 215] on link "Rooms Details" at bounding box center [475, 208] width 205 height 50
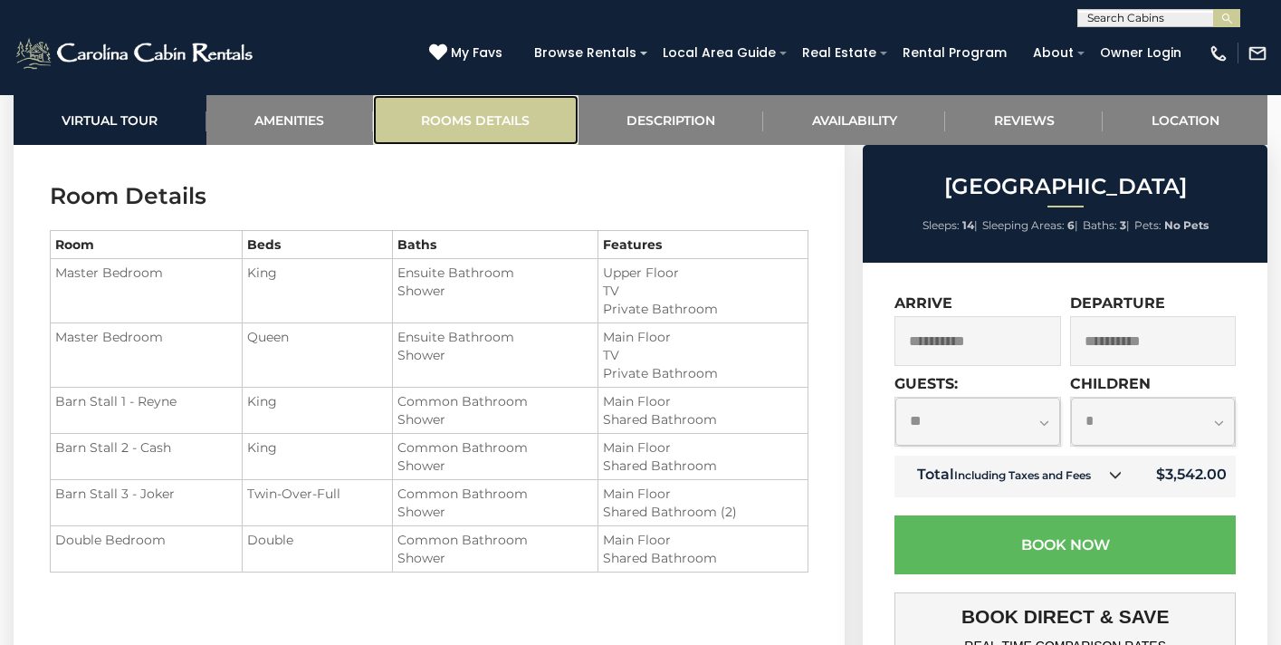
scroll to position [2182, 0]
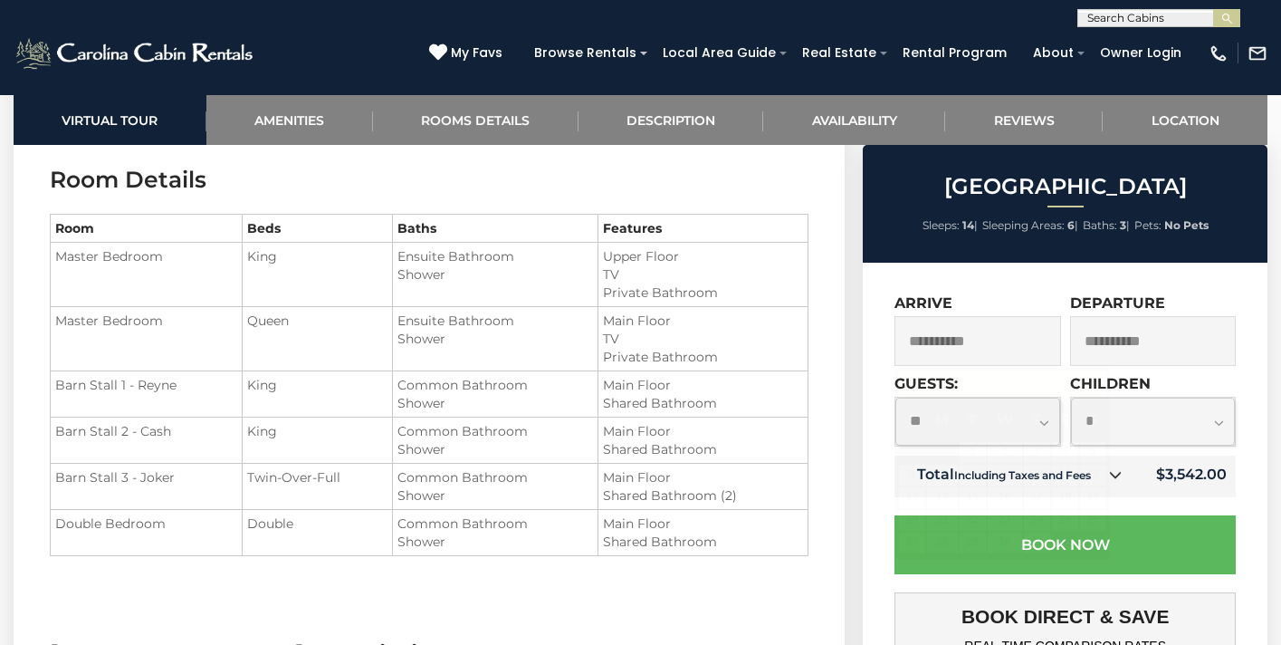
click at [960, 340] on input "**********" at bounding box center [977, 341] width 166 height 50
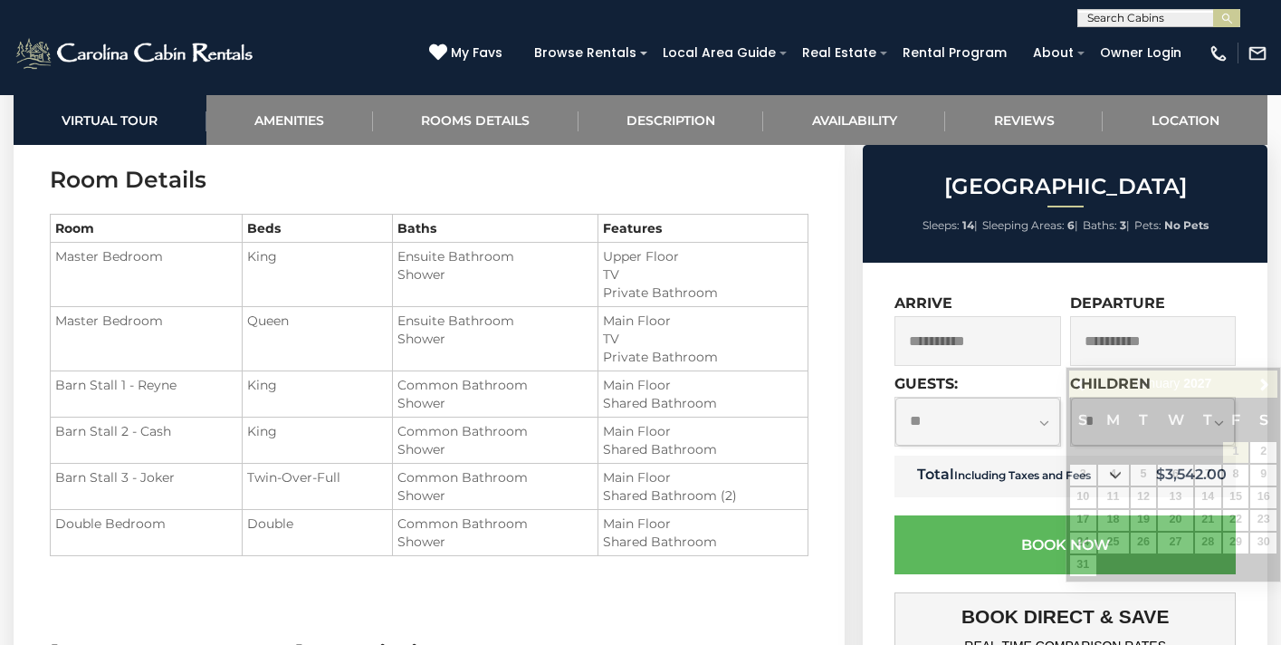
click at [878, 610] on div "**********" at bounding box center [1065, 648] width 405 height 771
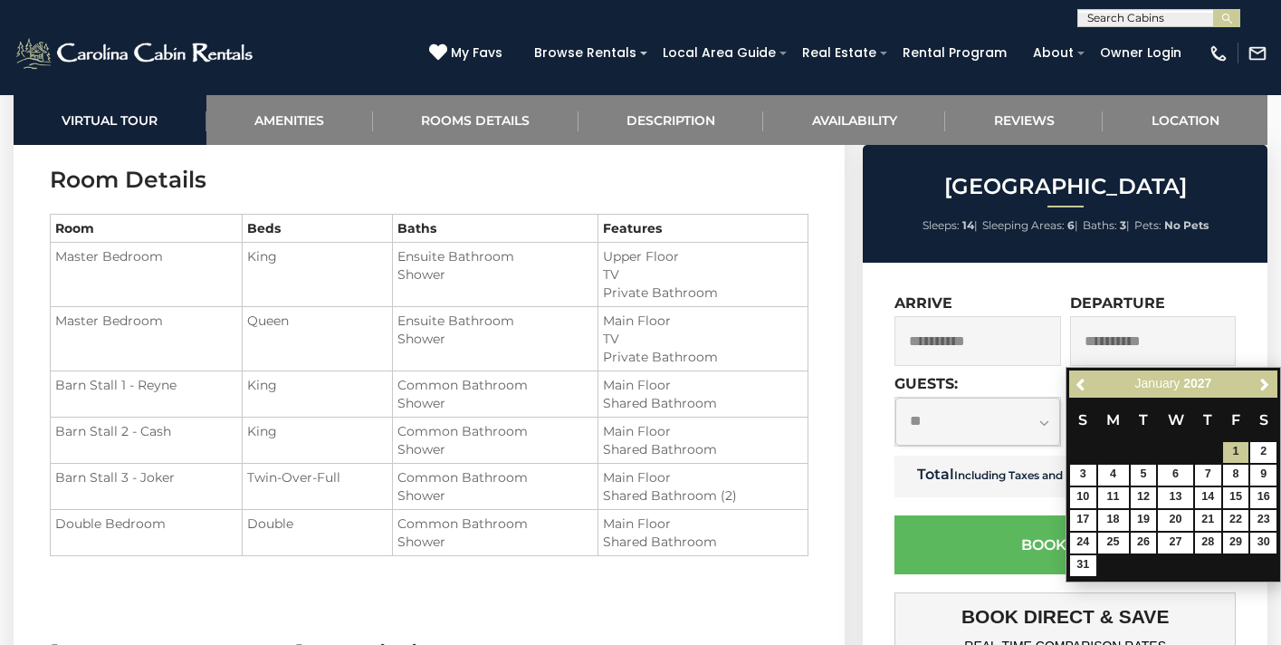
click at [882, 616] on div "**********" at bounding box center [1065, 648] width 405 height 771
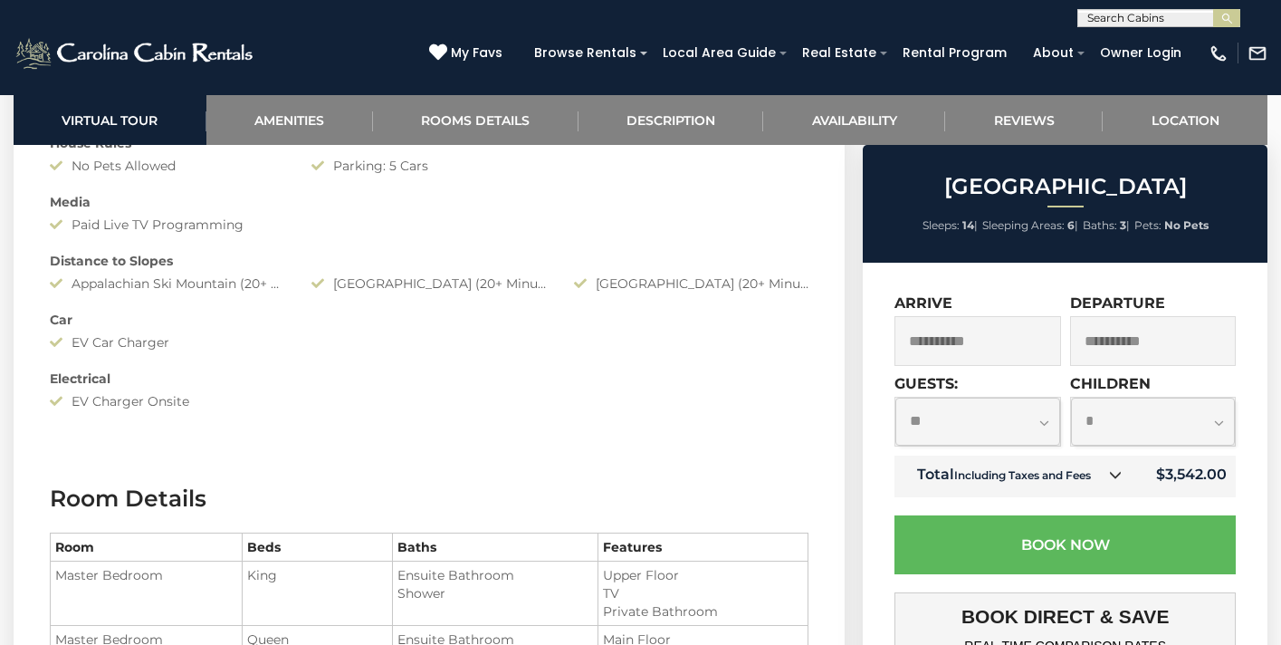
scroll to position [1772, 0]
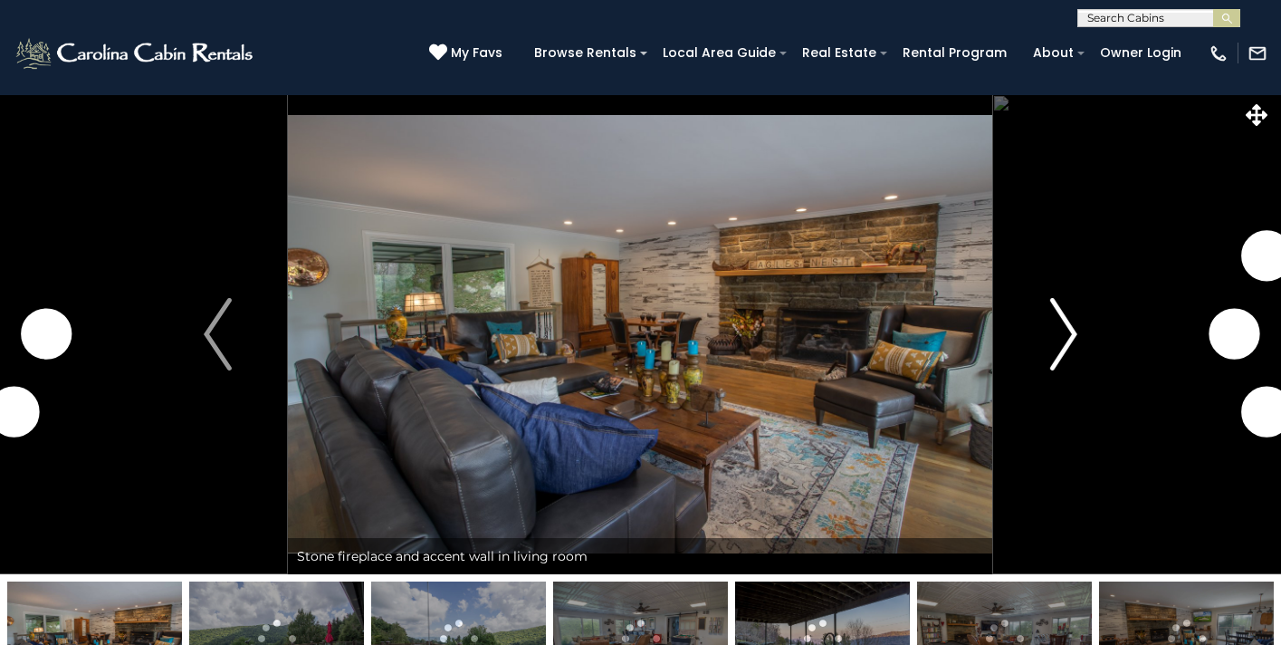
click at [1070, 336] on img "Next" at bounding box center [1062, 334] width 27 height 72
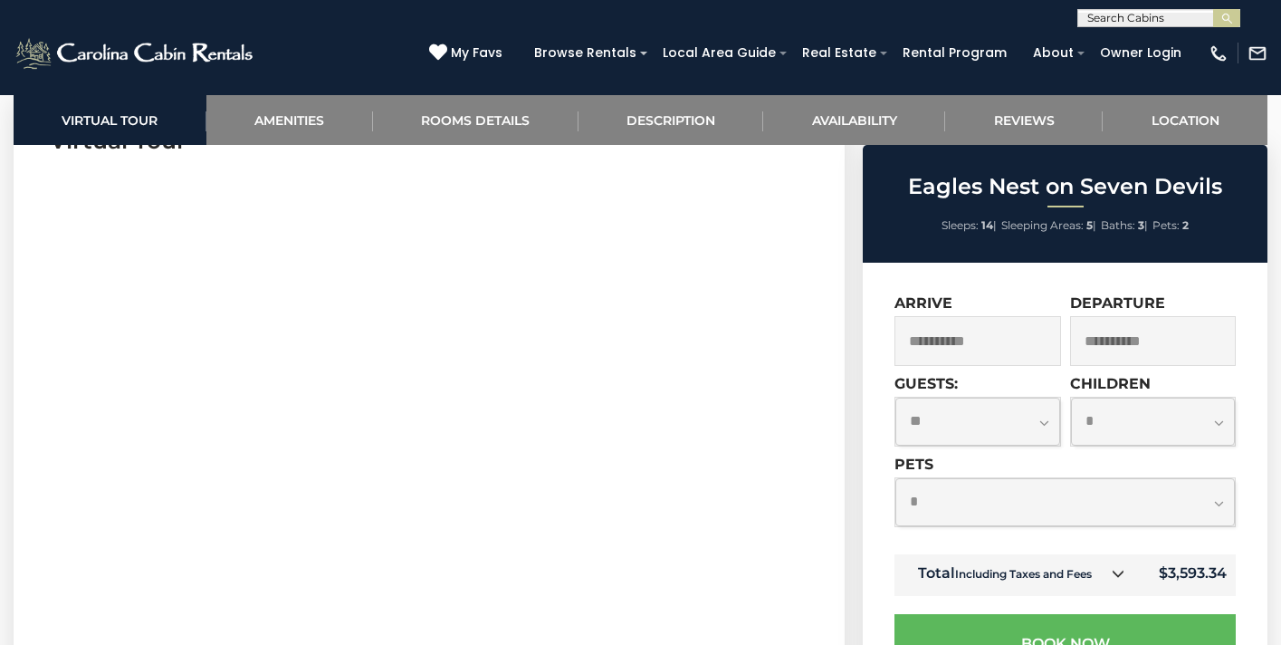
scroll to position [791, 0]
click at [981, 425] on select "**********" at bounding box center [977, 421] width 164 height 48
select select "**"
click at [895, 397] on select "**********" at bounding box center [977, 421] width 164 height 48
click at [1160, 483] on select "**********" at bounding box center [1064, 502] width 339 height 48
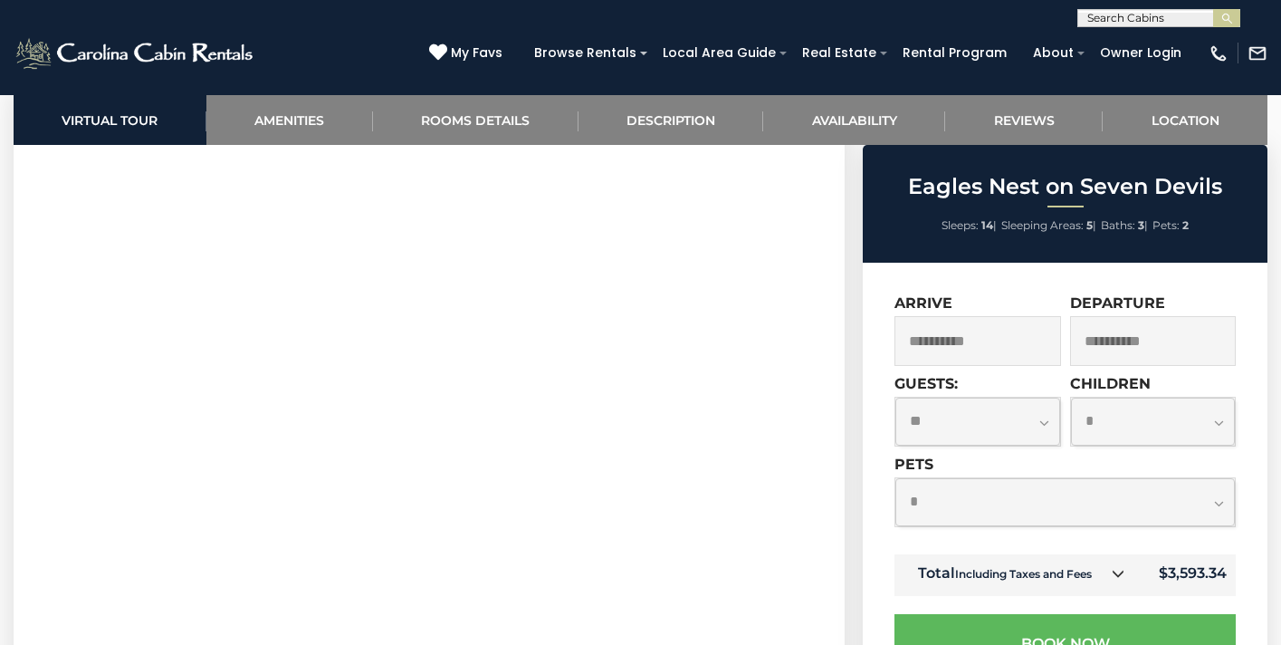
select select "*"
click at [895, 478] on select "**********" at bounding box center [1064, 502] width 339 height 48
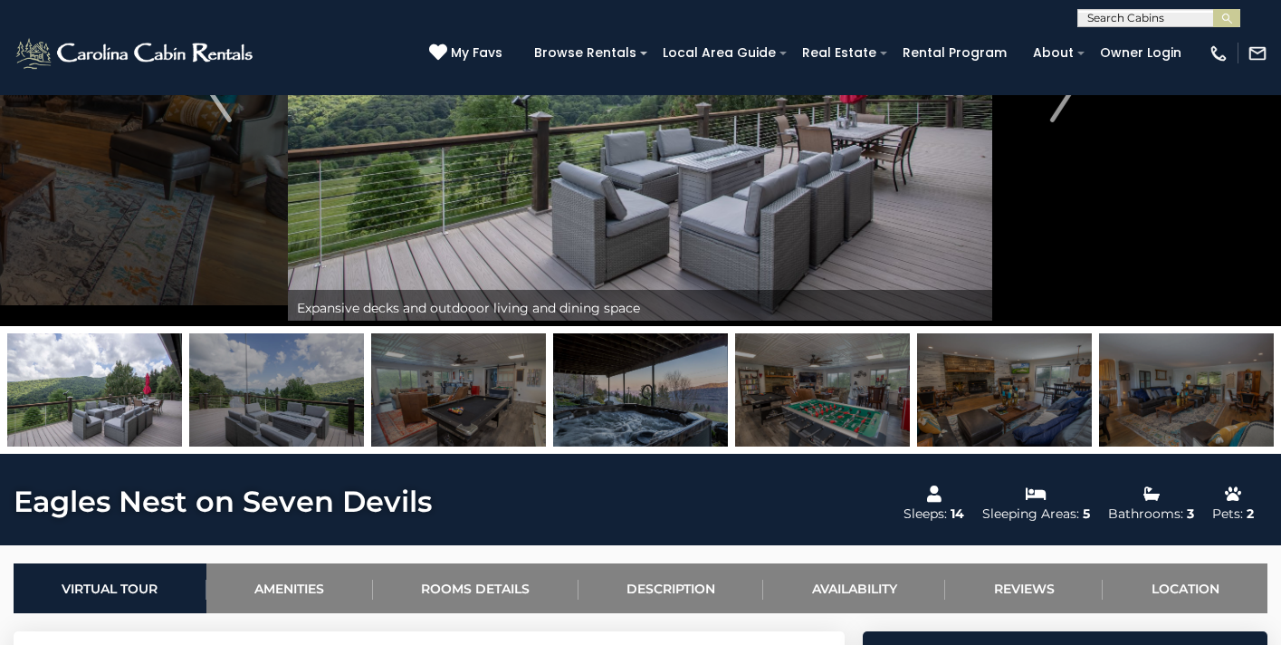
scroll to position [0, 0]
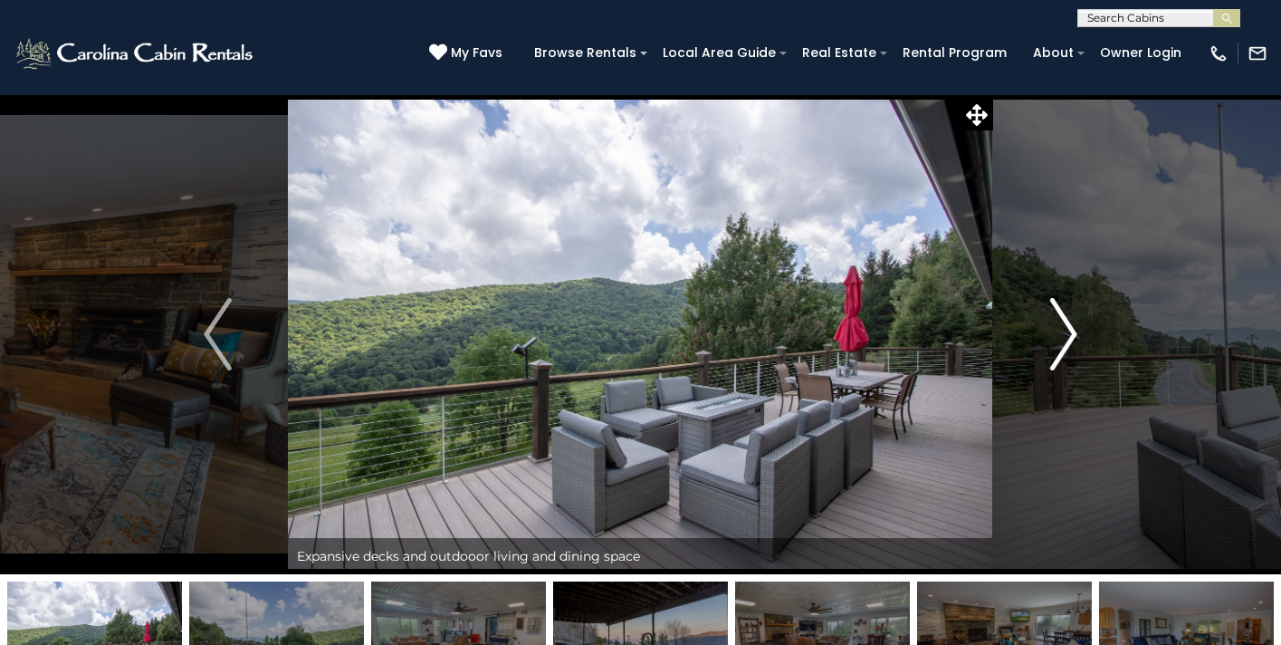
click at [1061, 347] on img "Next" at bounding box center [1062, 334] width 27 height 72
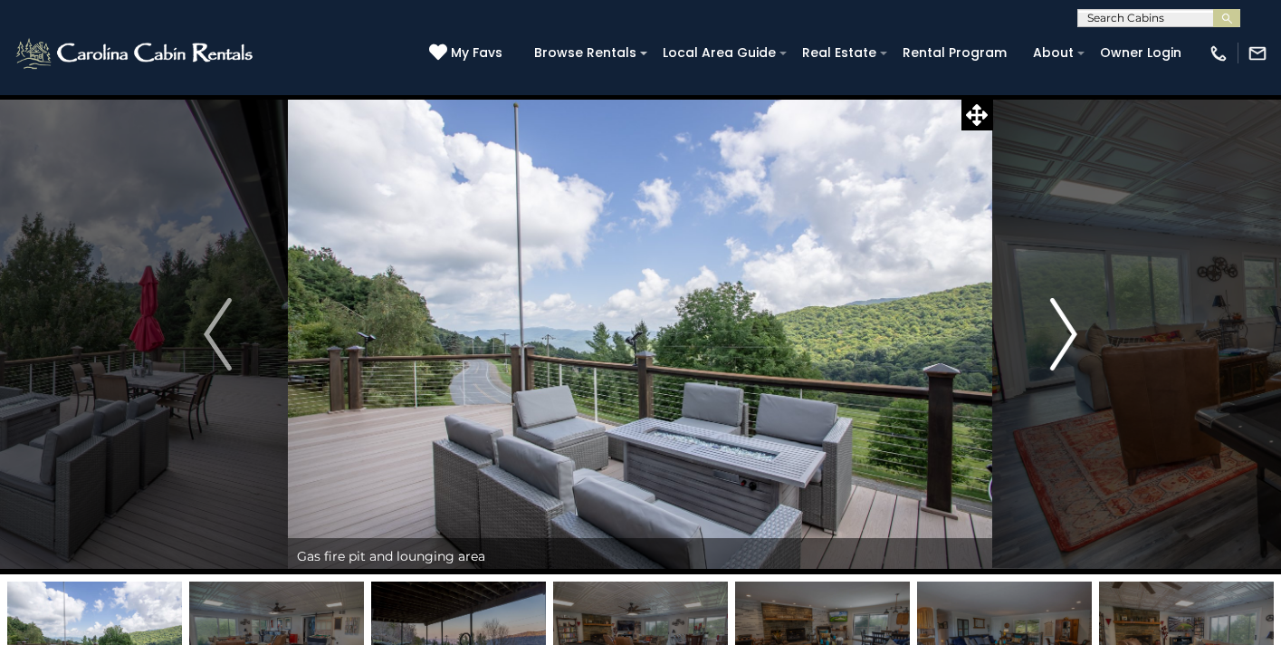
click at [1061, 348] on img "Next" at bounding box center [1062, 334] width 27 height 72
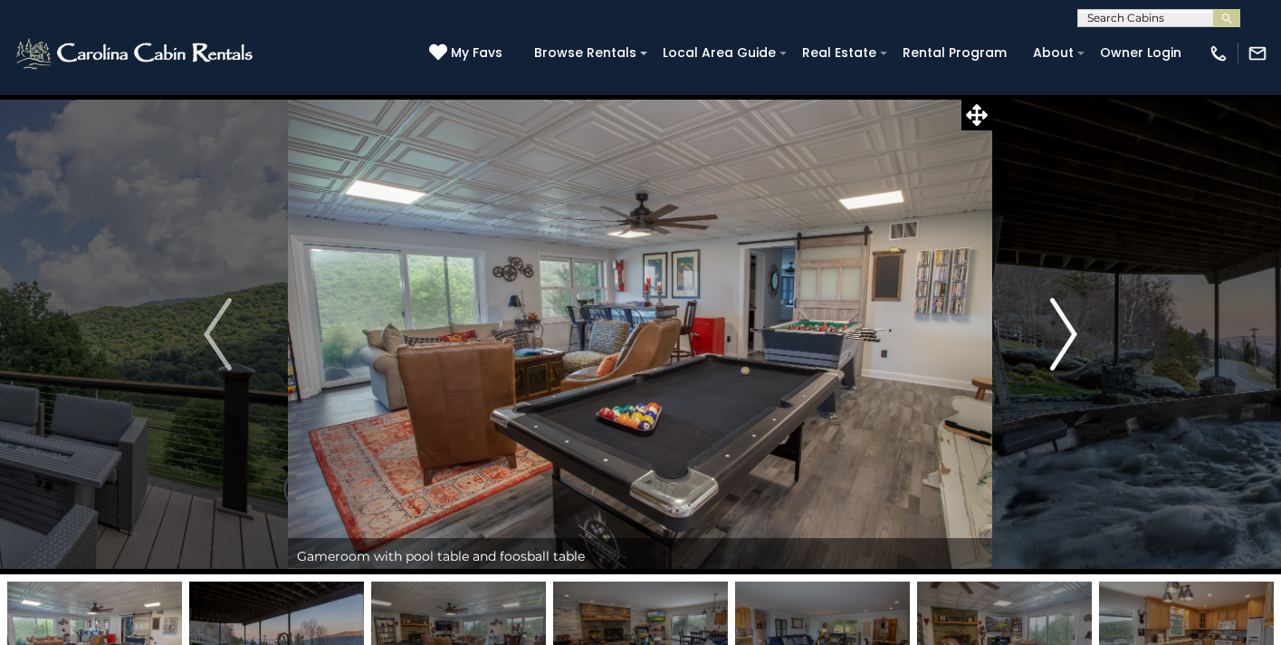
click at [1061, 348] on img "Next" at bounding box center [1062, 334] width 27 height 72
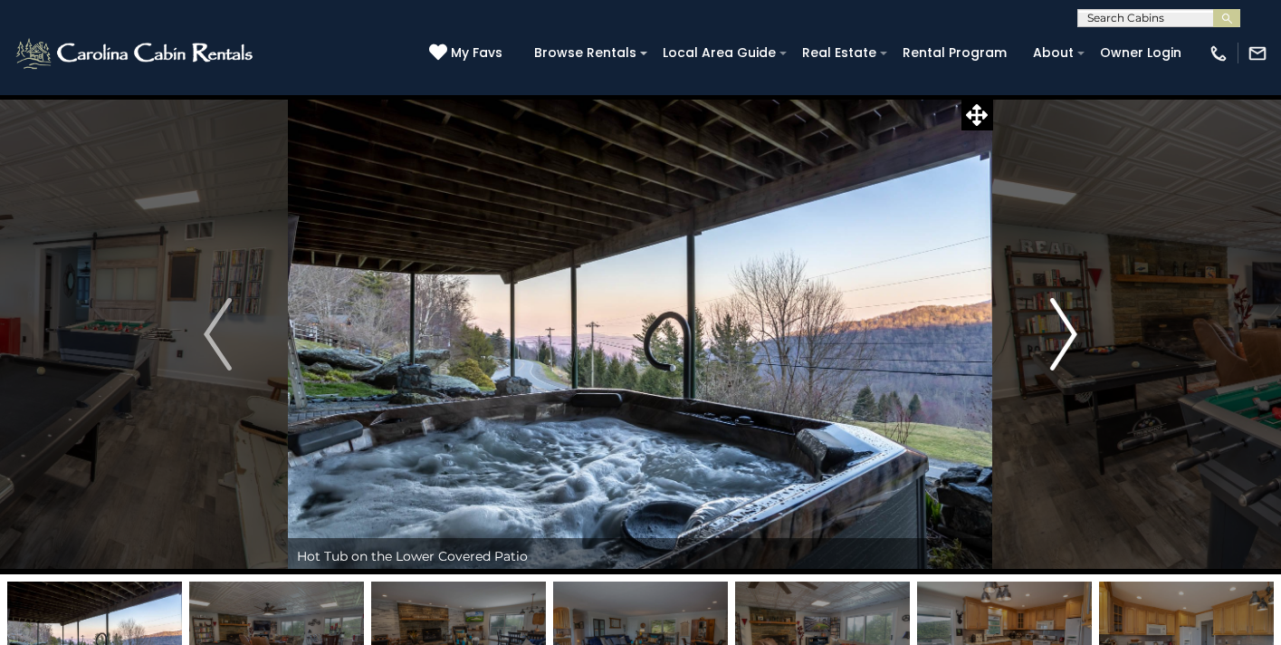
click at [1061, 349] on img "Next" at bounding box center [1062, 334] width 27 height 72
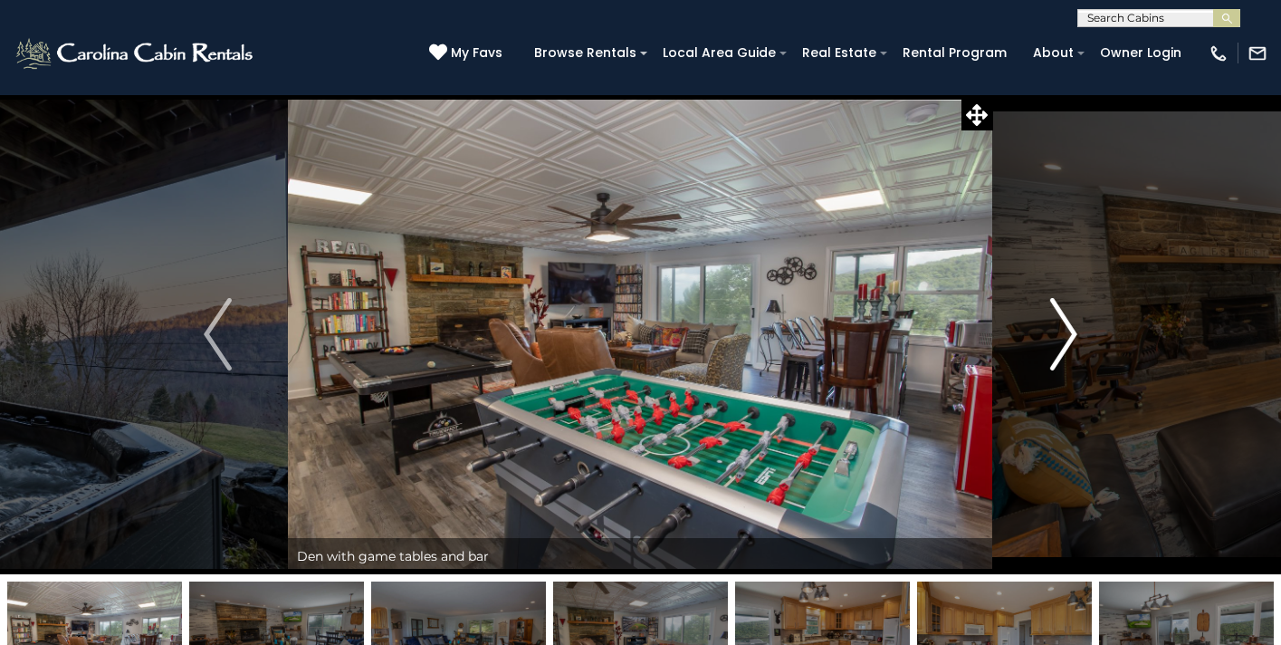
click at [1061, 351] on img "Next" at bounding box center [1062, 334] width 27 height 72
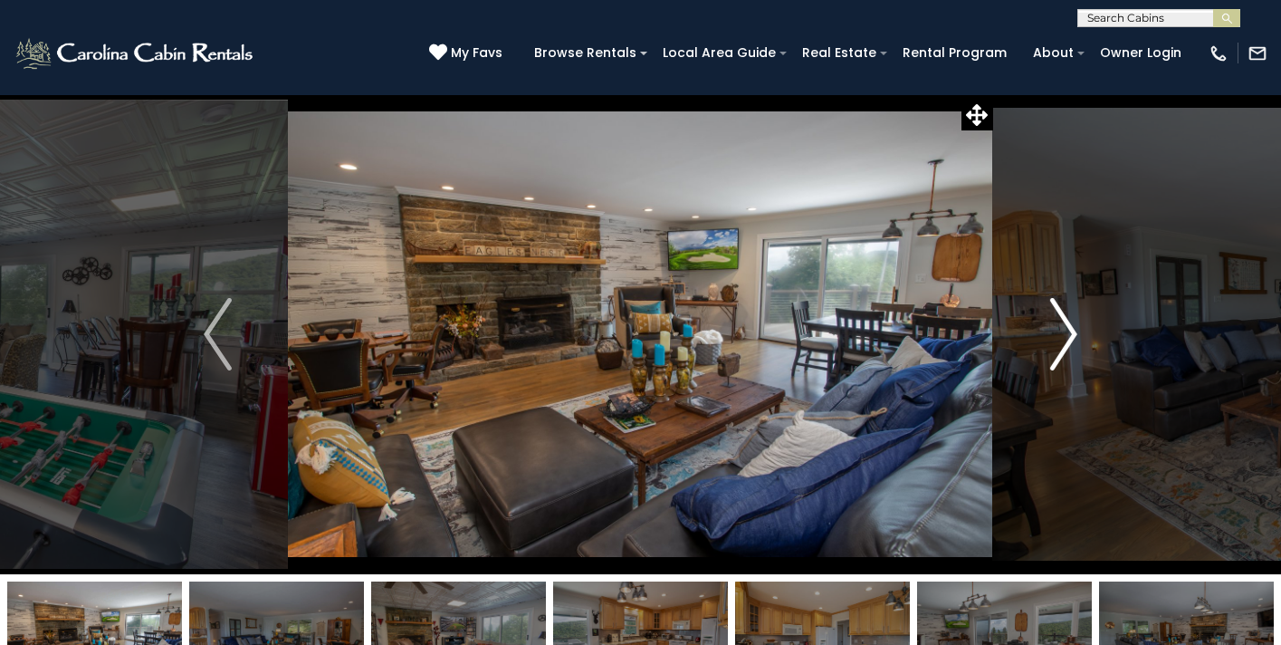
click at [1061, 354] on img "Next" at bounding box center [1062, 334] width 27 height 72
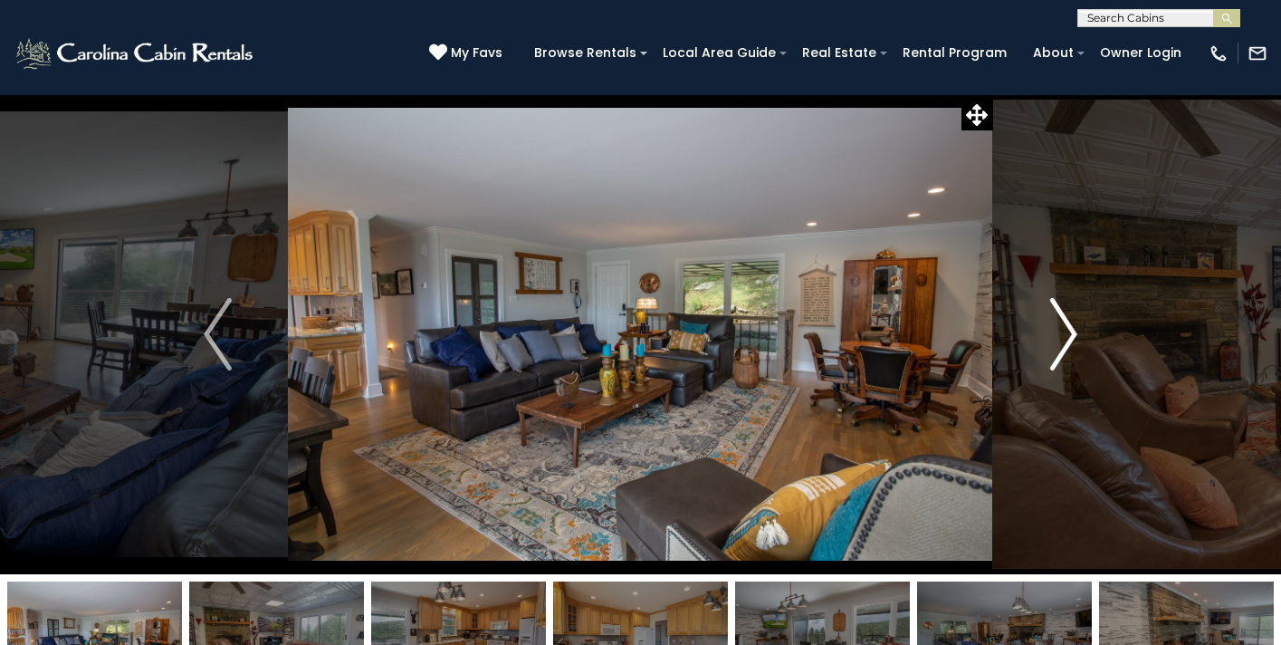
click at [1061, 354] on img "Next" at bounding box center [1062, 334] width 27 height 72
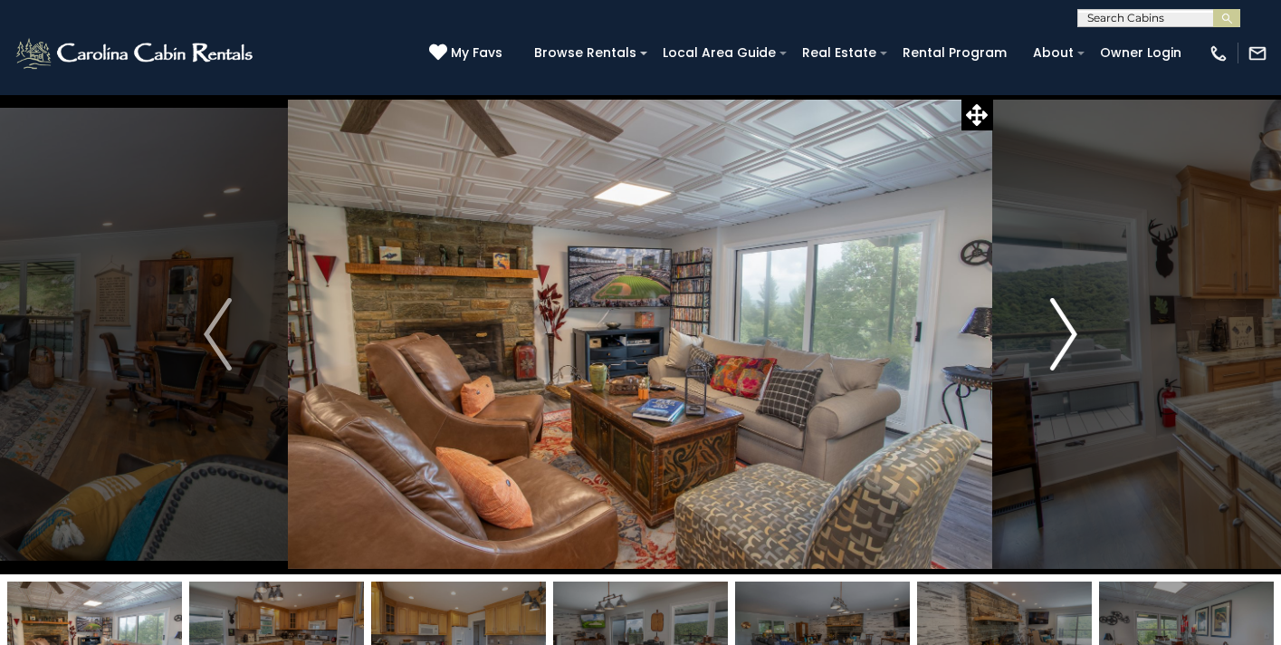
click at [1061, 355] on img "Next" at bounding box center [1062, 334] width 27 height 72
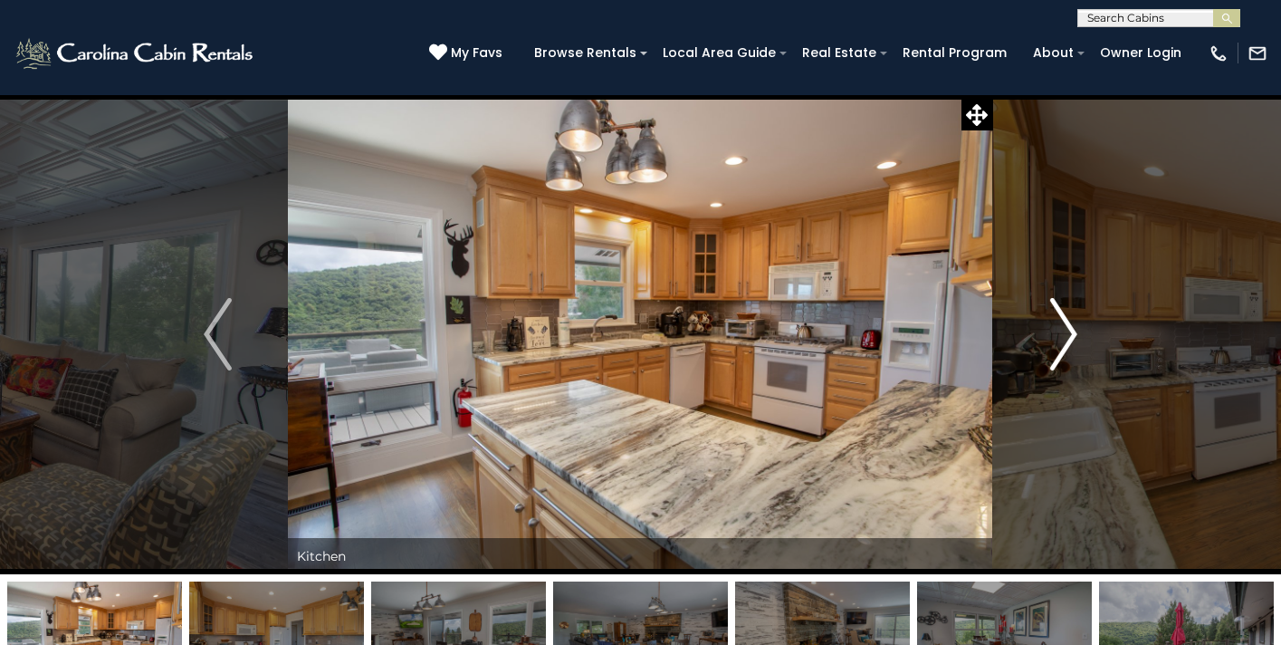
click at [1061, 356] on img "Next" at bounding box center [1062, 334] width 27 height 72
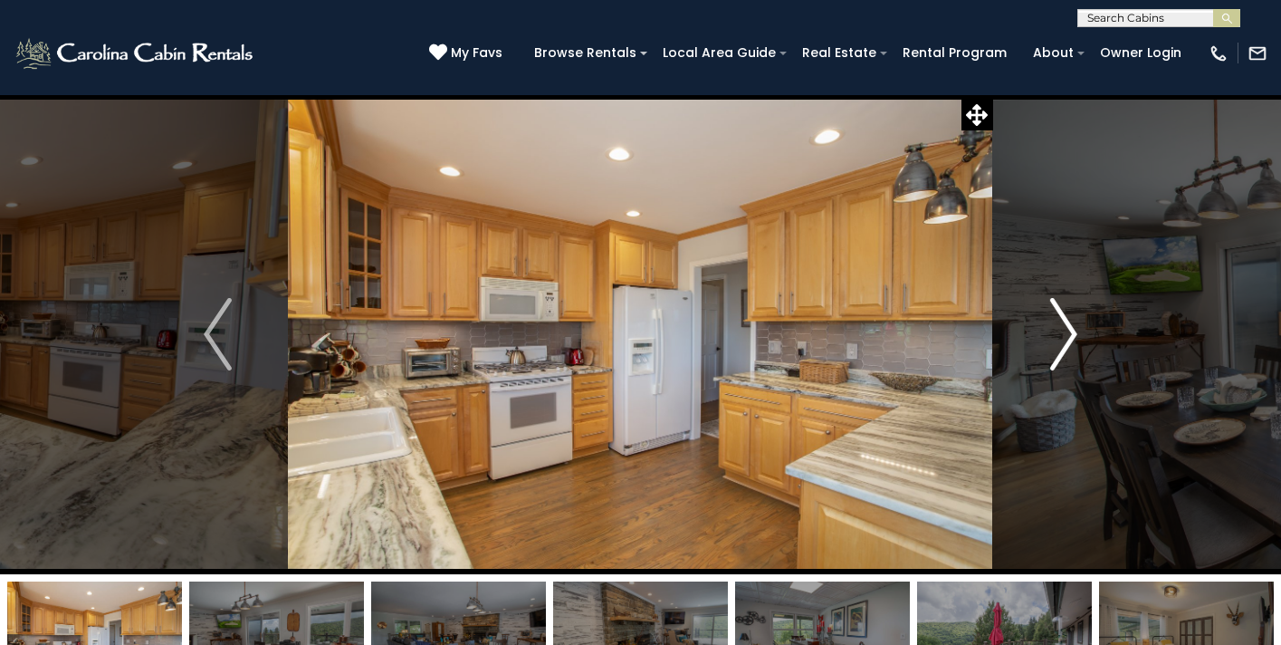
click at [1061, 358] on img "Next" at bounding box center [1062, 334] width 27 height 72
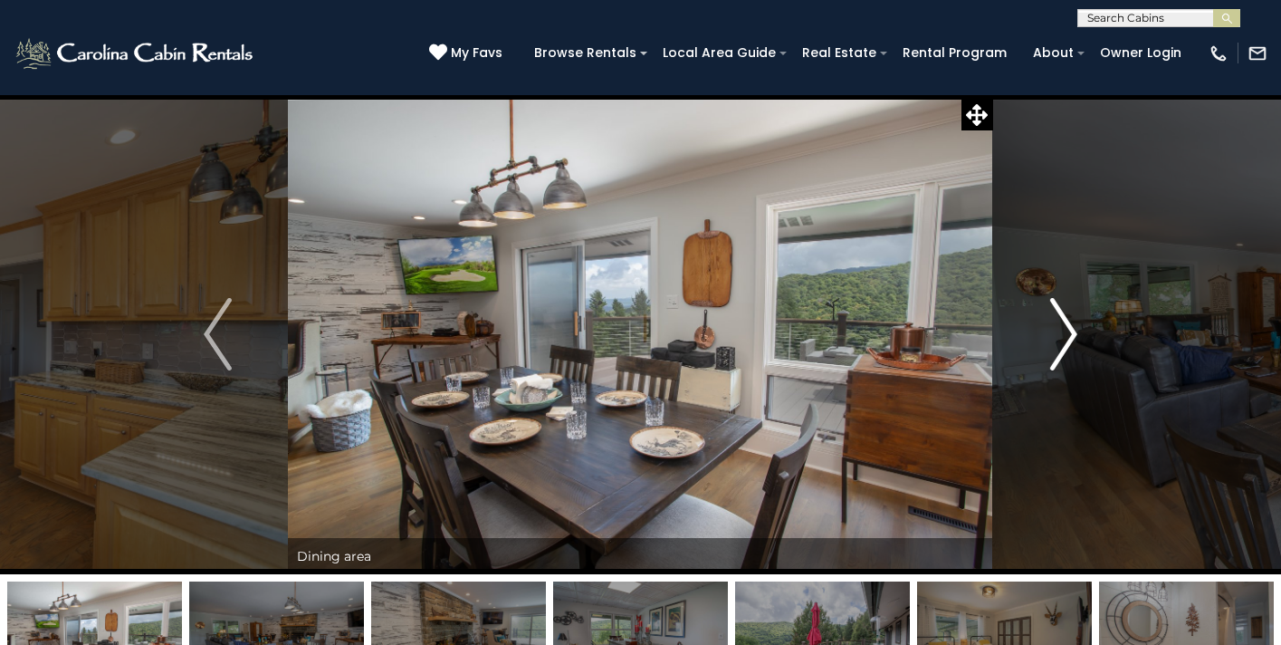
click at [1061, 358] on img "Next" at bounding box center [1062, 334] width 27 height 72
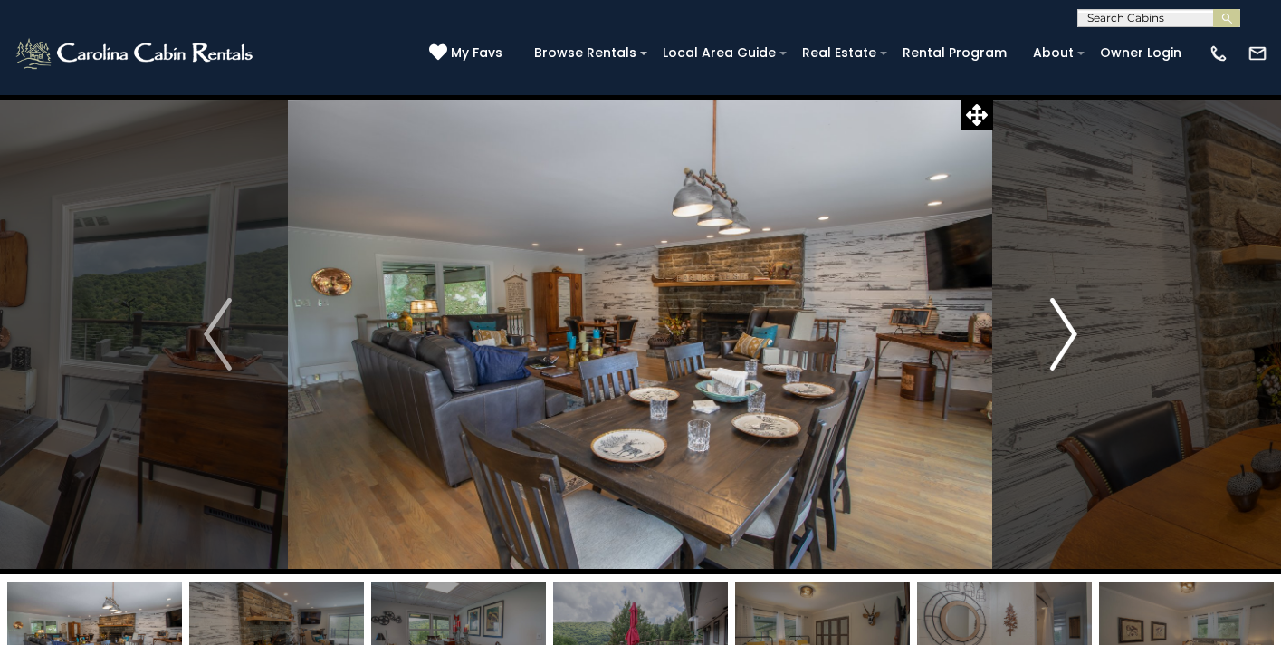
click at [1061, 358] on img "Next" at bounding box center [1062, 334] width 27 height 72
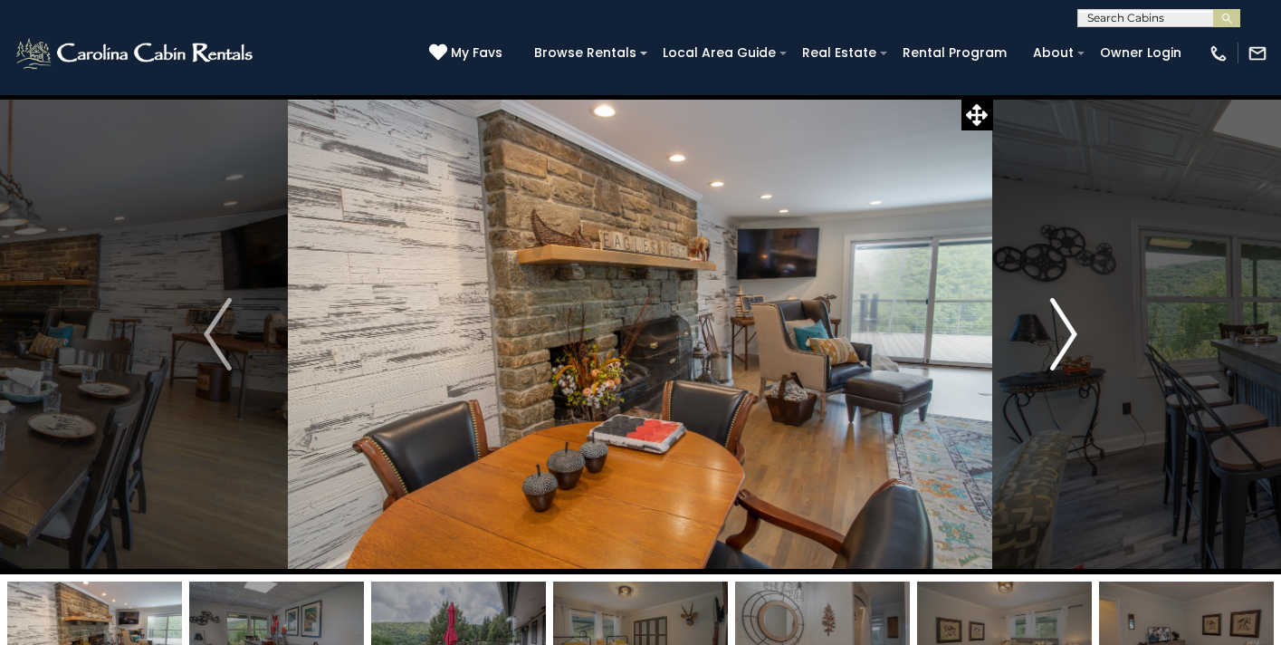
click at [1061, 359] on img "Next" at bounding box center [1062, 334] width 27 height 72
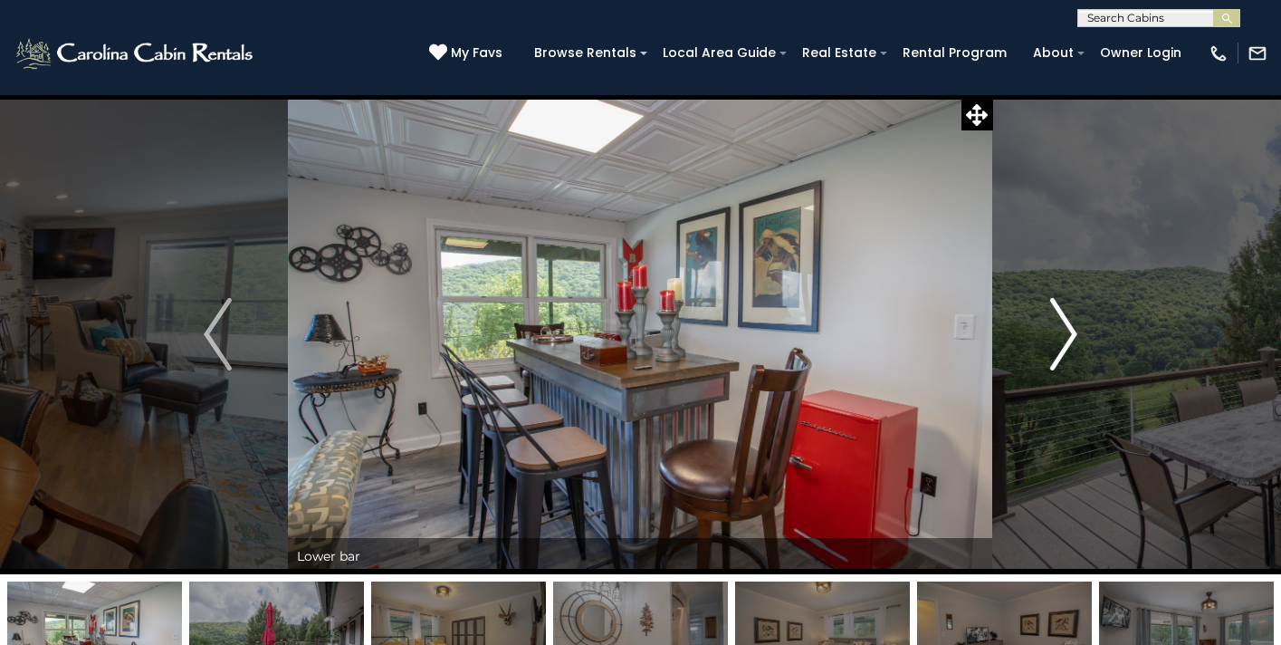
click at [1061, 359] on img "Next" at bounding box center [1062, 334] width 27 height 72
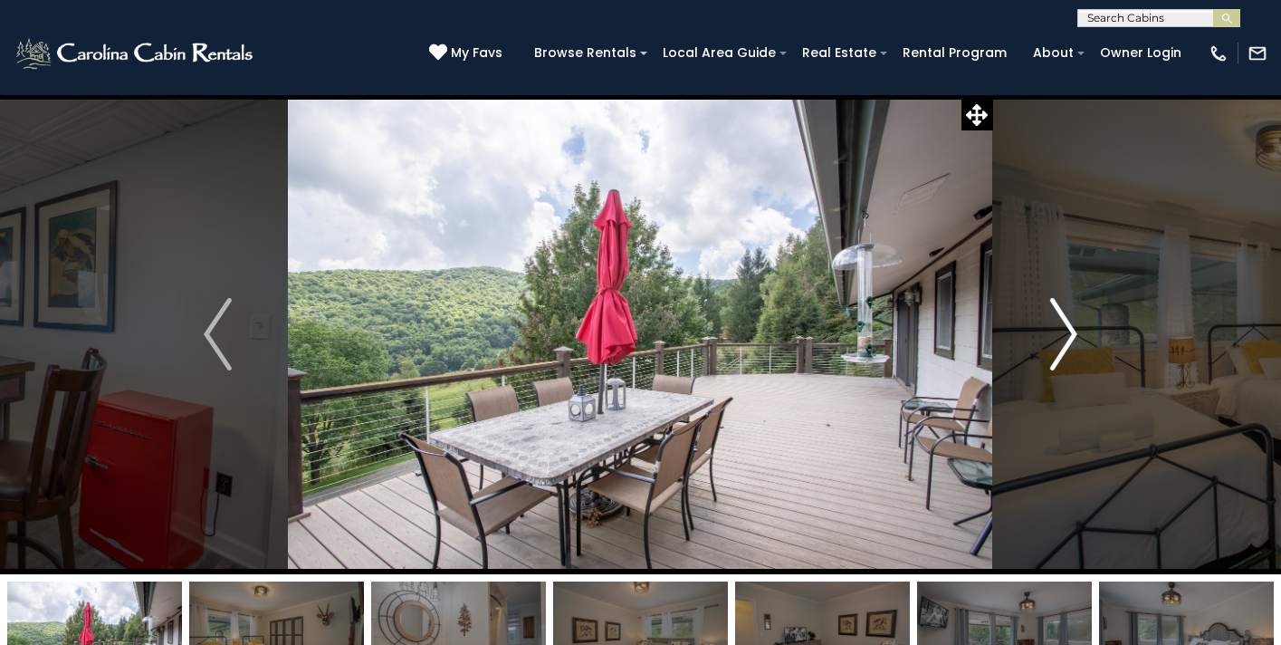
click at [1061, 359] on img "Next" at bounding box center [1062, 334] width 27 height 72
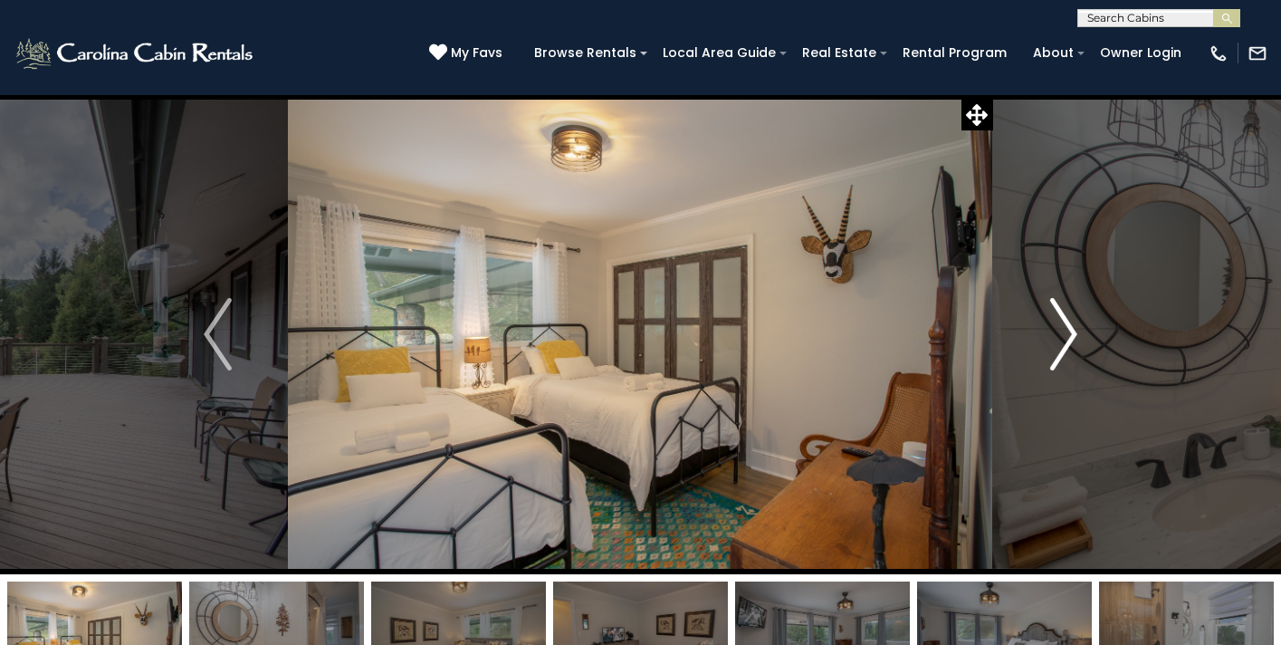
click at [1056, 351] on img "Next" at bounding box center [1062, 334] width 27 height 72
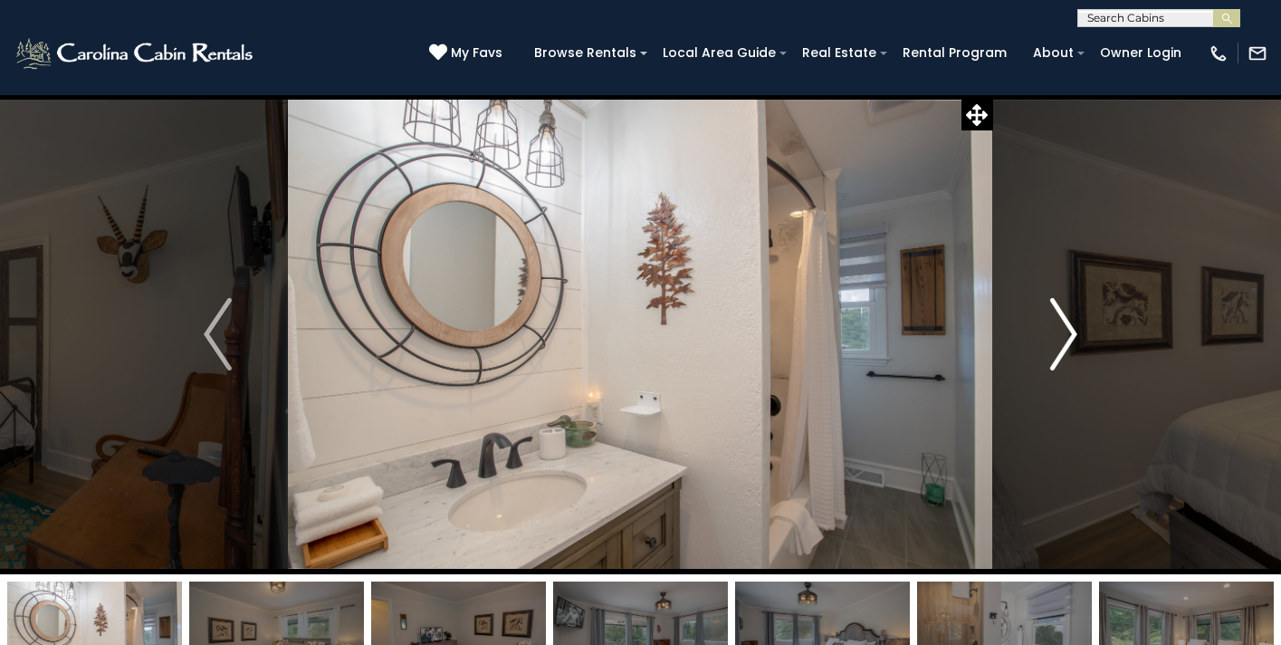
click at [1056, 351] on img "Next" at bounding box center [1062, 334] width 27 height 72
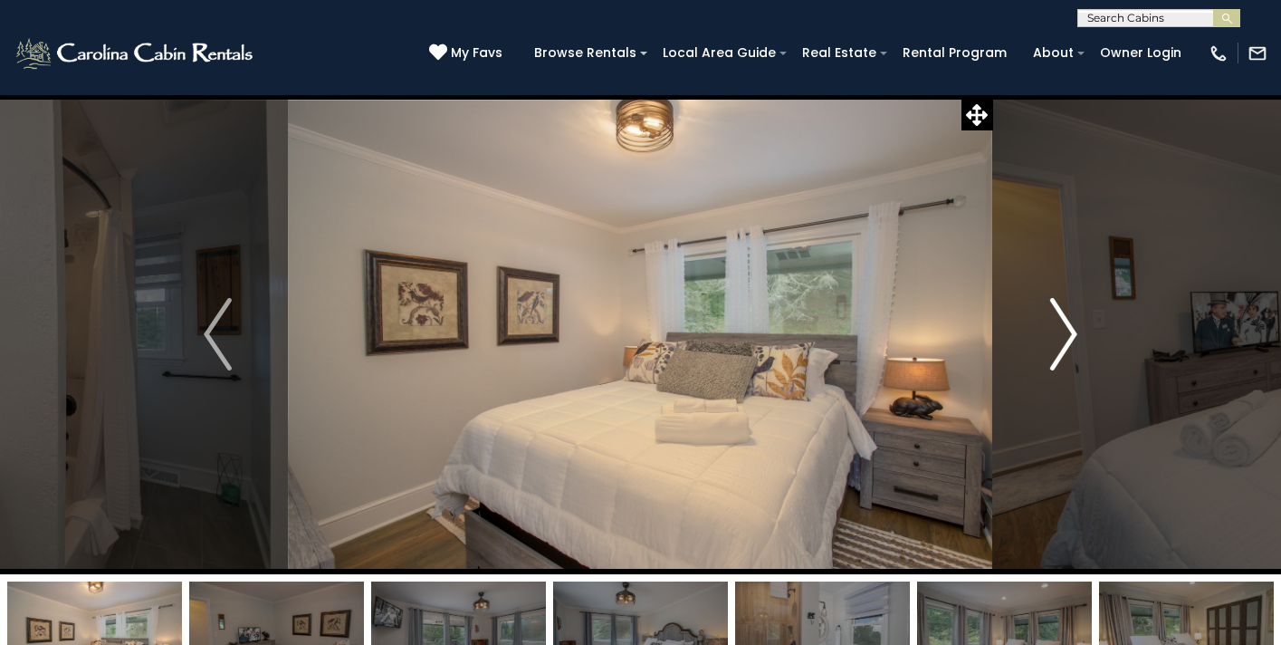
click at [1056, 351] on img "Next" at bounding box center [1062, 334] width 27 height 72
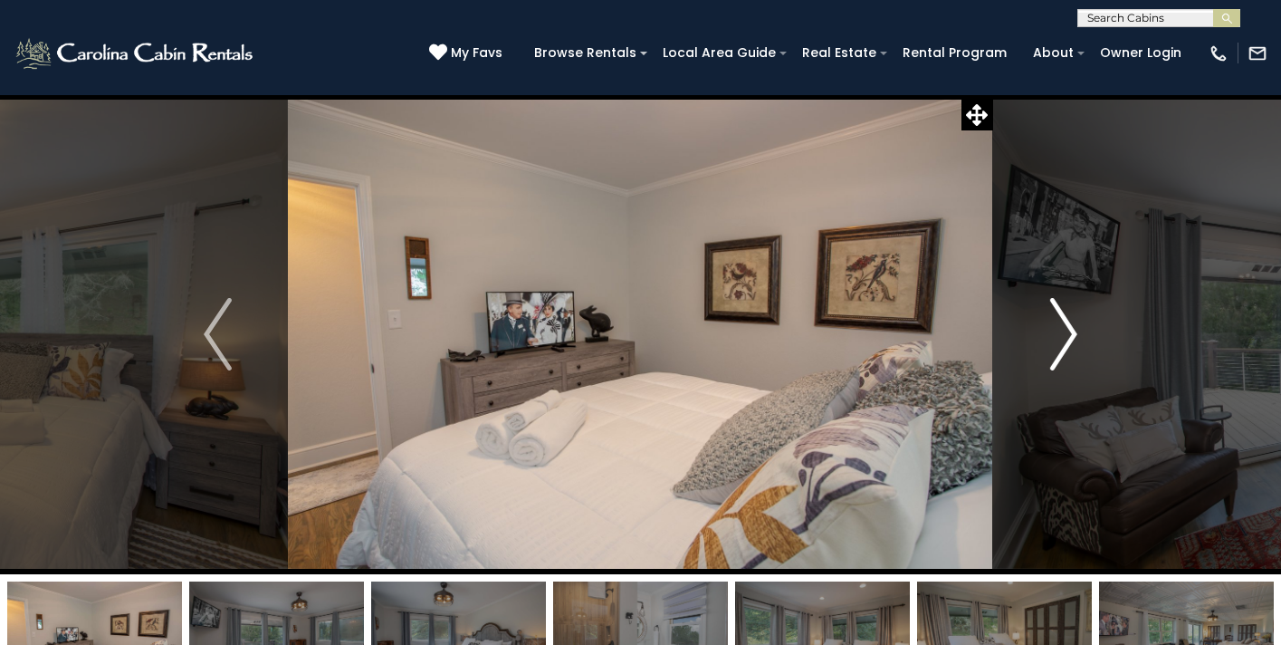
click at [1056, 351] on img "Next" at bounding box center [1062, 334] width 27 height 72
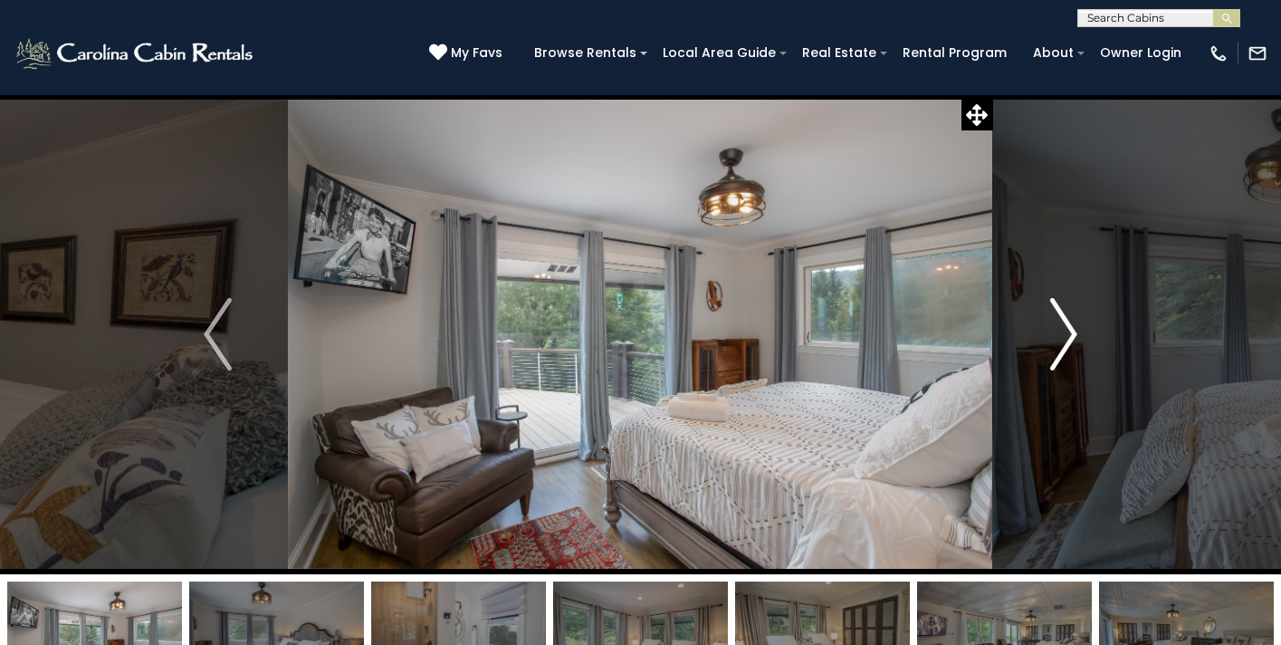
click at [1056, 351] on img "Next" at bounding box center [1062, 334] width 27 height 72
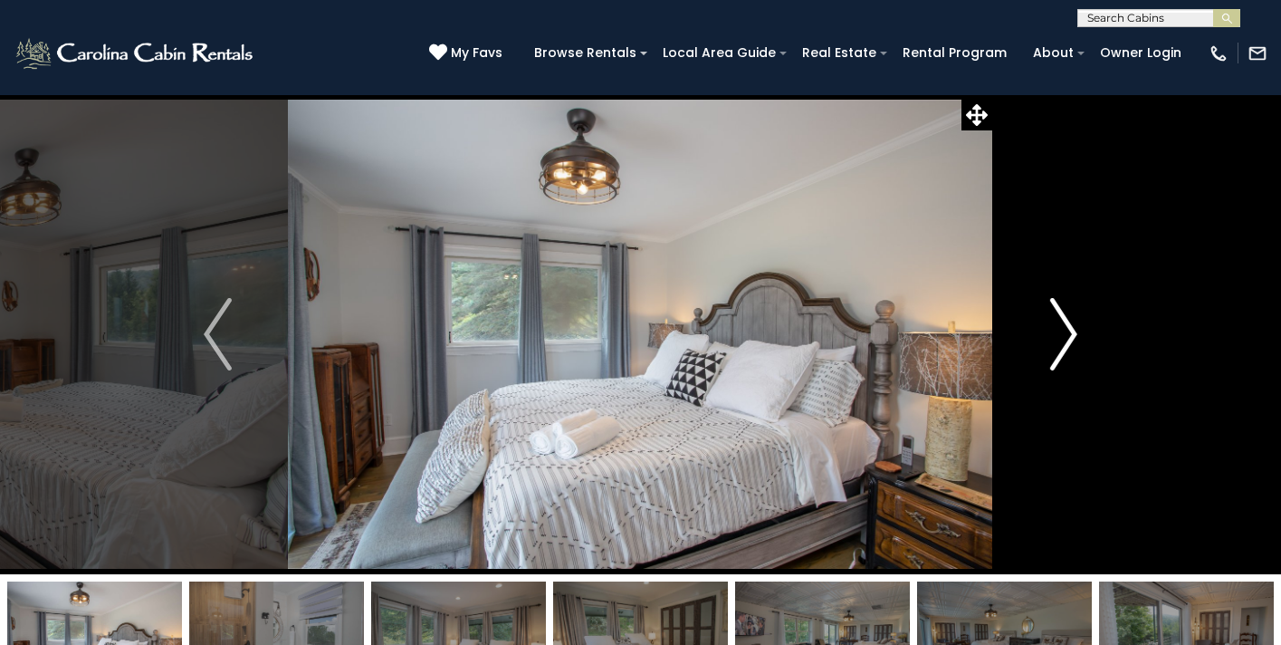
click at [1055, 353] on img "Next" at bounding box center [1062, 334] width 27 height 72
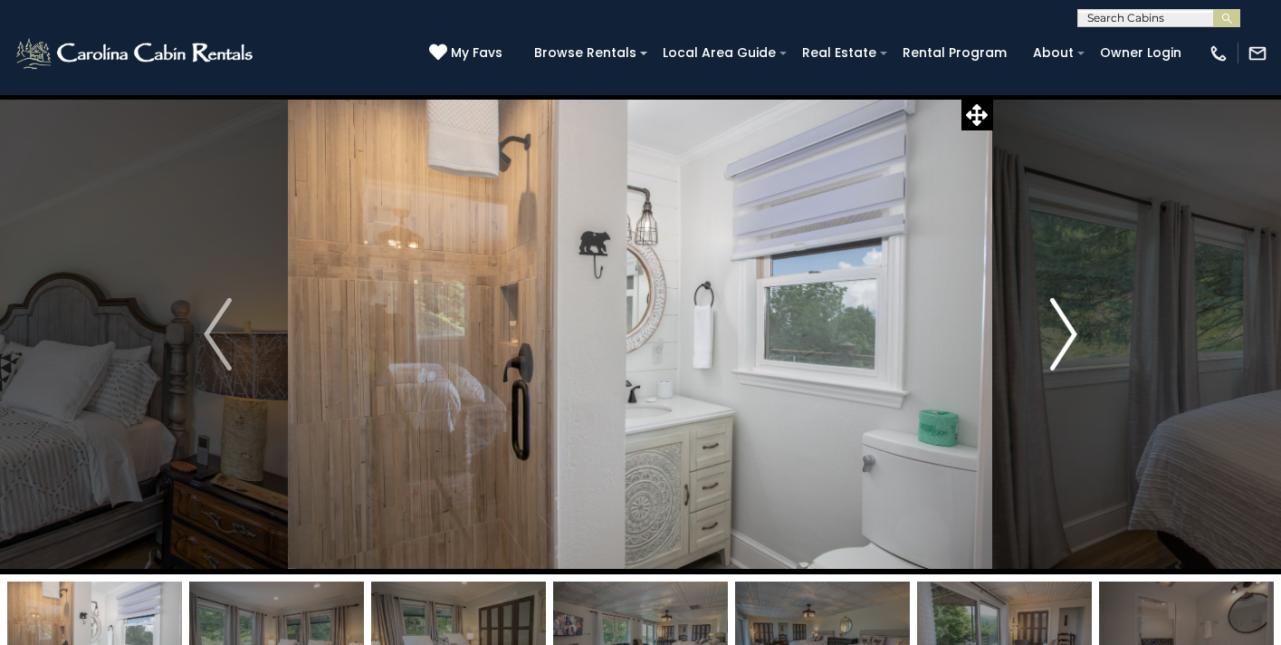
click at [1055, 354] on img "Next" at bounding box center [1062, 334] width 27 height 72
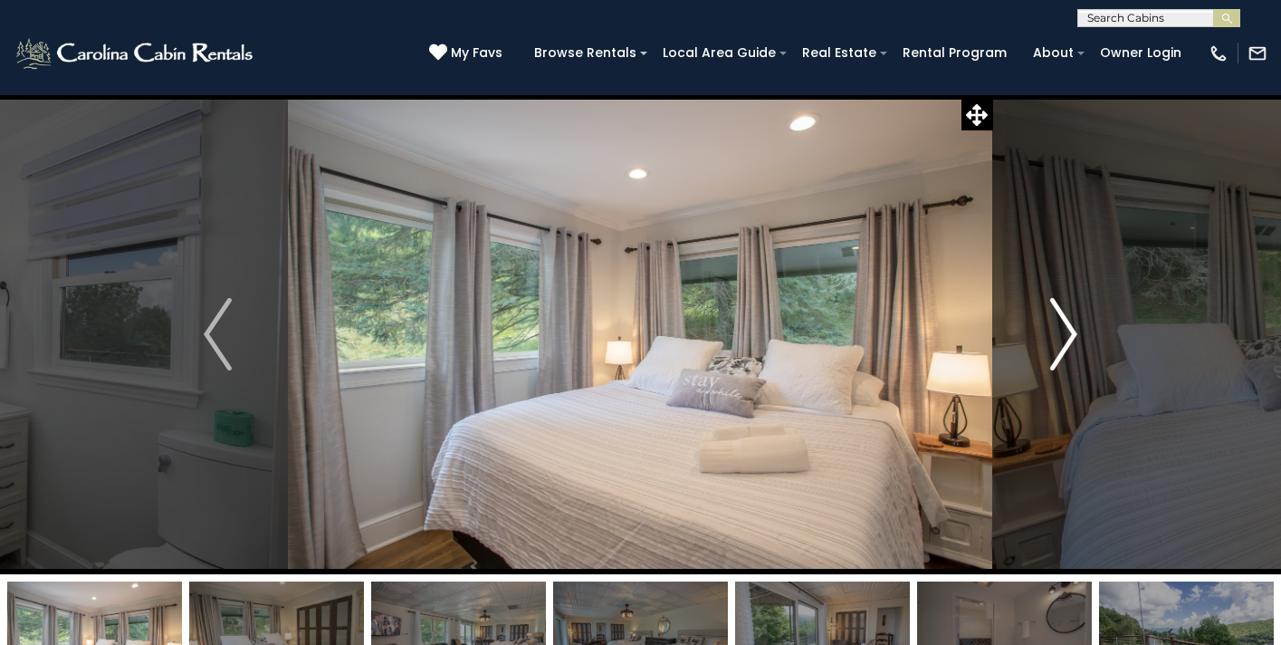
click at [1055, 355] on img "Next" at bounding box center [1062, 334] width 27 height 72
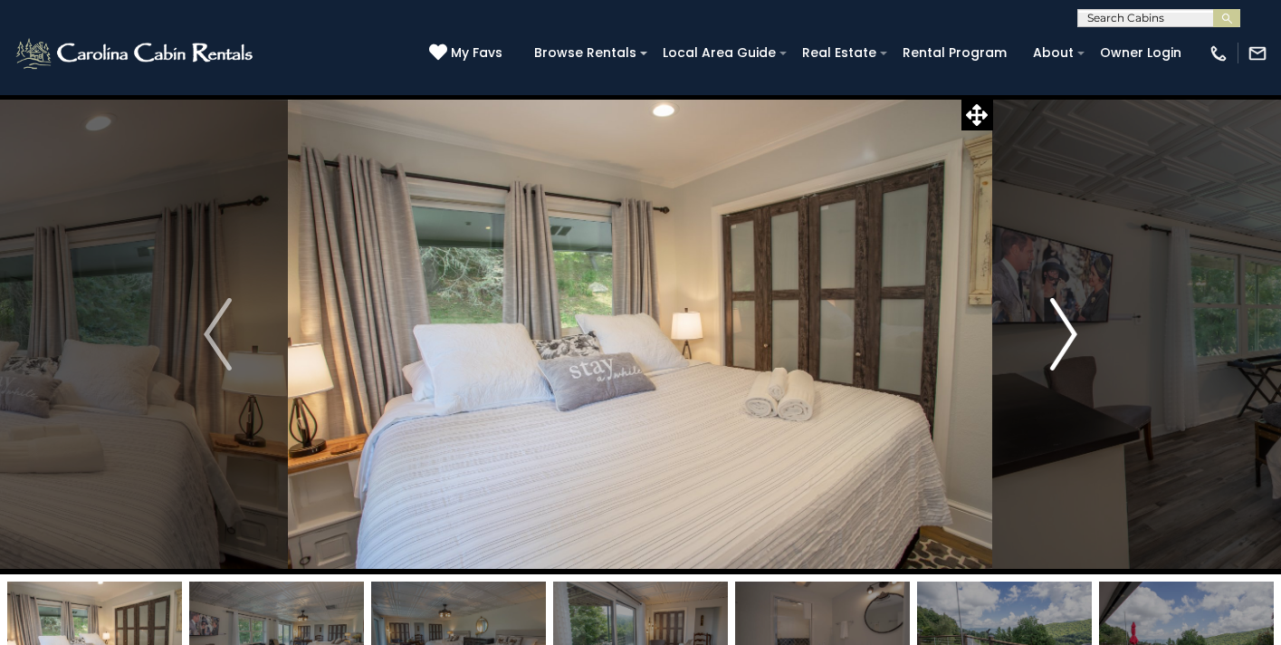
click at [1054, 357] on img "Next" at bounding box center [1062, 334] width 27 height 72
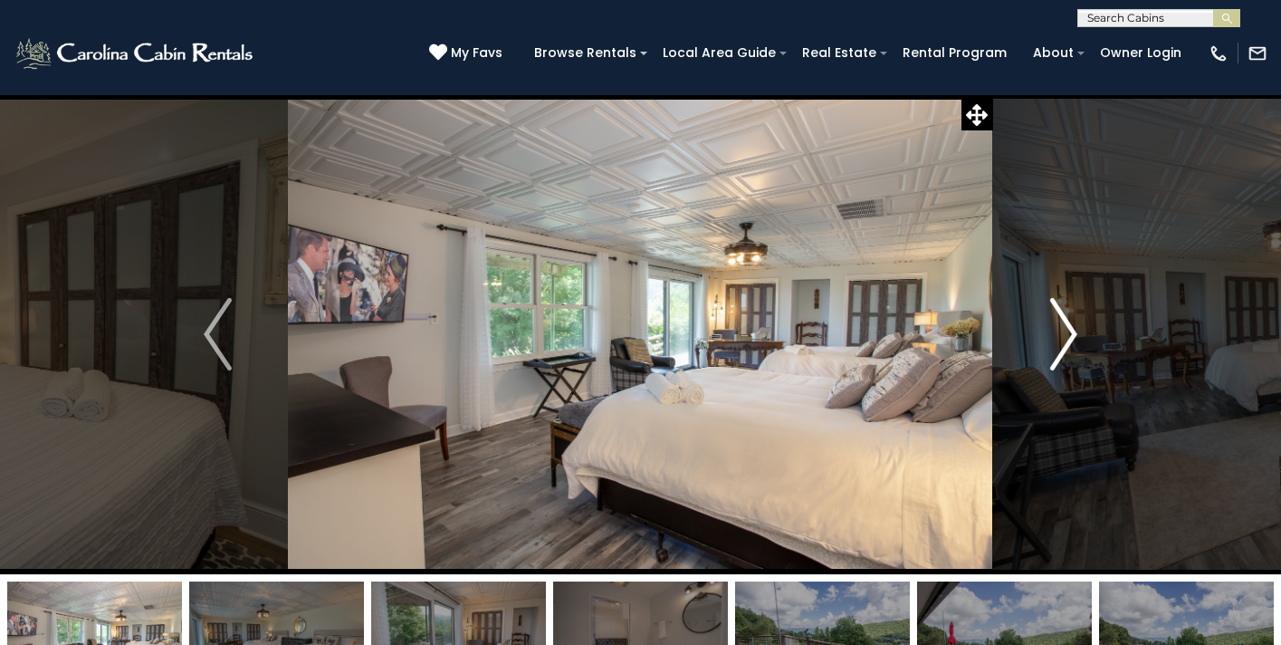
click at [1060, 356] on img "Next" at bounding box center [1062, 334] width 27 height 72
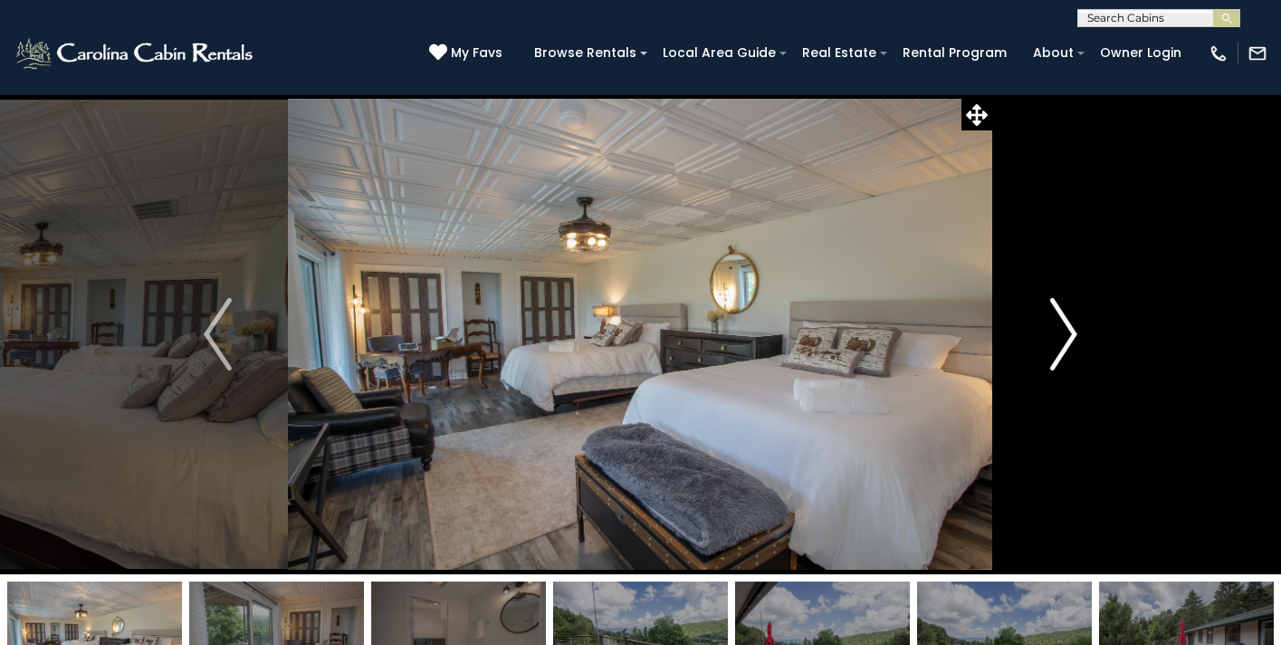
click at [1060, 356] on img "Next" at bounding box center [1062, 334] width 27 height 72
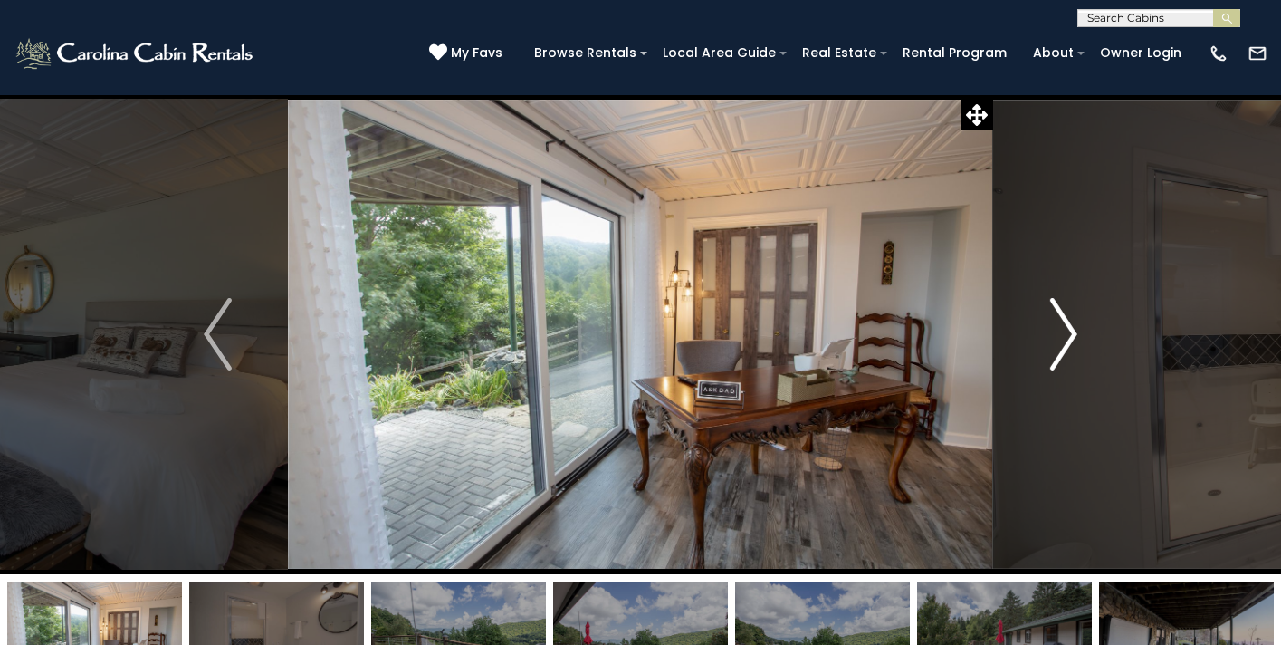
click at [1060, 357] on img "Next" at bounding box center [1062, 334] width 27 height 72
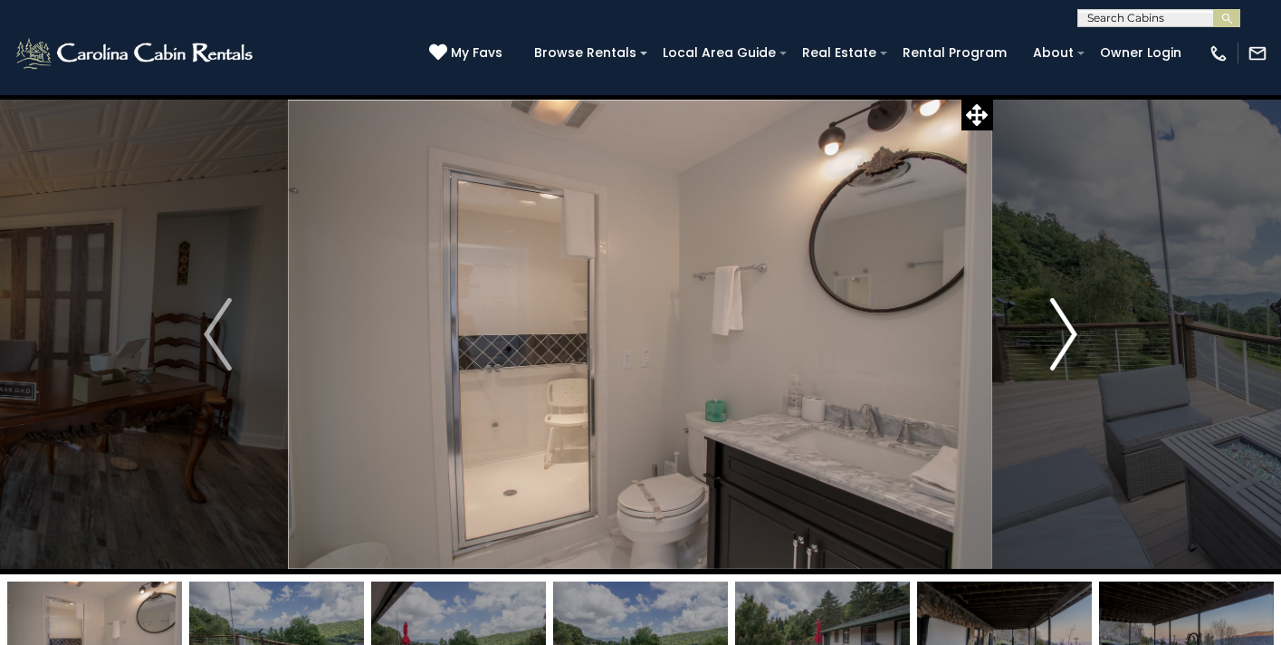
click at [1060, 357] on img "Next" at bounding box center [1062, 334] width 27 height 72
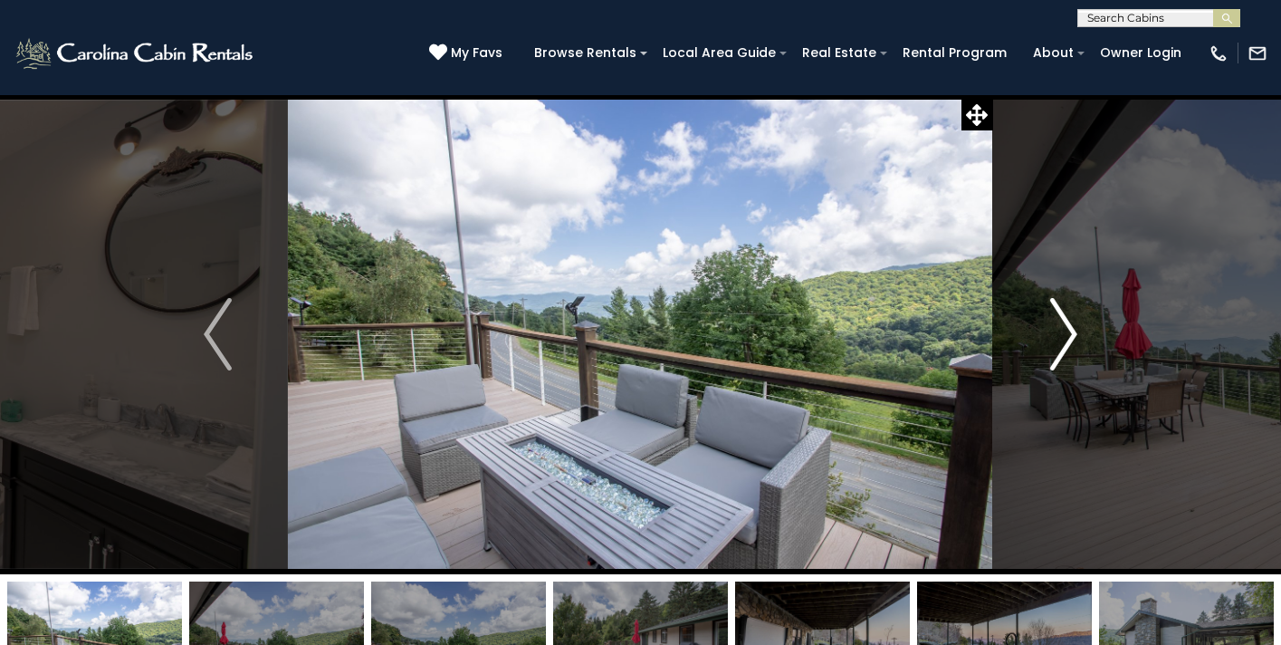
click at [1059, 358] on img "Next" at bounding box center [1062, 334] width 27 height 72
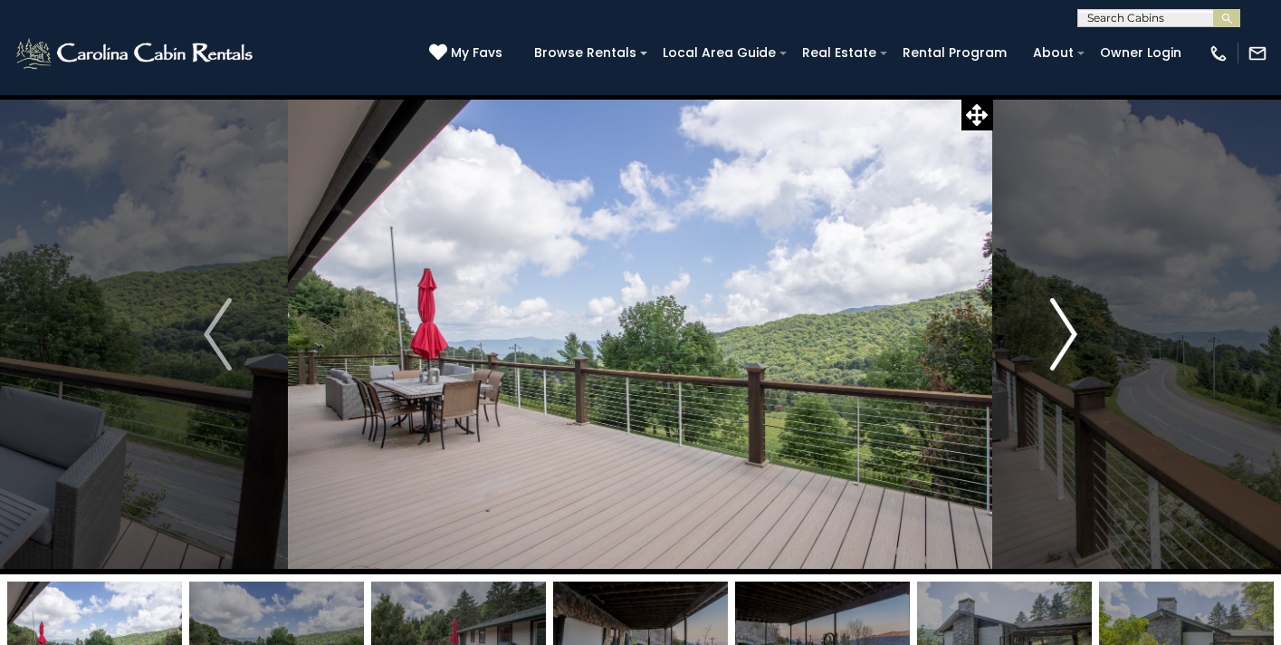
click at [1058, 358] on img "Next" at bounding box center [1062, 334] width 27 height 72
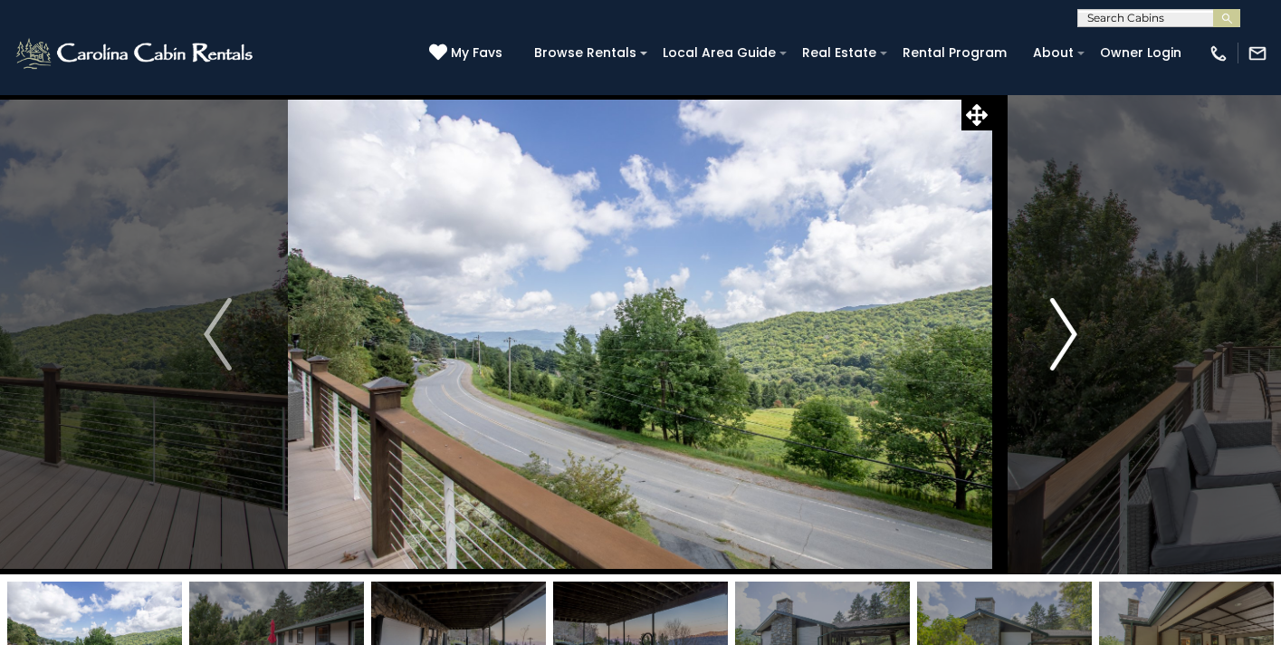
click at [1058, 358] on img "Next" at bounding box center [1062, 334] width 27 height 72
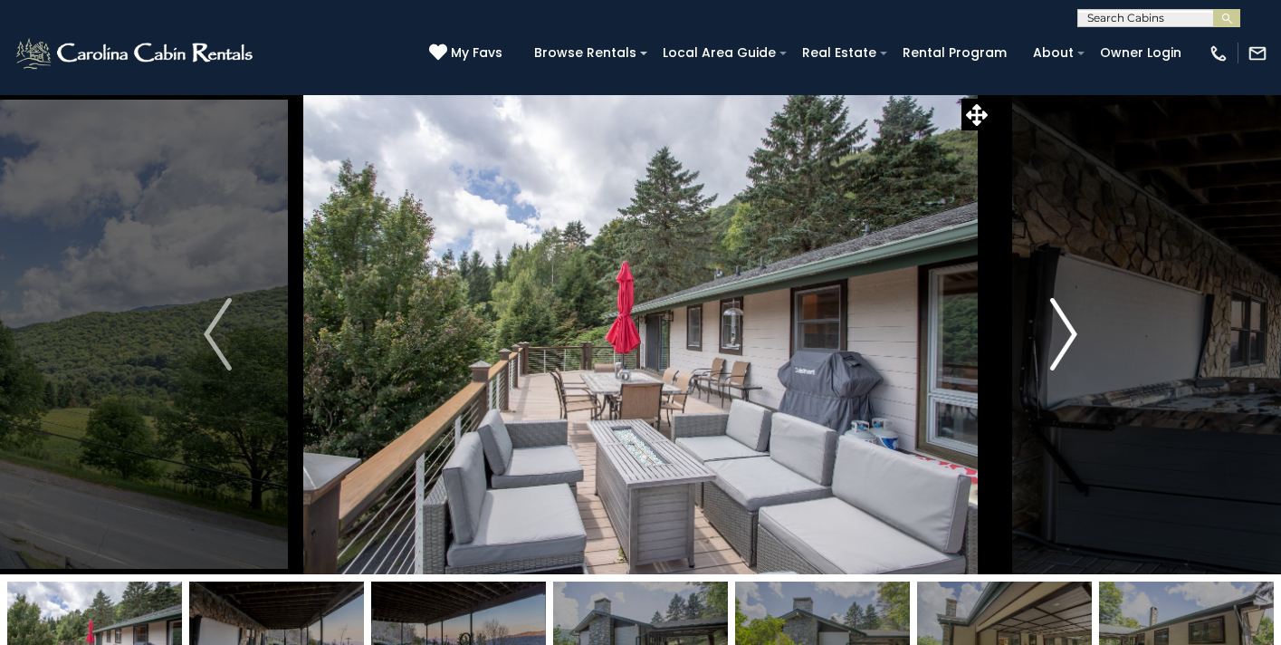
click at [1058, 358] on img "Next" at bounding box center [1062, 334] width 27 height 72
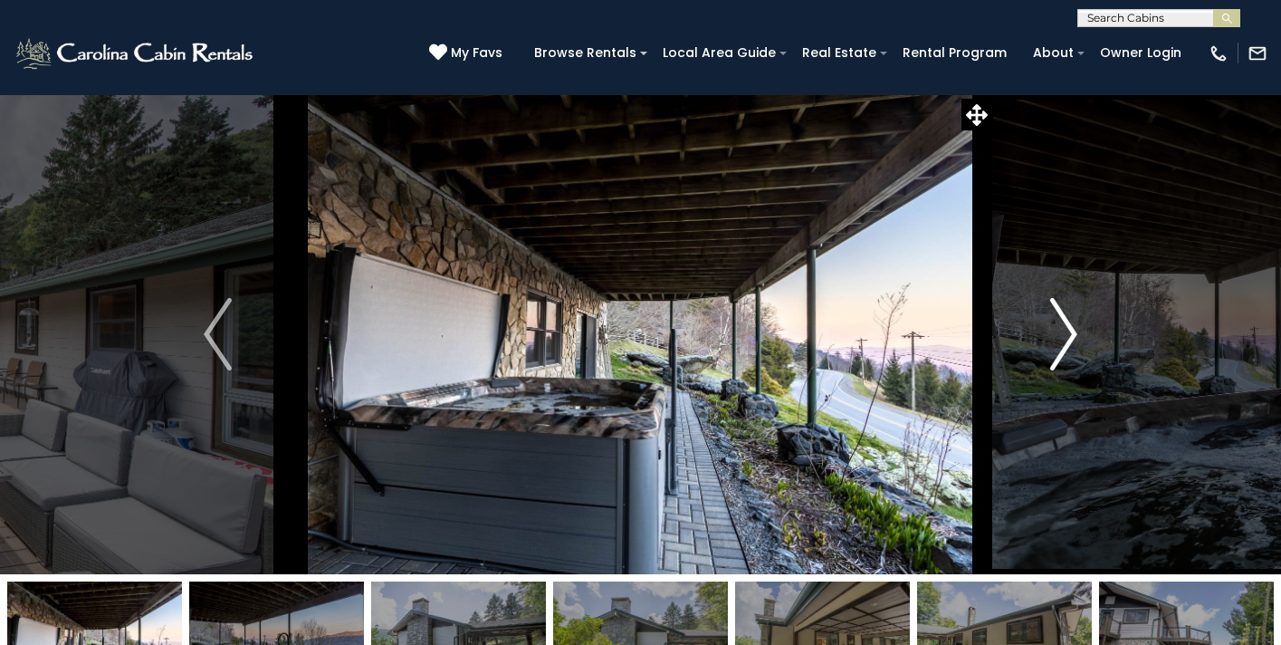
click at [1058, 359] on img "Next" at bounding box center [1062, 334] width 27 height 72
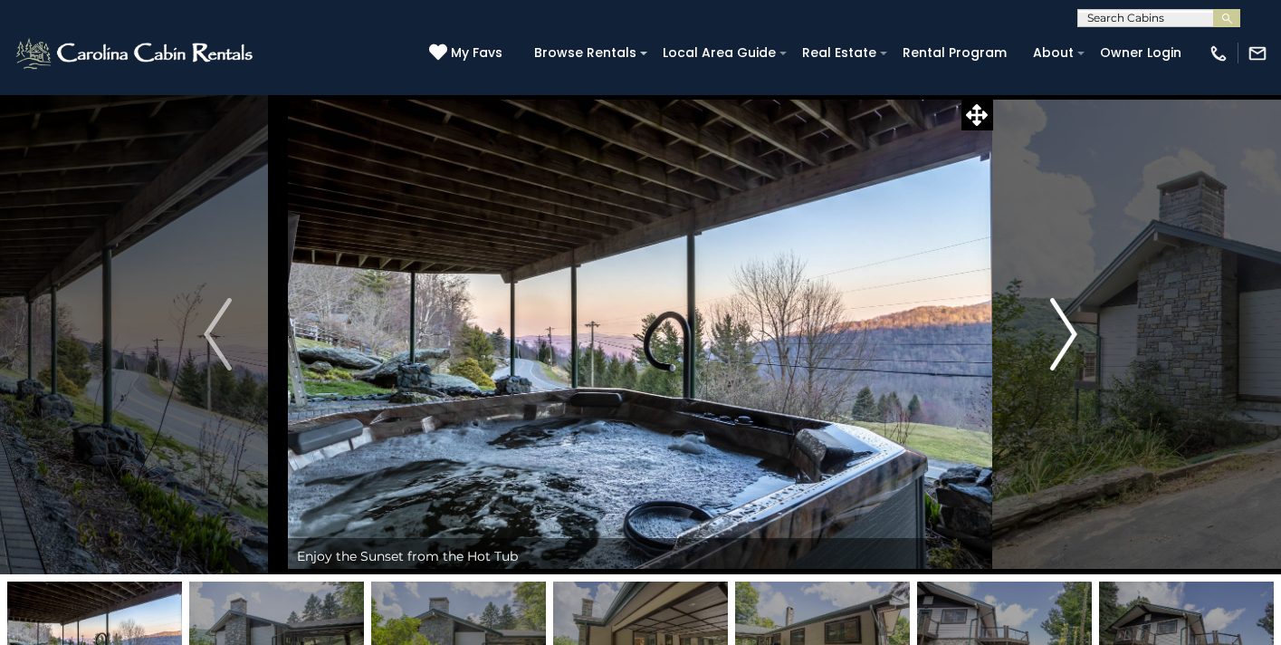
click at [1058, 360] on img "Next" at bounding box center [1062, 334] width 27 height 72
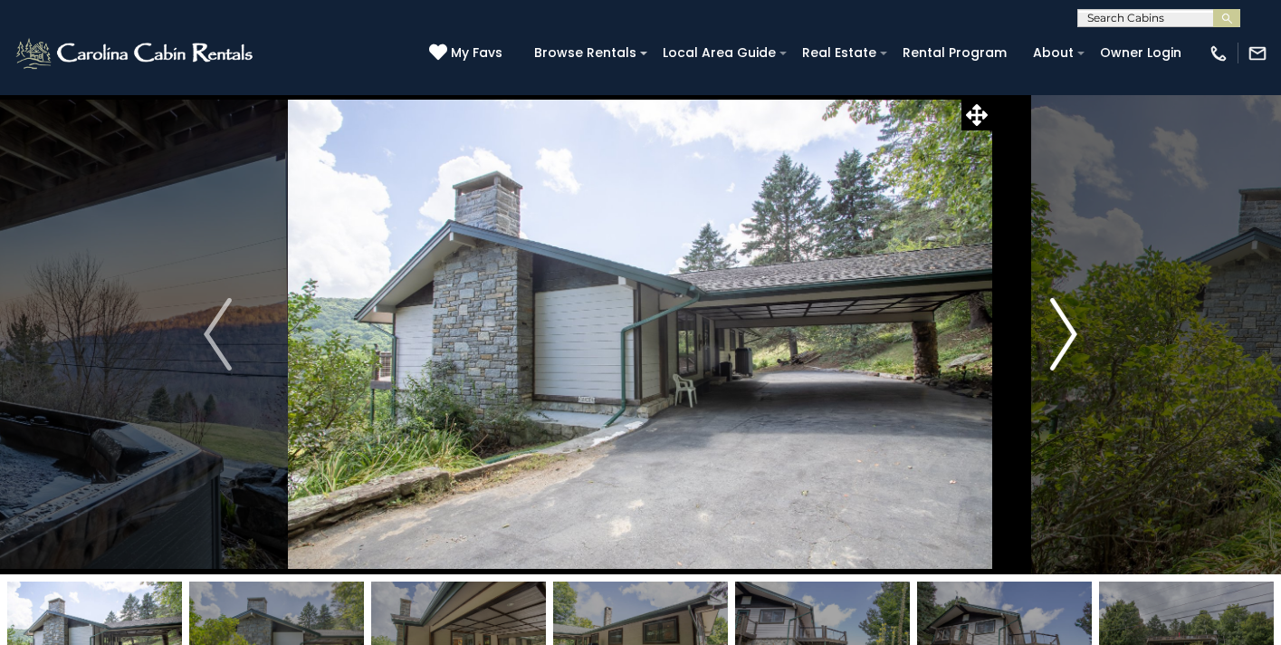
click at [1058, 360] on img "Next" at bounding box center [1062, 334] width 27 height 72
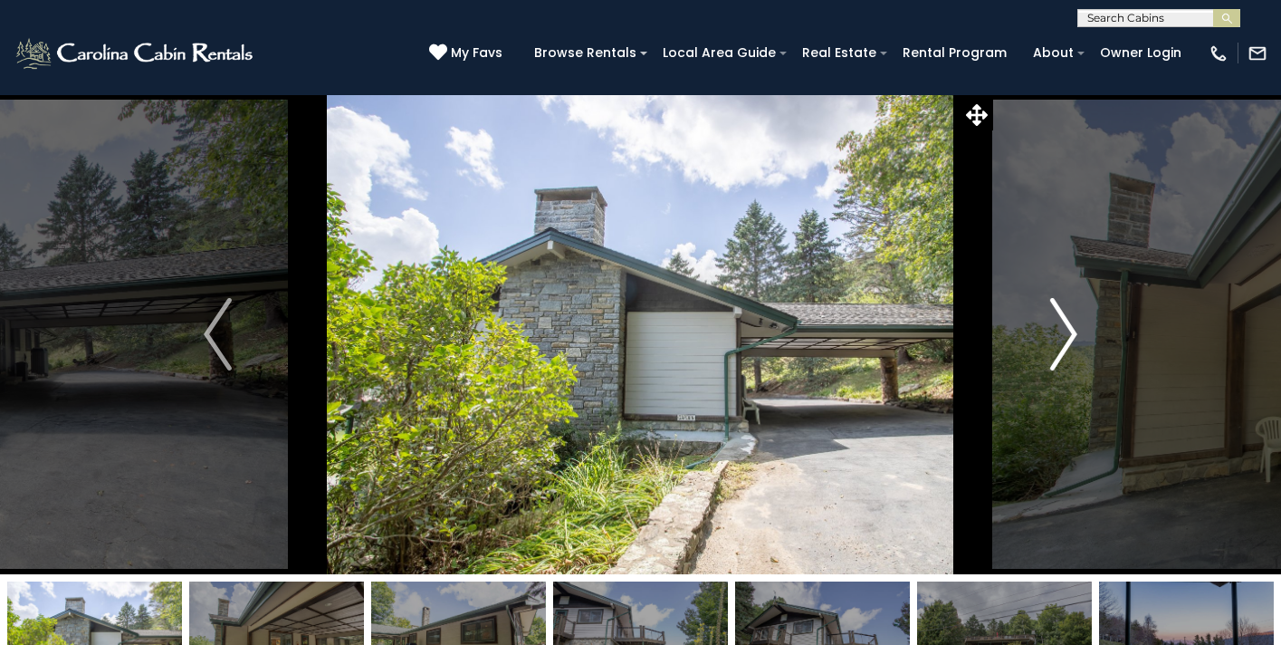
click at [1058, 361] on img "Next" at bounding box center [1062, 334] width 27 height 72
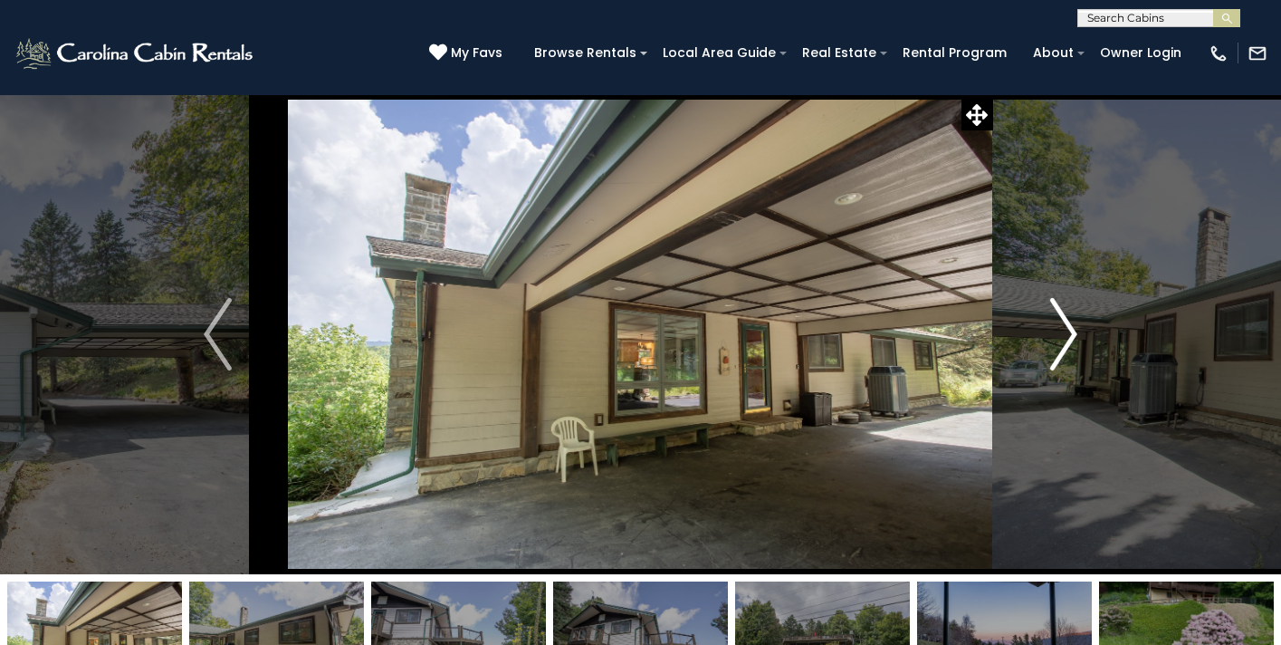
click at [1058, 361] on img "Next" at bounding box center [1062, 334] width 27 height 72
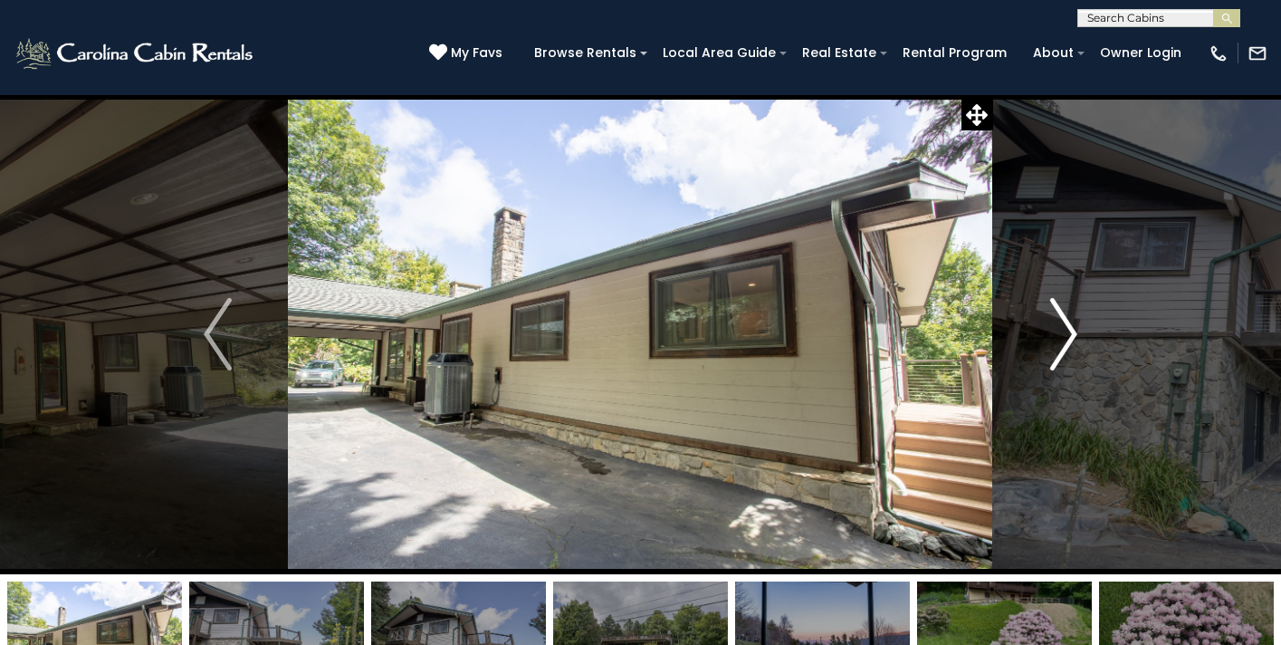
click at [1058, 361] on img "Next" at bounding box center [1062, 334] width 27 height 72
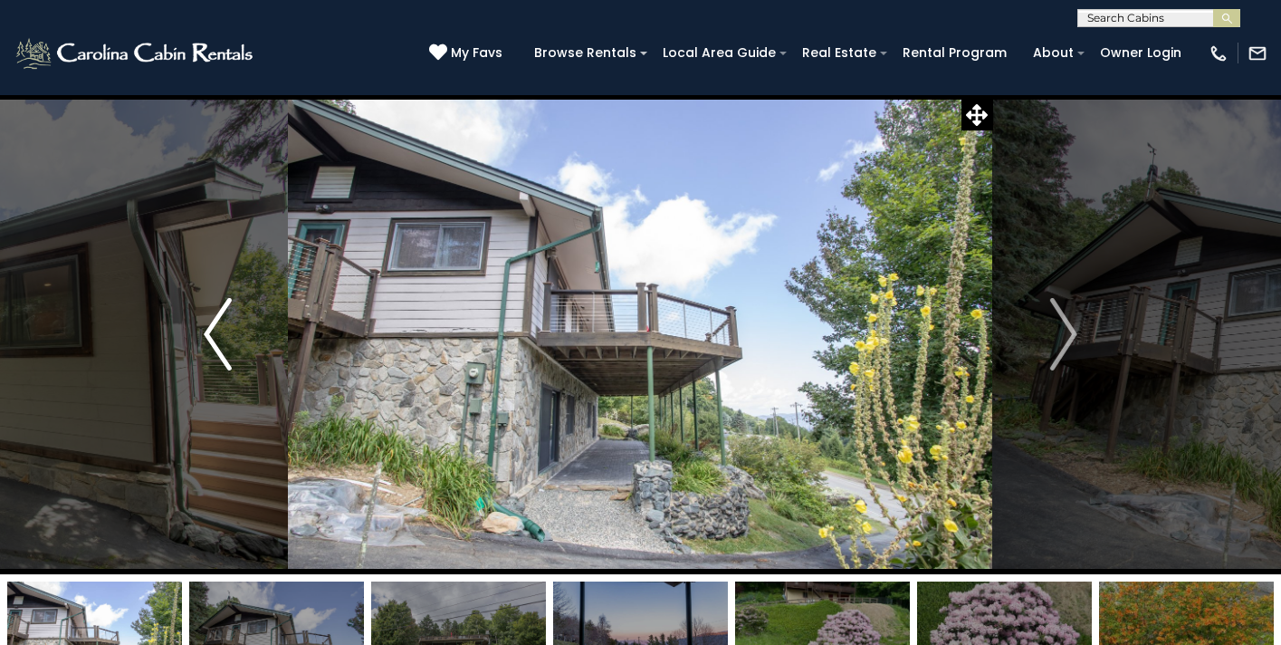
click at [207, 356] on img "Previous" at bounding box center [217, 334] width 27 height 72
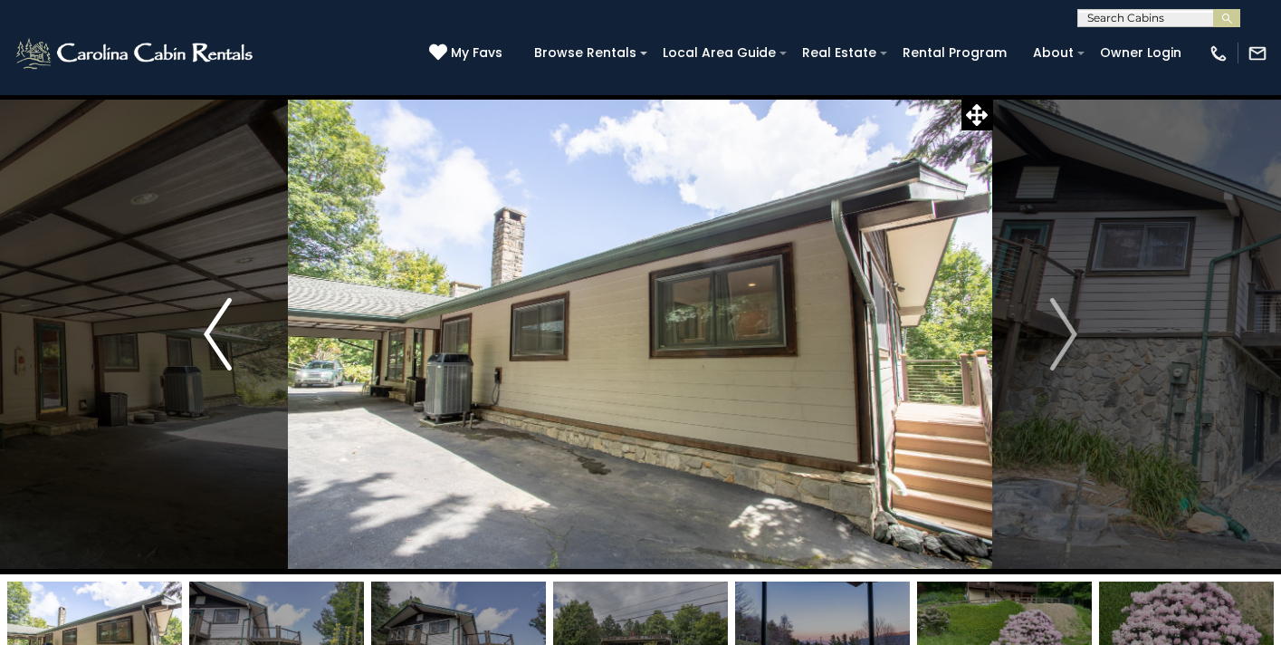
click at [207, 356] on img "Previous" at bounding box center [217, 334] width 27 height 72
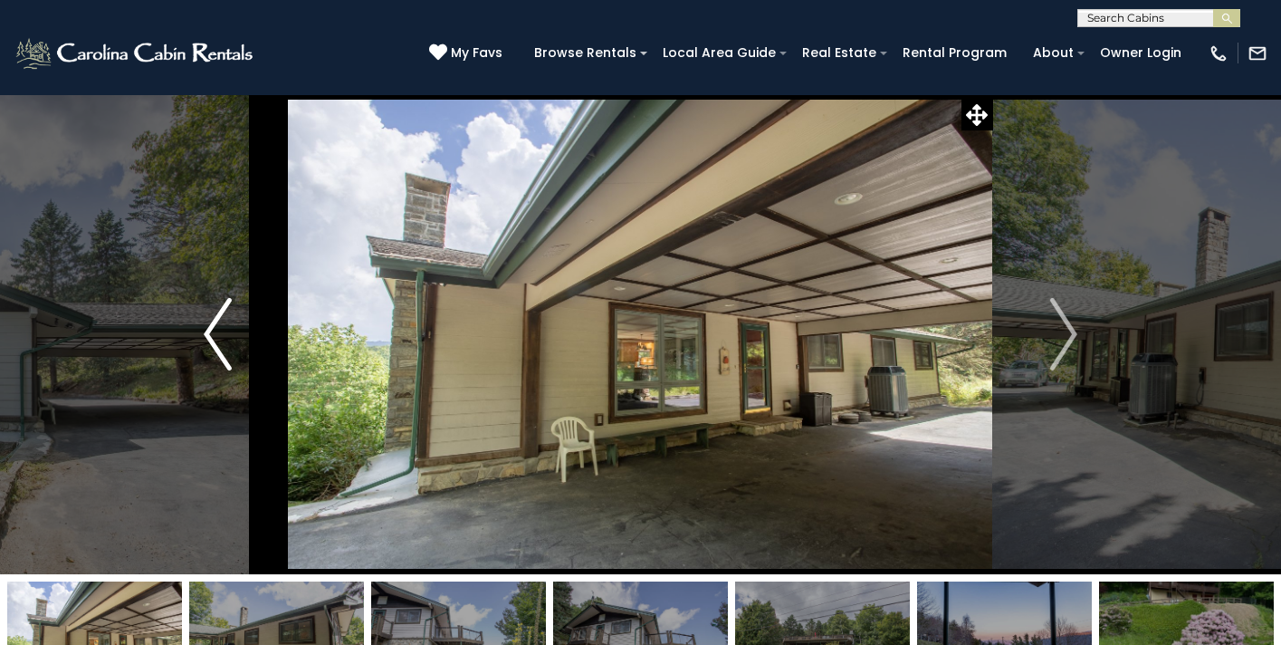
click at [211, 355] on img "Previous" at bounding box center [217, 334] width 27 height 72
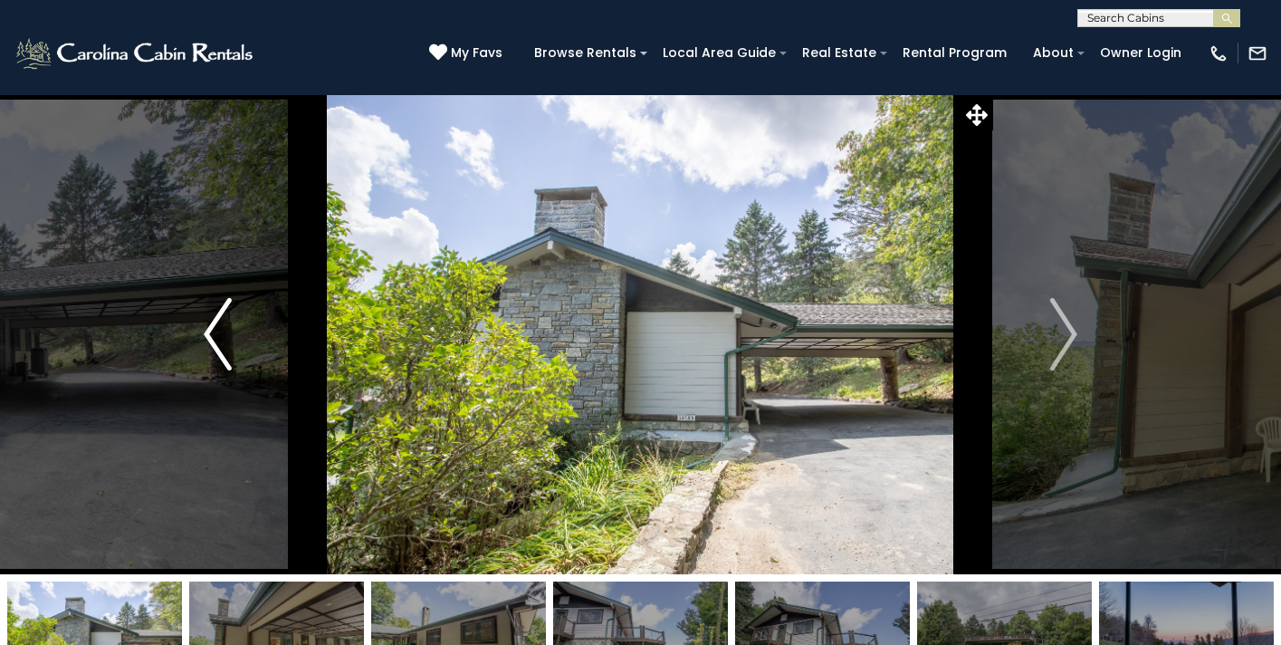
click at [211, 355] on img "Previous" at bounding box center [217, 334] width 27 height 72
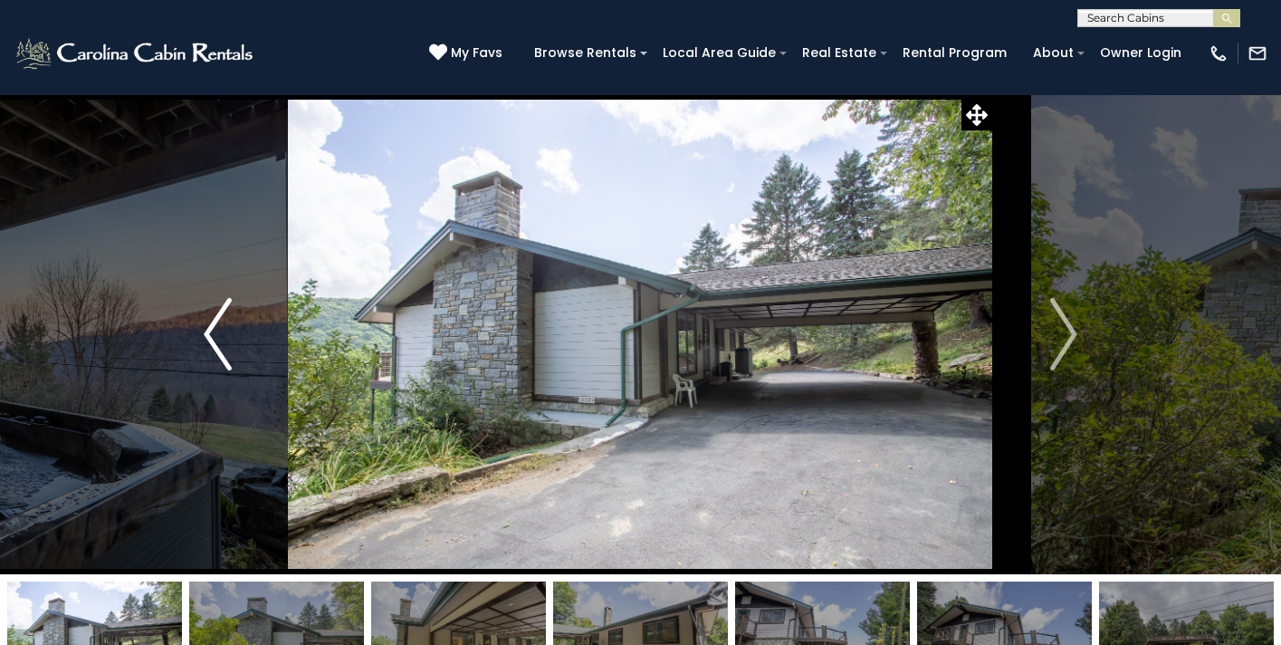
click at [210, 356] on img "Previous" at bounding box center [217, 334] width 27 height 72
